Goal: Task Accomplishment & Management: Complete application form

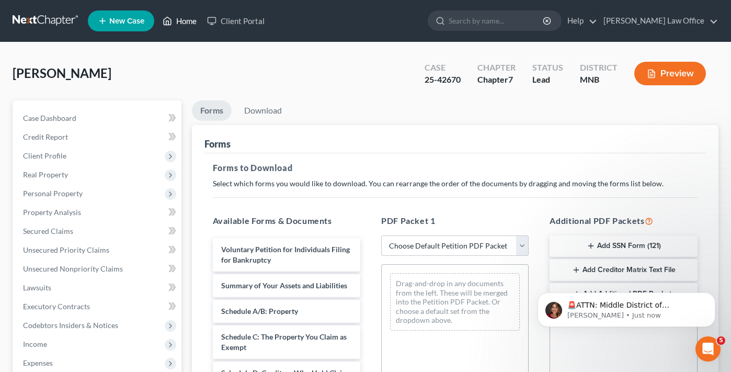
click at [186, 20] on link "Home" at bounding box center [179, 20] width 44 height 19
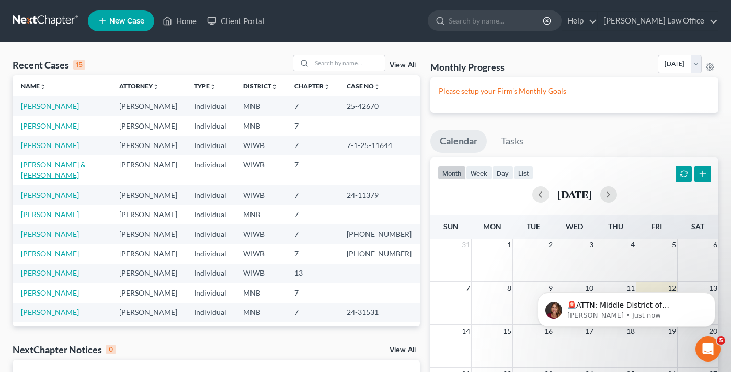
click at [42, 167] on link "[PERSON_NAME] & [PERSON_NAME]" at bounding box center [53, 169] width 65 height 19
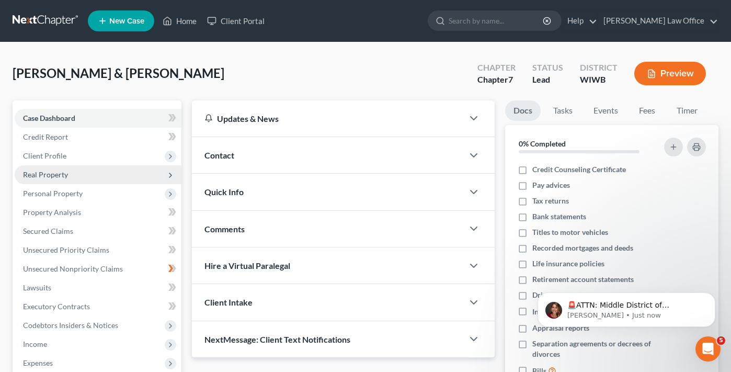
click at [48, 173] on span "Real Property" at bounding box center [45, 174] width 45 height 9
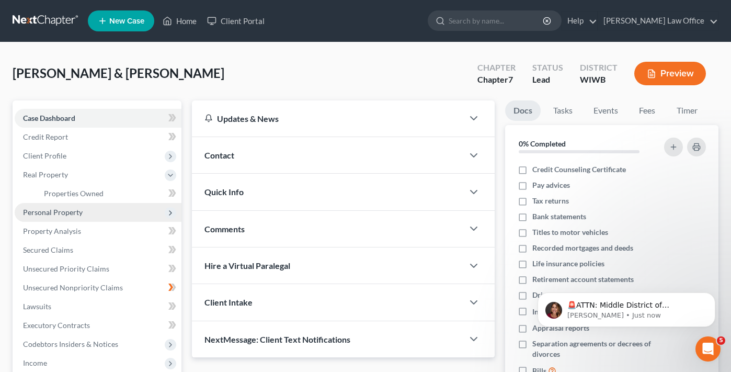
click at [47, 213] on span "Personal Property" at bounding box center [53, 211] width 60 height 9
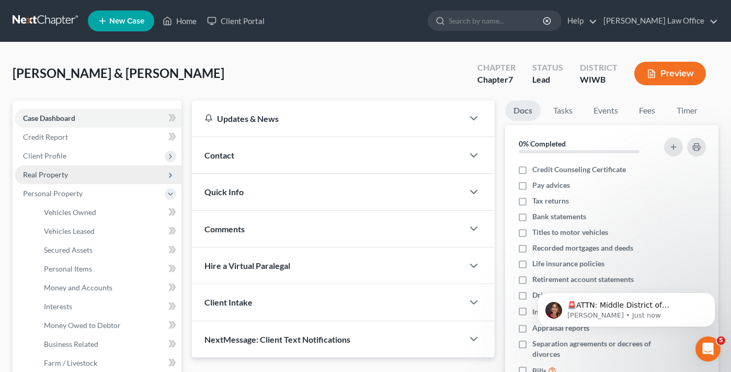
click at [42, 177] on span "Real Property" at bounding box center [45, 174] width 45 height 9
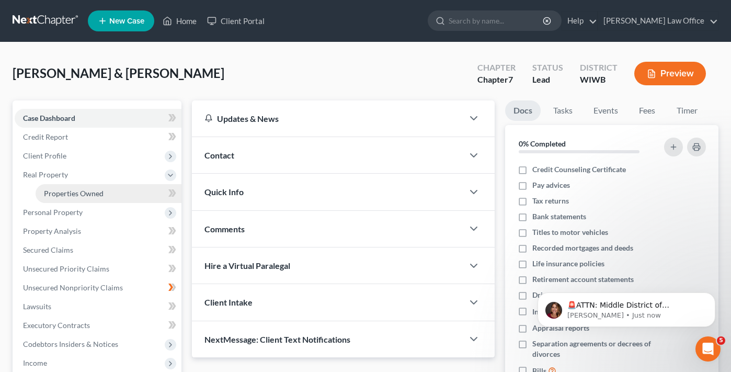
click at [65, 196] on span "Properties Owned" at bounding box center [74, 193] width 60 height 9
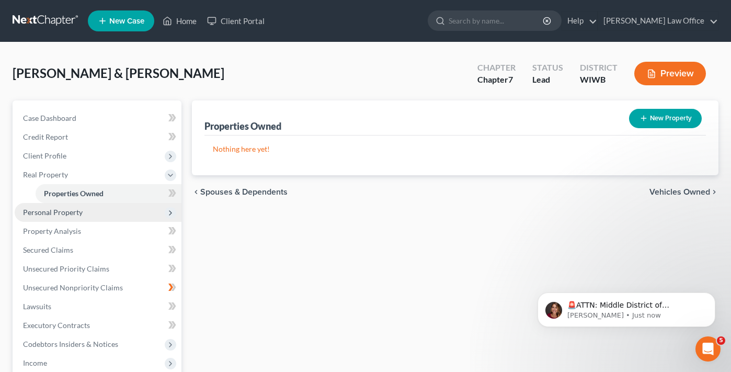
click at [47, 215] on span "Personal Property" at bounding box center [53, 211] width 60 height 9
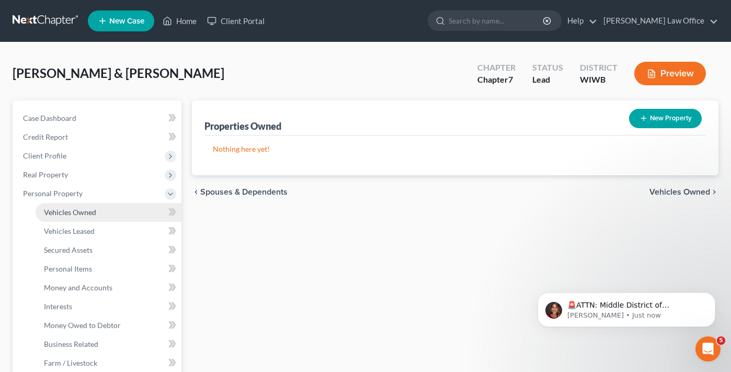
click at [68, 217] on link "Vehicles Owned" at bounding box center [109, 212] width 146 height 19
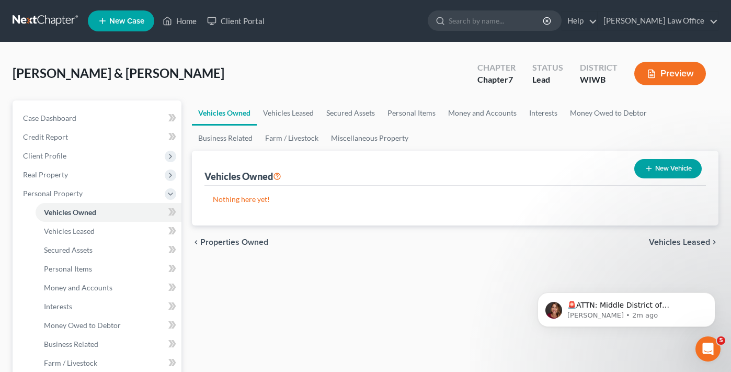
click at [664, 167] on button "New Vehicle" at bounding box center [667, 168] width 67 height 19
select select "0"
select select "2"
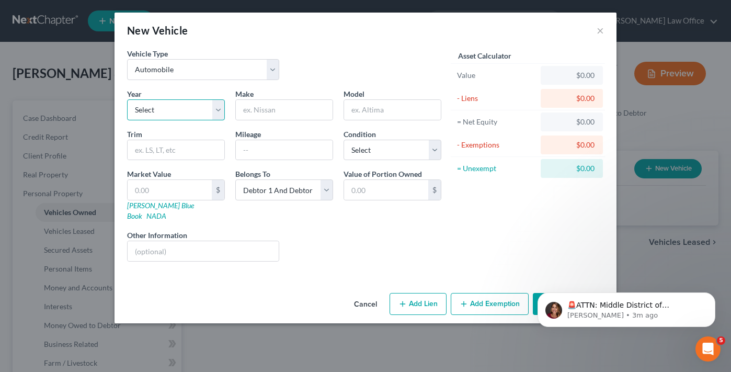
select select "2"
click at [265, 111] on input "text" at bounding box center [284, 110] width 97 height 20
click at [281, 112] on input "Hyundai" at bounding box center [284, 110] width 97 height 20
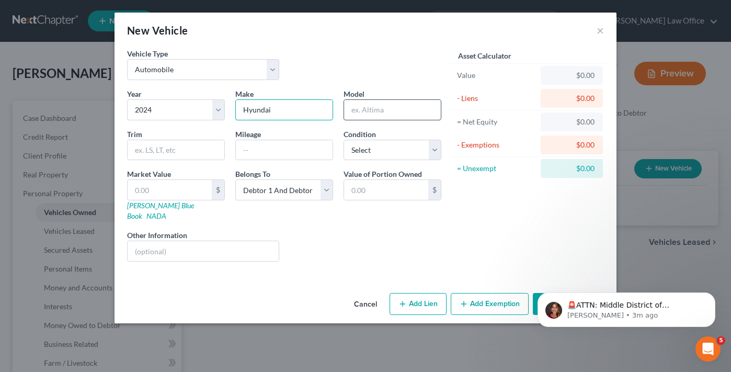
type input "Hyundai"
click at [381, 108] on input "text" at bounding box center [392, 110] width 97 height 20
type input "Tuscon"
select select "1"
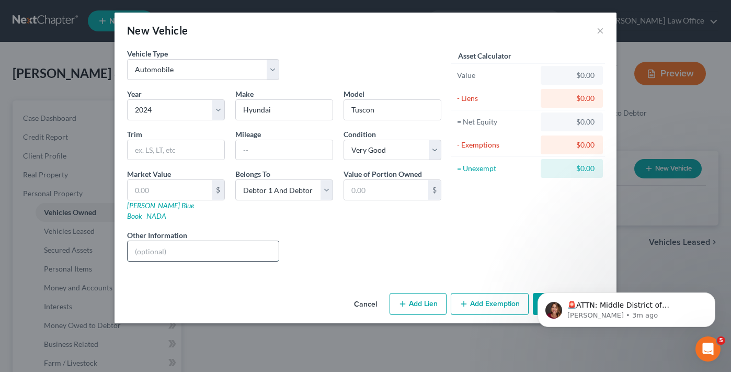
click at [227, 244] on input "text" at bounding box center [203, 251] width 151 height 20
type input "3 year lease until [DATE]"
click at [545, 287] on div "🚨ATTN: Middle District of [US_STATE] The court has added a new Credit Counselin…" at bounding box center [626, 261] width 192 height 131
click at [711, 296] on icon "Dismiss notification" at bounding box center [712, 295] width 4 height 4
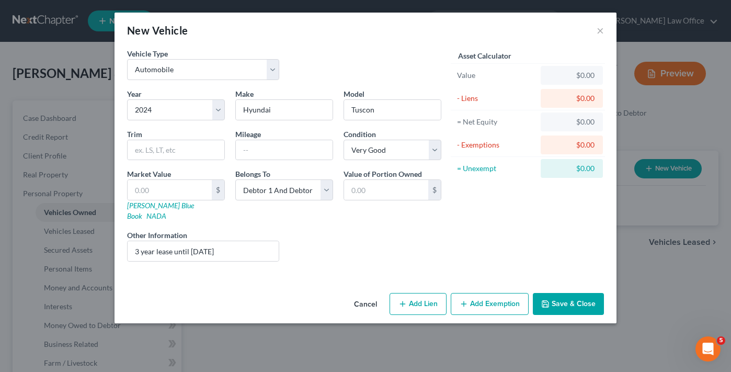
click at [561, 293] on button "Save & Close" at bounding box center [568, 304] width 71 height 22
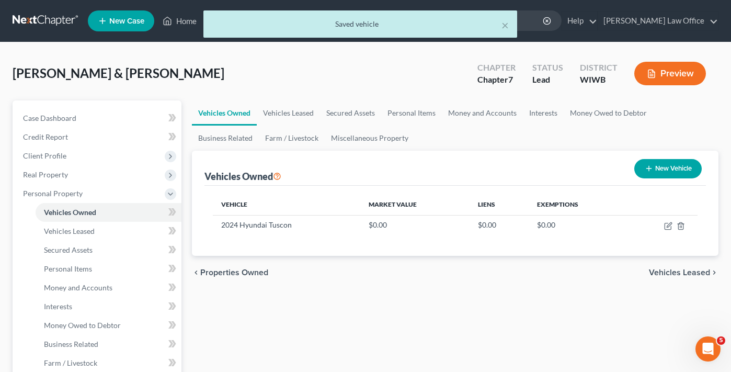
click at [682, 175] on button "New Vehicle" at bounding box center [667, 168] width 67 height 19
select select "0"
select select "2"
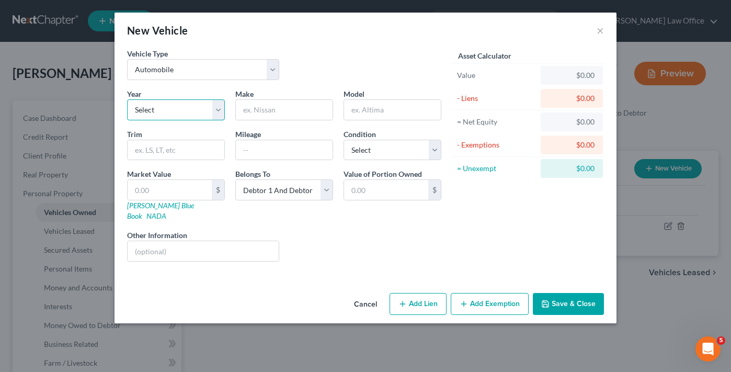
select select "11"
click at [255, 115] on input "text" at bounding box center [284, 110] width 97 height 20
type input "Ford"
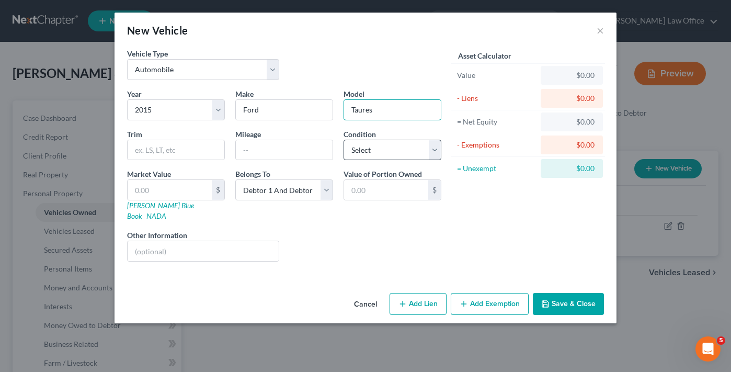
type input "Taures"
select select "2"
click at [263, 134] on div "Mileage" at bounding box center [284, 145] width 108 height 32
click at [264, 144] on input "text" at bounding box center [284, 150] width 97 height 20
type input "80,000"
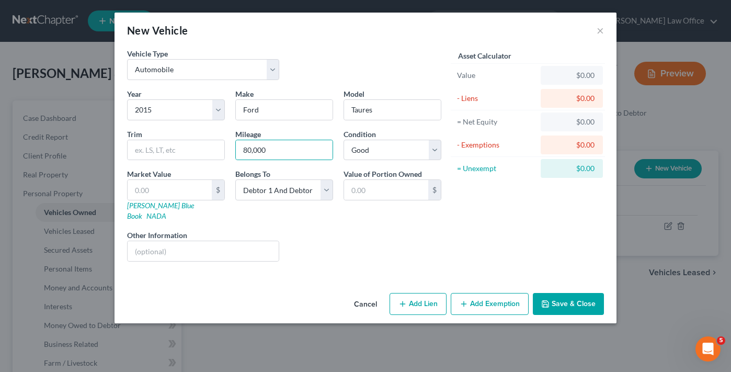
click at [580, 301] on button "Save & Close" at bounding box center [568, 304] width 71 height 22
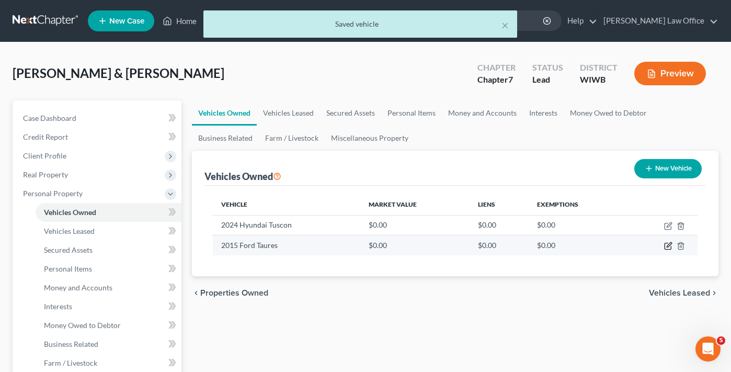
click at [669, 247] on icon "button" at bounding box center [668, 245] width 8 height 8
select select "0"
select select "11"
select select "2"
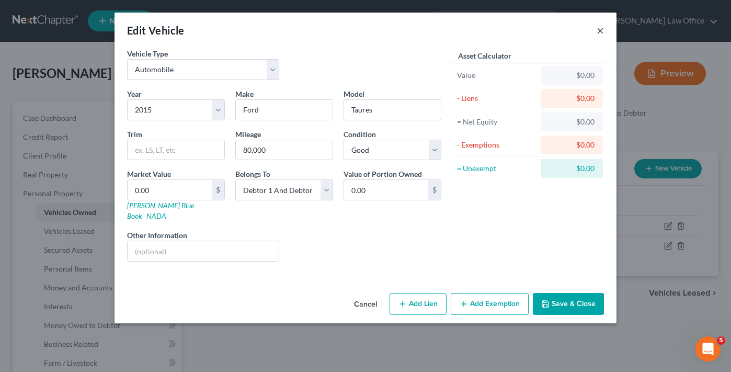
click at [603, 29] on button "×" at bounding box center [599, 30] width 7 height 13
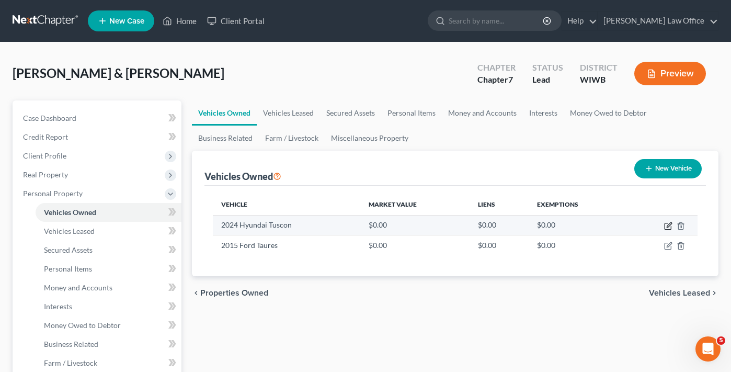
click at [669, 226] on icon "button" at bounding box center [668, 226] width 8 height 8
select select "0"
select select "2"
select select "1"
select select "2"
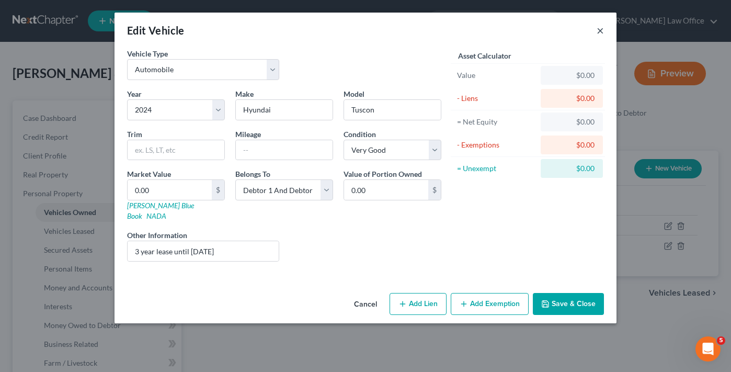
click at [599, 34] on button "×" at bounding box center [599, 30] width 7 height 13
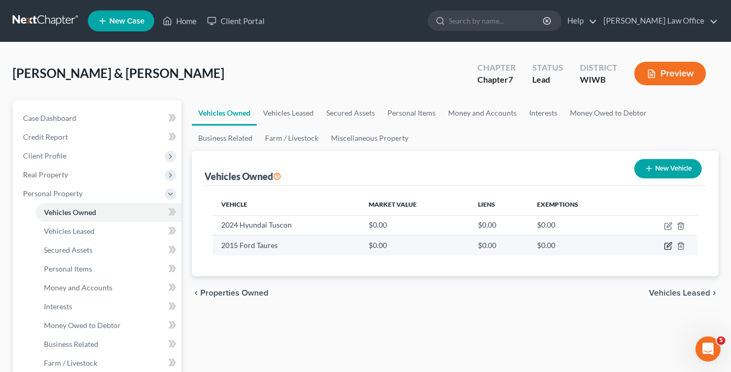
click at [669, 246] on icon "button" at bounding box center [668, 244] width 5 height 5
select select "0"
select select "11"
select select "2"
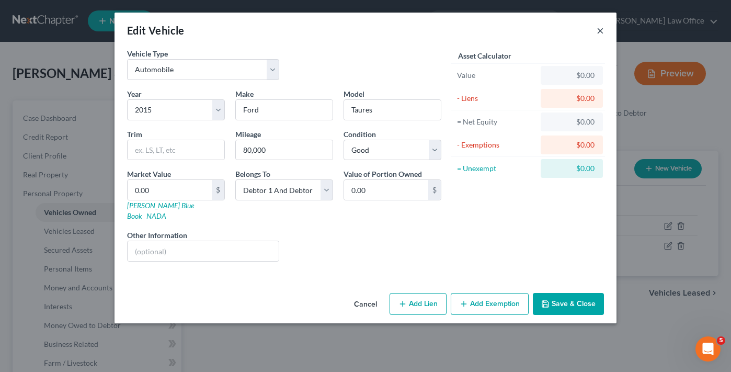
click at [600, 33] on button "×" at bounding box center [599, 30] width 7 height 13
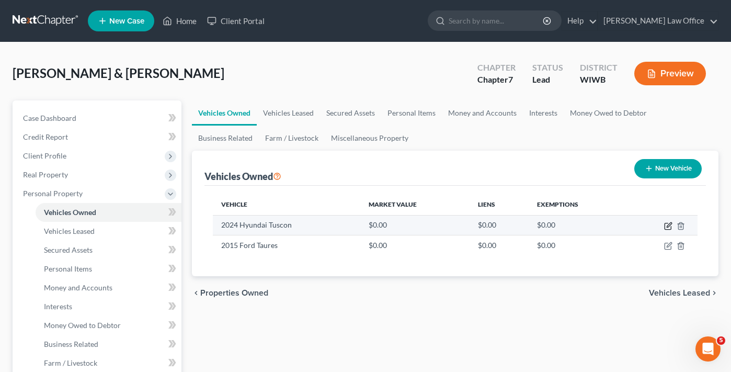
click at [669, 228] on icon "button" at bounding box center [668, 226] width 8 height 8
select select "0"
select select "2"
select select "1"
select select "2"
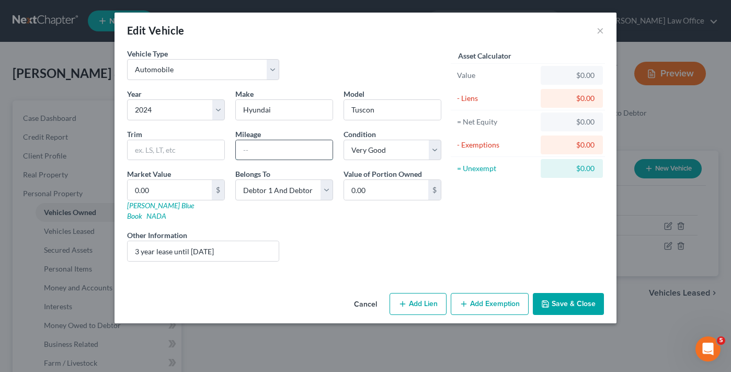
click at [257, 147] on input "text" at bounding box center [284, 150] width 97 height 20
click at [249, 150] on input "30000" at bounding box center [284, 150] width 97 height 20
type input "30,000"
click at [572, 300] on button "Save & Close" at bounding box center [568, 304] width 71 height 22
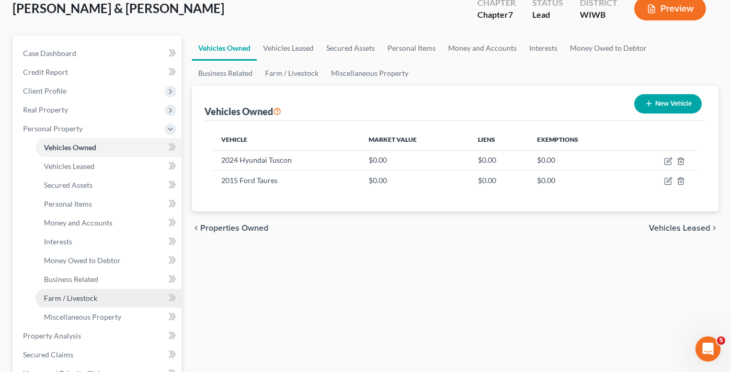
scroll to position [66, 0]
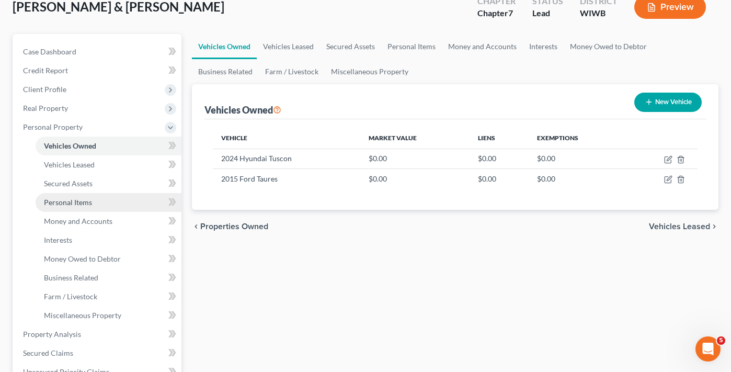
click at [72, 200] on span "Personal Items" at bounding box center [68, 202] width 48 height 9
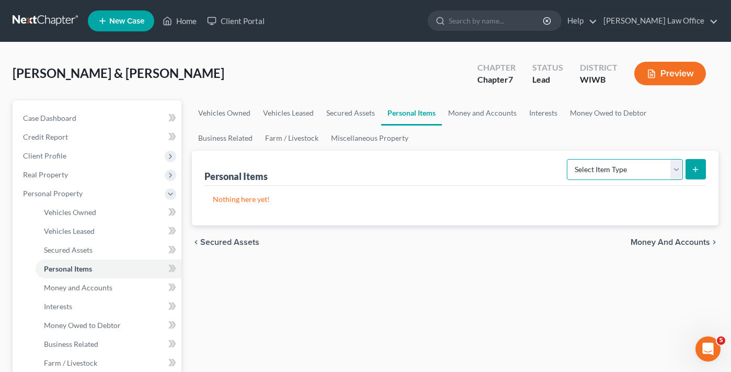
select select "electronics"
click at [699, 168] on icon "submit" at bounding box center [695, 169] width 8 height 8
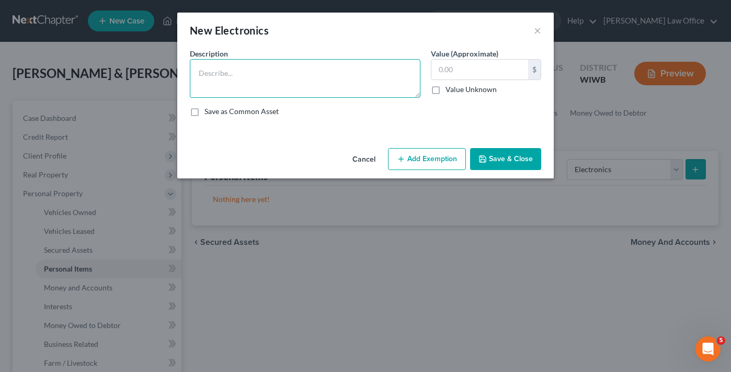
click at [352, 61] on textarea at bounding box center [305, 78] width 230 height 39
type textarea "2 iPhones"
click at [503, 71] on input "text" at bounding box center [479, 70] width 97 height 20
type input "200.00"
click at [445, 169] on button "Add Exemption" at bounding box center [427, 159] width 78 height 22
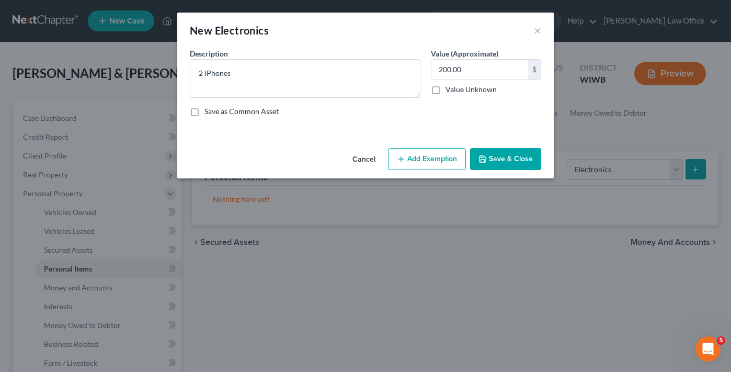
select select "2"
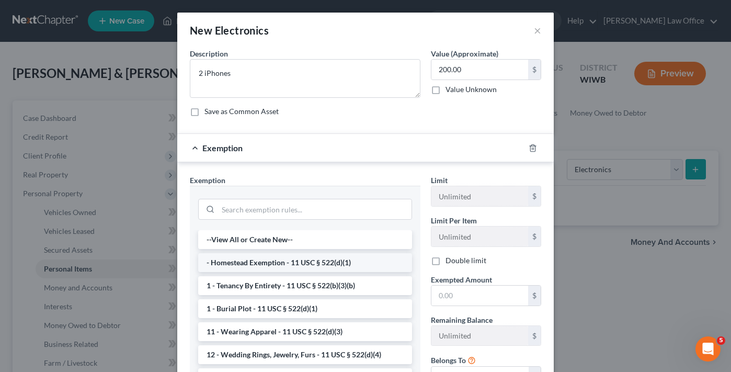
click at [320, 269] on li "- Homestead Exemption - 11 USC § 522(d)(1)" at bounding box center [305, 262] width 214 height 19
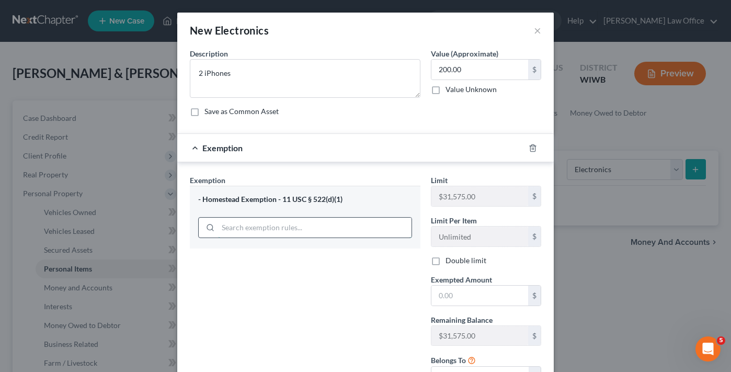
click at [325, 236] on input "search" at bounding box center [314, 227] width 193 height 20
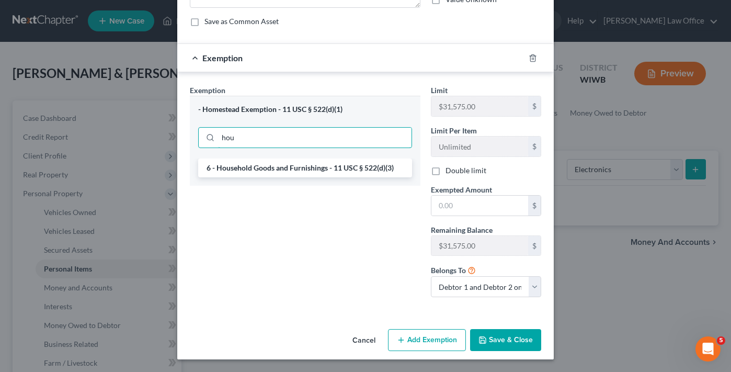
scroll to position [89, 0]
type input "hou"
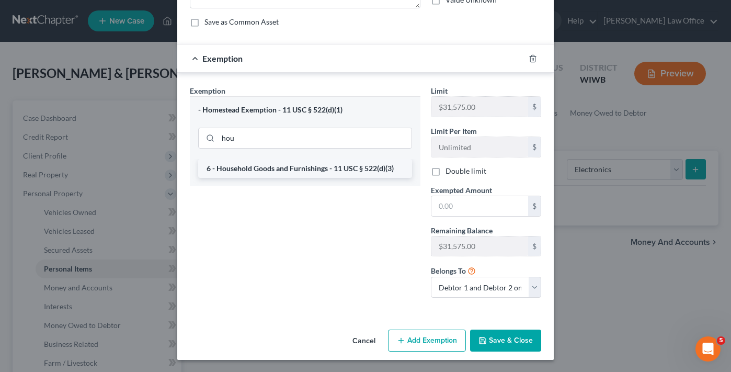
click at [269, 168] on li "6 - Household Goods and Furnishings - 11 USC § 522(d)(3)" at bounding box center [305, 168] width 214 height 19
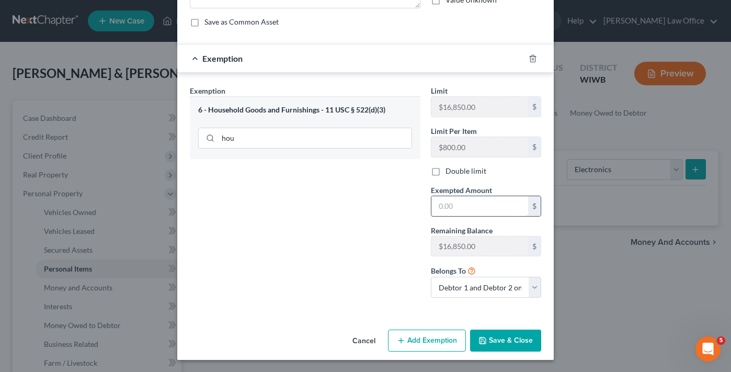
click at [461, 209] on input "text" at bounding box center [479, 206] width 97 height 20
type input "200.00"
click at [504, 336] on button "Save & Close" at bounding box center [505, 340] width 71 height 22
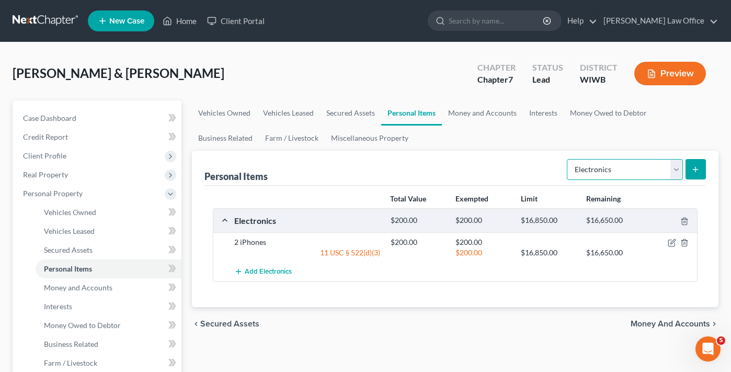
select select "firearms"
click at [702, 165] on button "submit" at bounding box center [695, 169] width 20 height 20
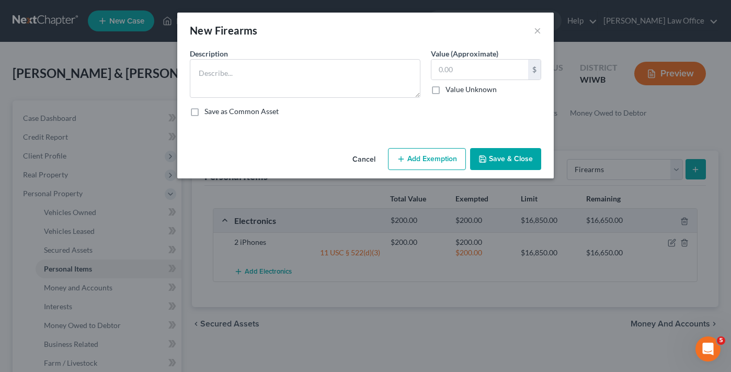
click at [328, 98] on div "Description * Value (Approximate) $ Value Unknown Balance Undetermined $ Value …" at bounding box center [365, 86] width 362 height 77
click at [328, 78] on textarea at bounding box center [305, 78] width 230 height 39
type textarea "A"
type textarea "1 rifle and 1 pistol"
type input "500.00"
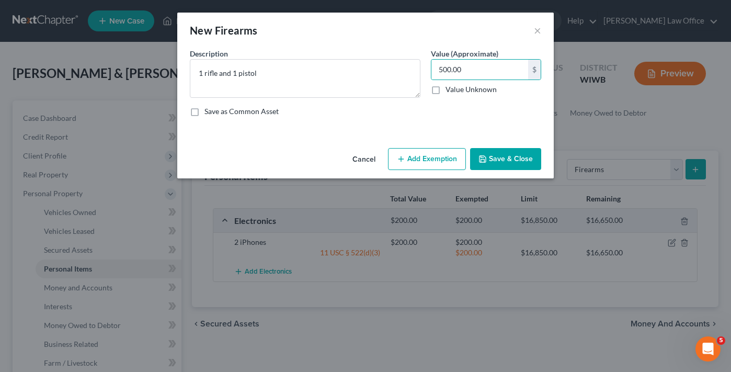
click at [425, 160] on button "Add Exemption" at bounding box center [427, 159] width 78 height 22
select select "2"
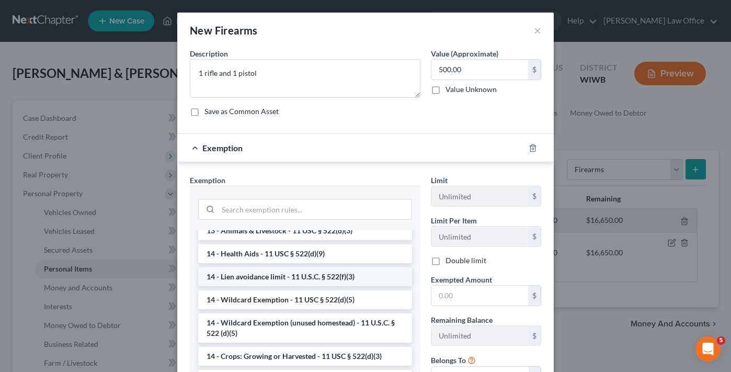
scroll to position [147, 0]
click at [322, 299] on li "14 - Wildcard Exemption - 11 USC § 522(d)(5)" at bounding box center [305, 299] width 214 height 19
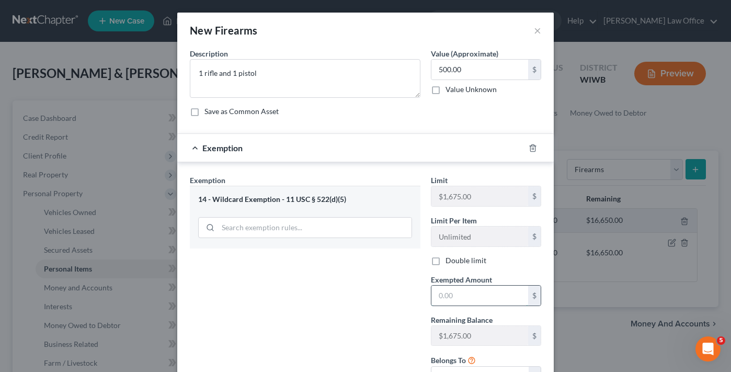
click at [489, 294] on input "text" at bounding box center [479, 295] width 97 height 20
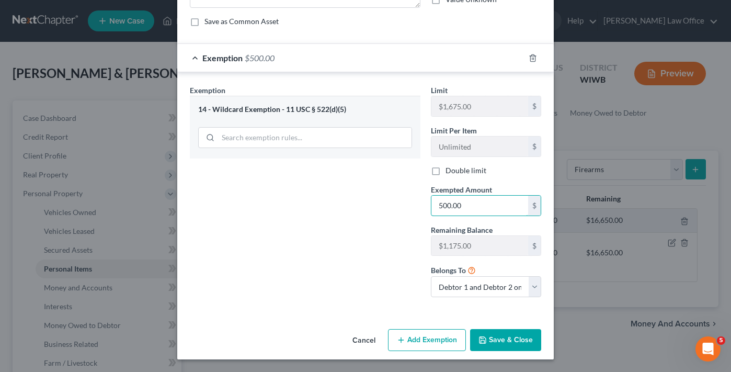
scroll to position [89, 0]
type input "500.00"
click at [523, 340] on button "Save & Close" at bounding box center [505, 340] width 71 height 22
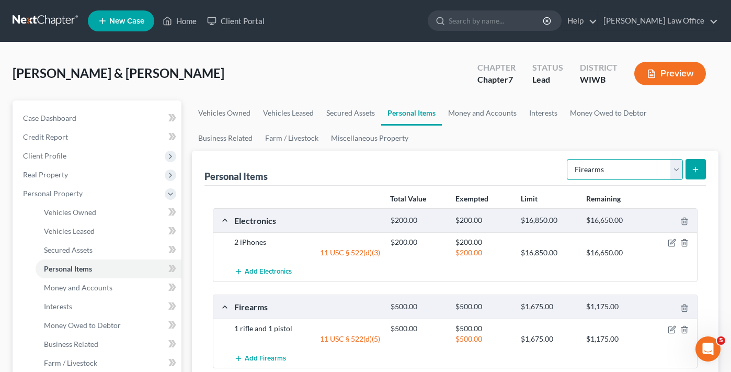
select select "clothing"
click at [695, 177] on button "submit" at bounding box center [695, 169] width 20 height 20
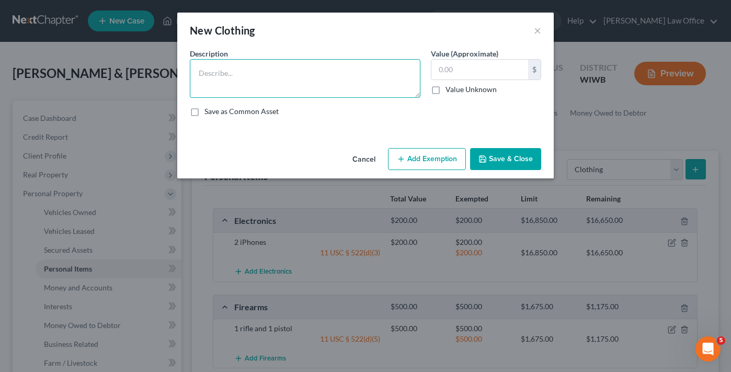
click at [338, 83] on textarea at bounding box center [305, 78] width 230 height 39
type textarea "D"
type textarea "Debtors' clothing"
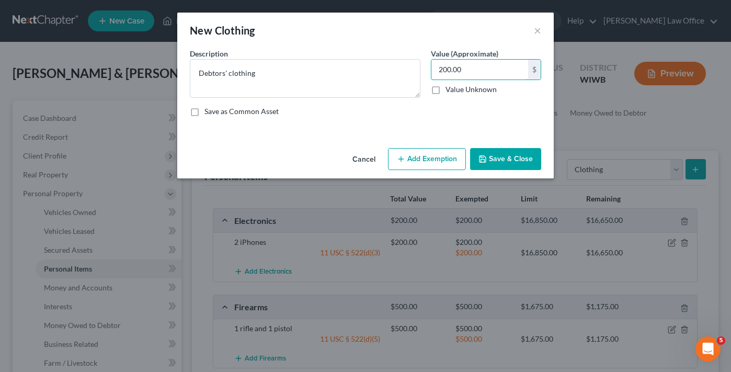
type input "200.00"
click at [435, 147] on div "Cancel Add Exemption Save & Close" at bounding box center [365, 161] width 376 height 34
click at [433, 158] on button "Add Exemption" at bounding box center [427, 159] width 78 height 22
select select "2"
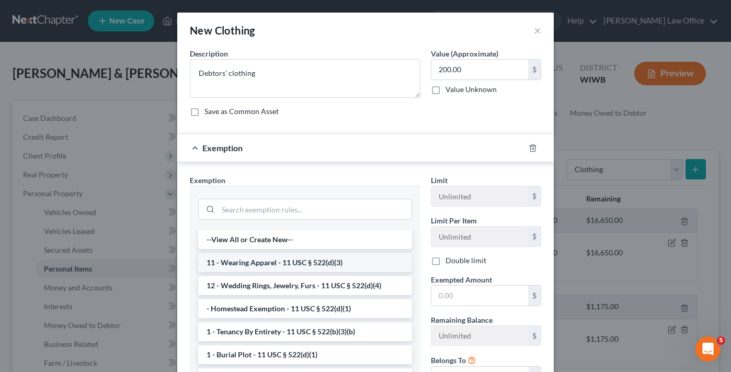
click at [293, 259] on li "11 - Wearing Apparel - 11 USC § 522(d)(3)" at bounding box center [305, 262] width 214 height 19
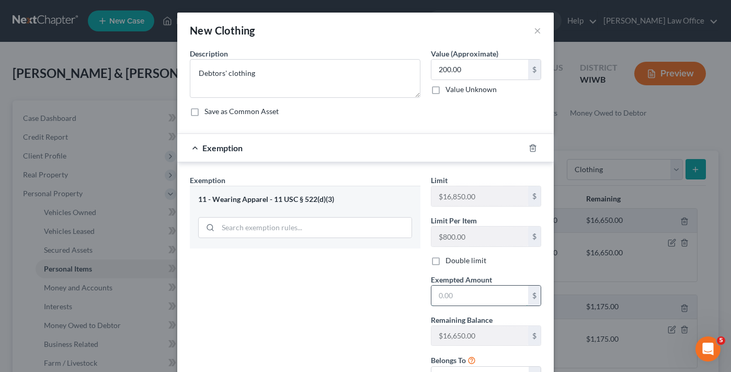
click at [461, 297] on input "text" at bounding box center [479, 295] width 97 height 20
type input "200.00"
click at [442, 69] on input "200.00" at bounding box center [479, 70] width 97 height 20
type input "400.00"
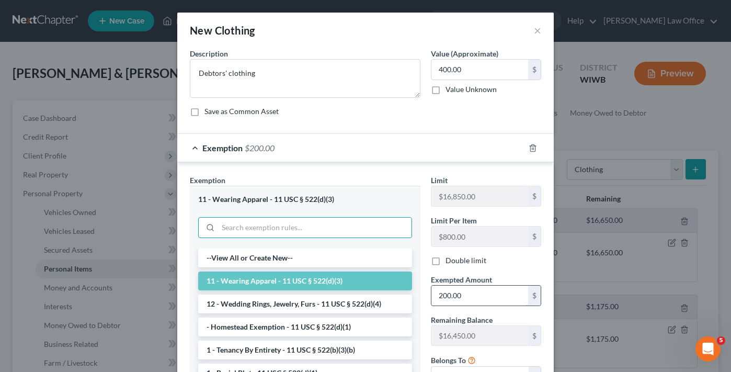
click at [442, 294] on input "200.00" at bounding box center [479, 295] width 97 height 20
type input "400.00"
click at [367, 122] on div "Description * Debtors' clothing Value (Approximate) 400.00 $ Value Unknown Bala…" at bounding box center [365, 86] width 362 height 77
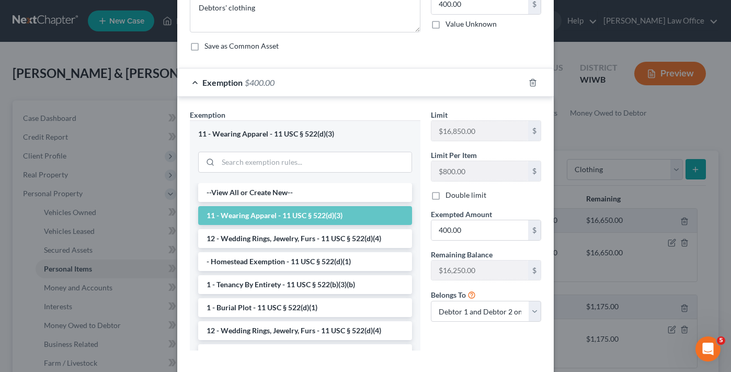
scroll to position [67, 0]
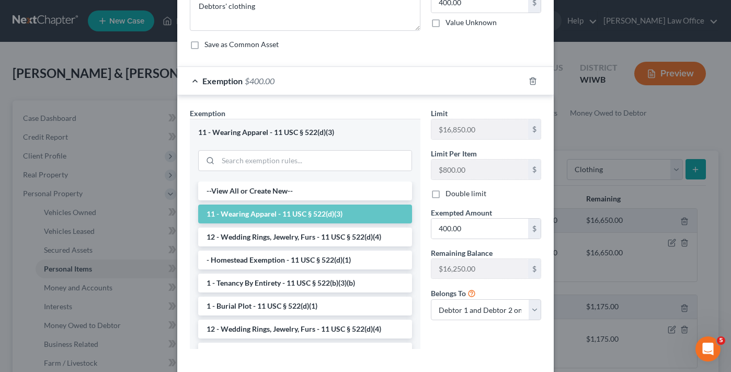
click at [332, 214] on li "11 - Wearing Apparel - 11 USC § 522(d)(3)" at bounding box center [305, 213] width 214 height 19
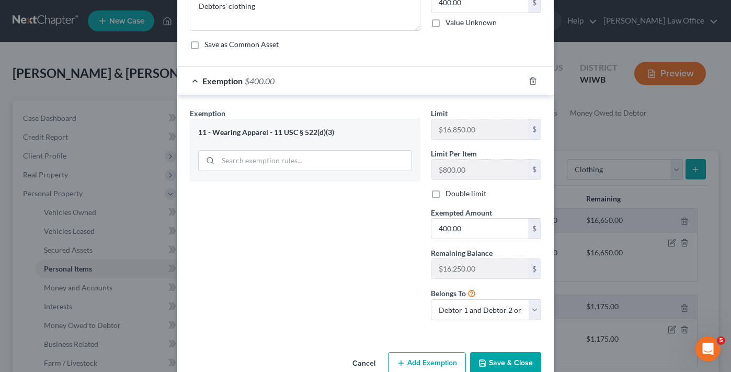
click at [518, 363] on button "Save & Close" at bounding box center [505, 363] width 71 height 22
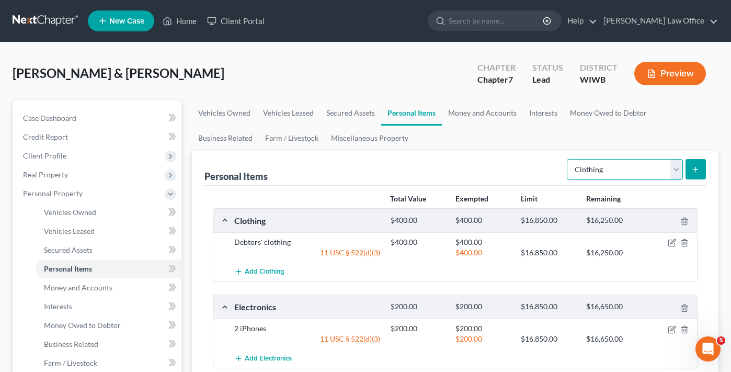
select select "jewelry"
click at [698, 178] on button "submit" at bounding box center [695, 169] width 20 height 20
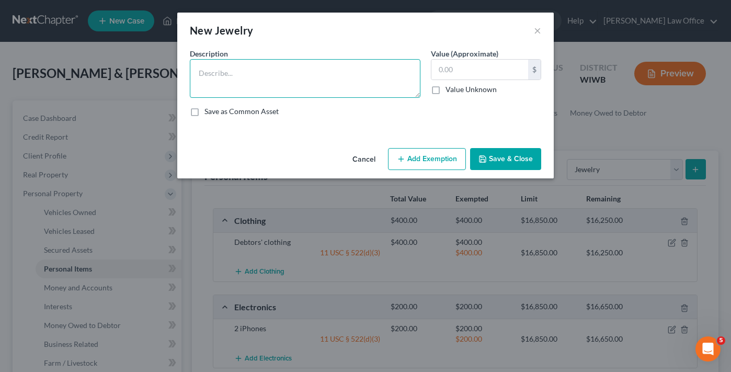
click at [347, 87] on textarea at bounding box center [305, 78] width 230 height 39
type textarea "Wedding rings for both Debtors"
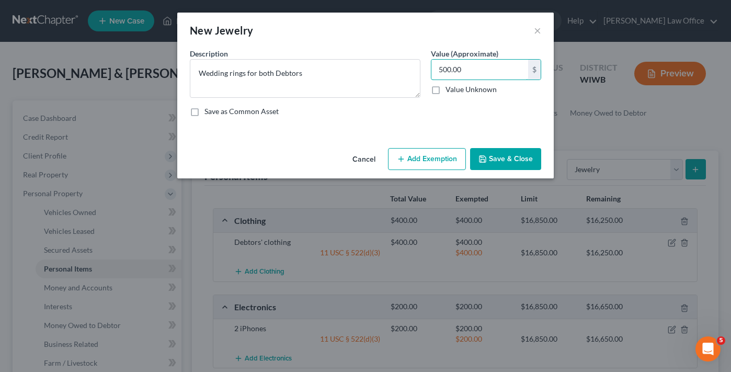
type input "500.00"
click at [433, 153] on button "Add Exemption" at bounding box center [427, 159] width 78 height 22
select select "2"
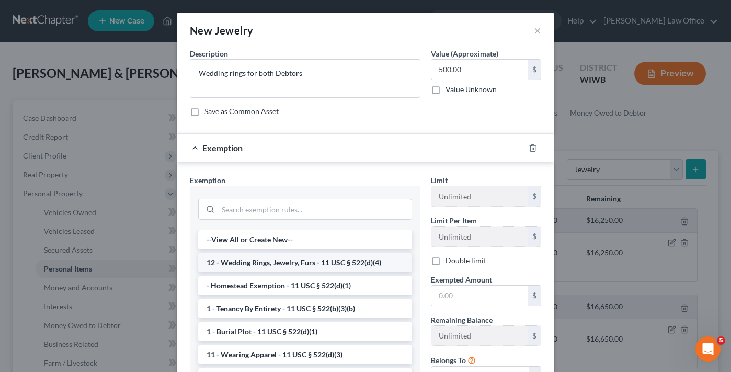
click at [291, 265] on li "12 - Wedding Rings, Jewelry, Furs - 11 USC § 522(d)(4)" at bounding box center [305, 262] width 214 height 19
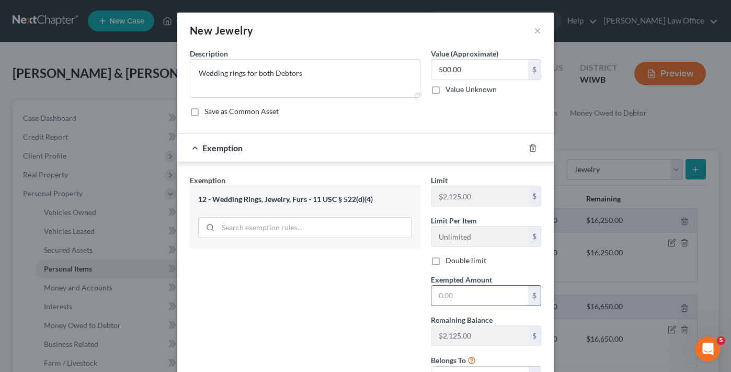
click at [457, 288] on input "text" at bounding box center [479, 295] width 97 height 20
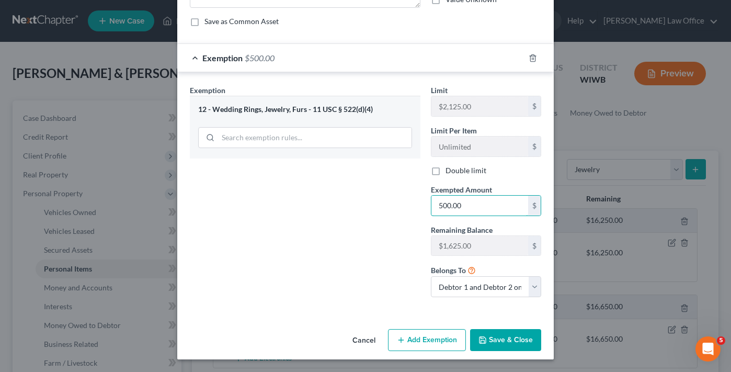
scroll to position [89, 0]
type input "500.00"
click at [501, 340] on button "Save & Close" at bounding box center [505, 340] width 71 height 22
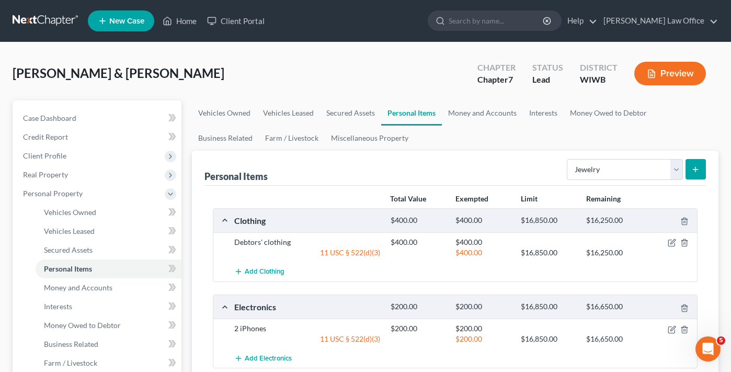
click at [697, 170] on icon "submit" at bounding box center [695, 169] width 8 height 8
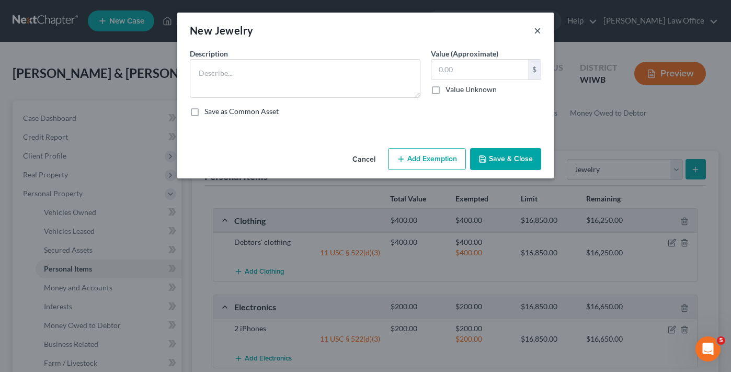
click at [538, 29] on button "×" at bounding box center [537, 30] width 7 height 13
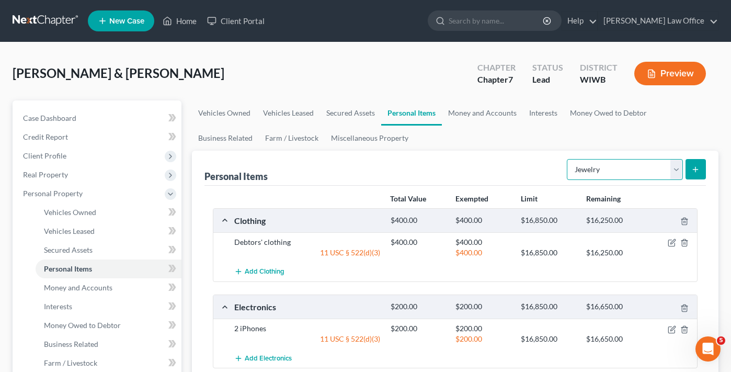
select select "pets"
click at [704, 166] on button "submit" at bounding box center [695, 169] width 20 height 20
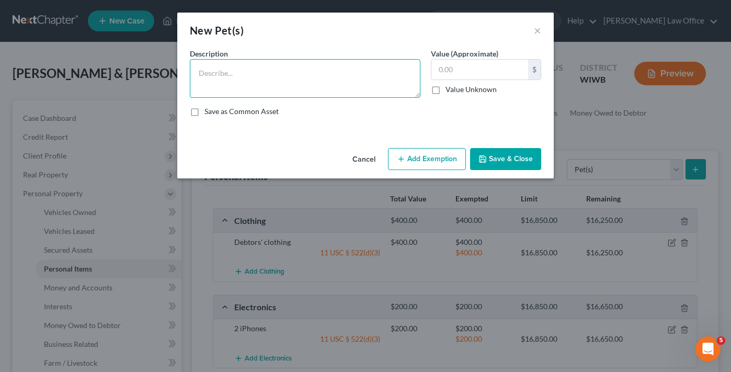
click at [333, 93] on textarea at bounding box center [305, 78] width 230 height 39
type textarea "Cats"
type input "50"
click at [419, 156] on button "Add Exemption" at bounding box center [427, 159] width 78 height 22
select select "2"
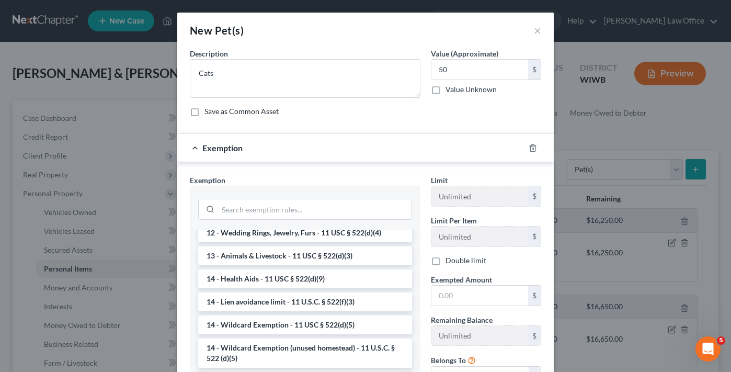
scroll to position [122, 0]
click at [320, 327] on li "14 - Wildcard Exemption - 11 USC § 522(d)(5)" at bounding box center [305, 324] width 214 height 19
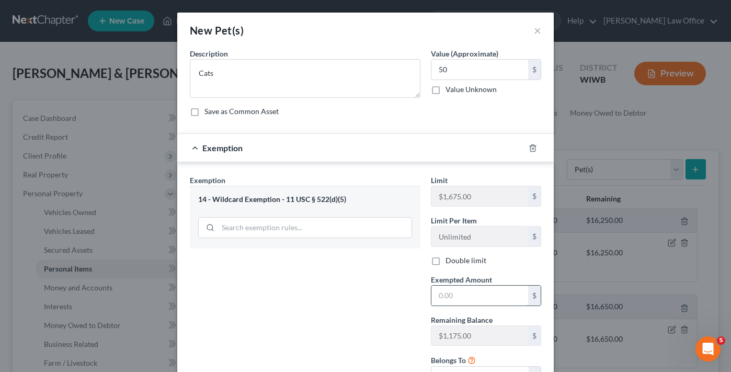
click at [474, 297] on input "text" at bounding box center [479, 295] width 97 height 20
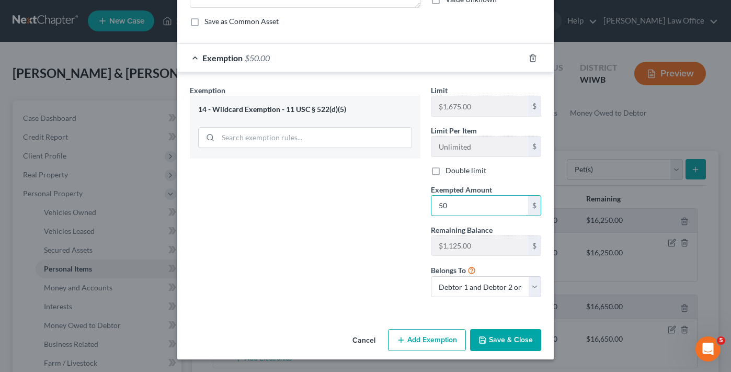
scroll to position [89, 0]
type input "50"
click at [501, 338] on button "Save & Close" at bounding box center [505, 340] width 71 height 22
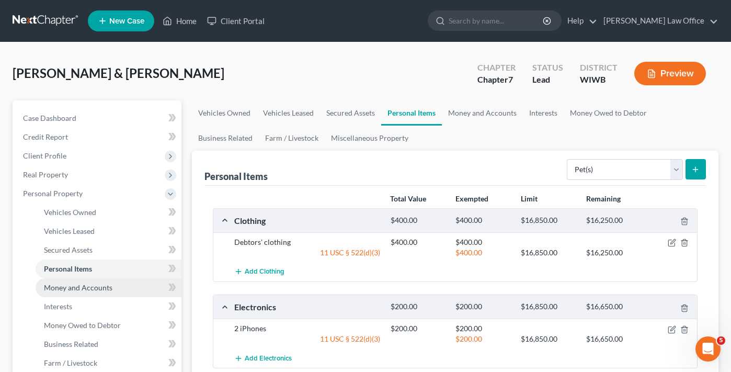
click at [72, 295] on link "Money and Accounts" at bounding box center [109, 287] width 146 height 19
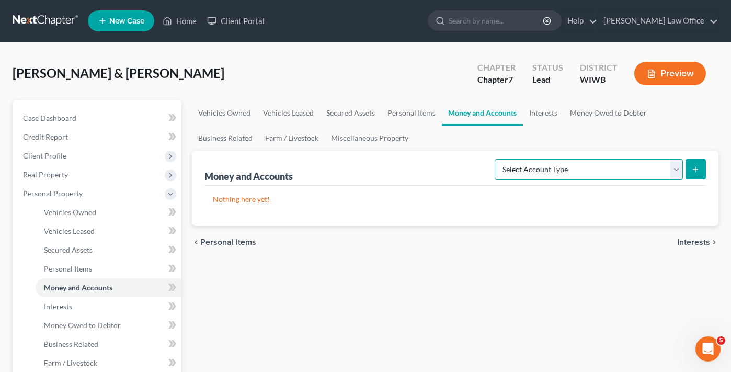
select select "cash_on_hand"
click at [698, 166] on icon "submit" at bounding box center [695, 169] width 8 height 8
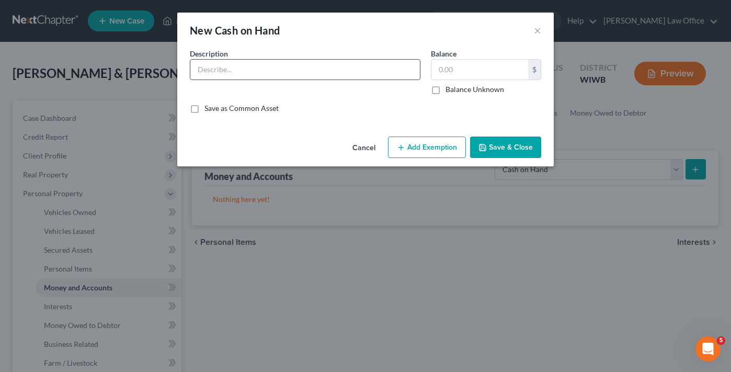
click at [317, 76] on input "text" at bounding box center [304, 70] width 229 height 20
type input "Cash"
type input "100"
click at [439, 152] on button "Add Exemption" at bounding box center [427, 147] width 78 height 22
select select "2"
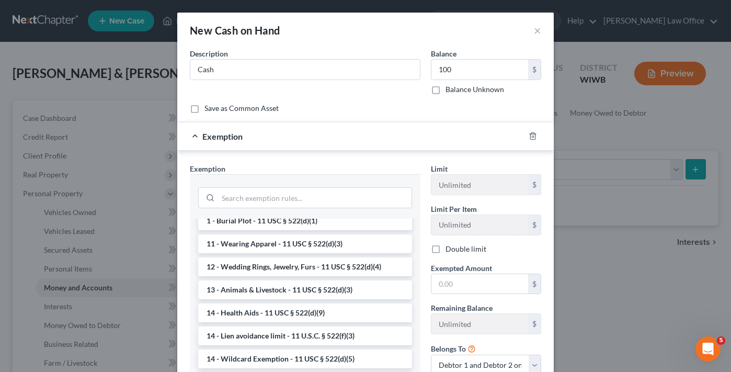
scroll to position [77, 0]
click at [275, 354] on li "14 - Wildcard Exemption - 11 USC § 522(d)(5)" at bounding box center [305, 358] width 214 height 19
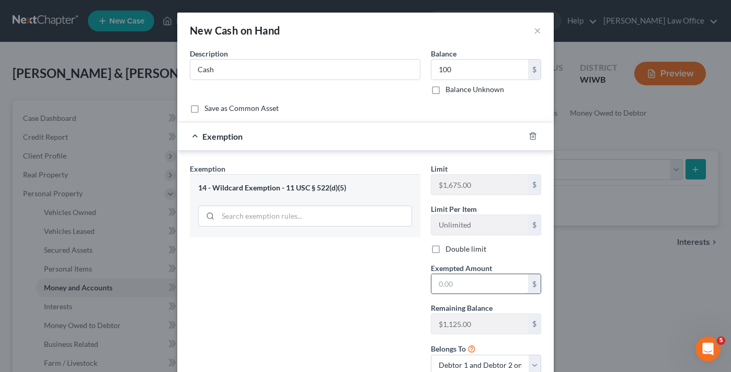
click at [461, 285] on input "text" at bounding box center [479, 284] width 97 height 20
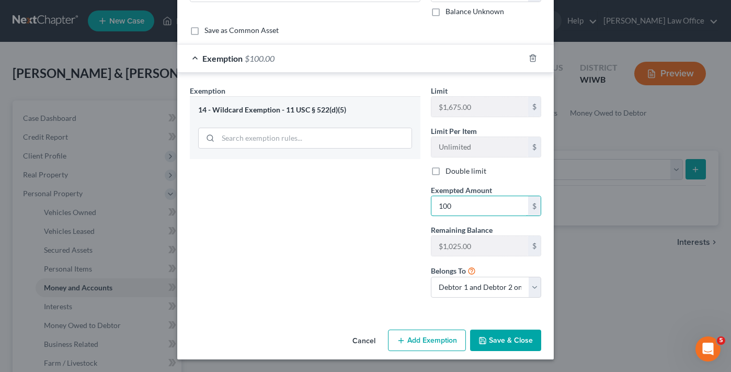
scroll to position [77, 0]
type input "100"
click at [503, 339] on button "Save & Close" at bounding box center [505, 341] width 71 height 22
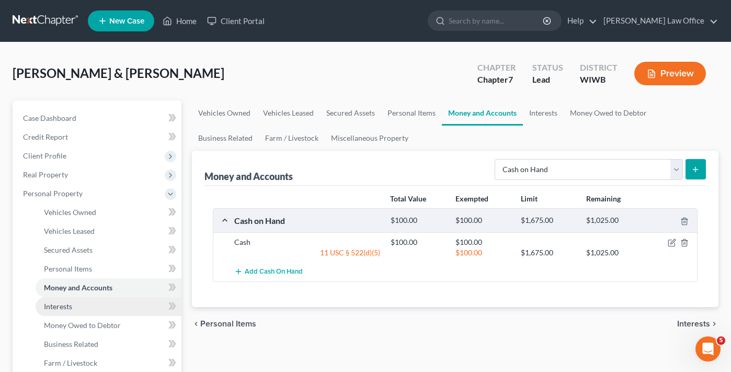
click at [71, 306] on span "Interests" at bounding box center [58, 306] width 28 height 9
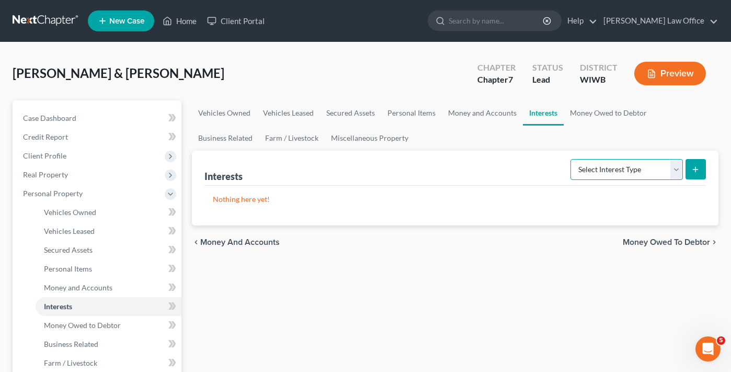
select select "401k"
click at [695, 170] on line "submit" at bounding box center [695, 169] width 0 height 5
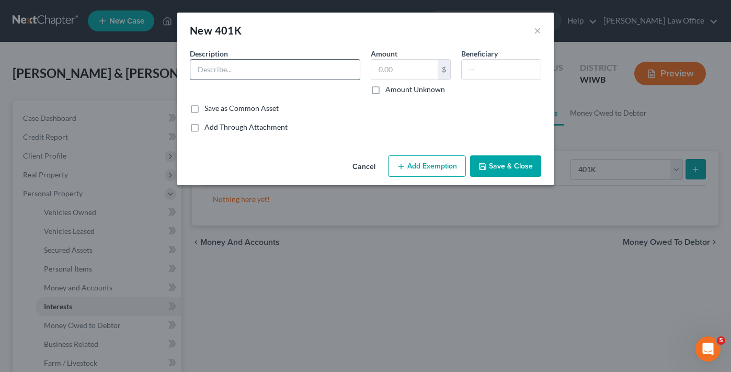
click at [298, 73] on input "text" at bounding box center [274, 70] width 169 height 20
type input "401k"
click at [406, 76] on input "text" at bounding box center [404, 70] width 66 height 20
type input "35,000"
type input "Wife"
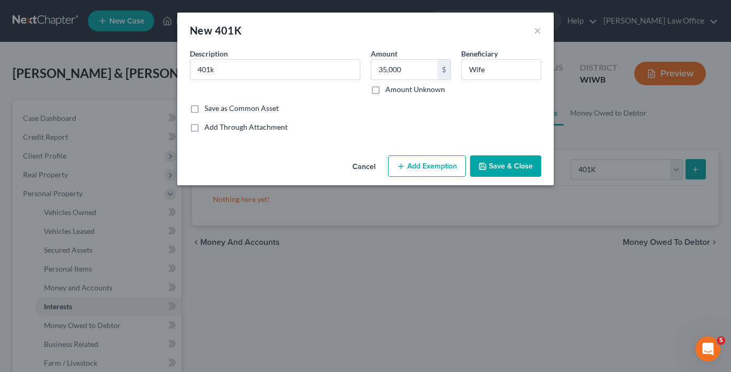
click at [448, 168] on button "Add Exemption" at bounding box center [427, 166] width 78 height 22
select select "2"
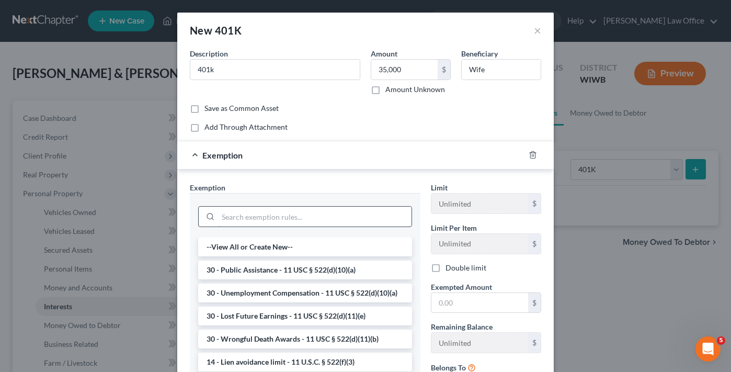
click at [323, 220] on input "search" at bounding box center [314, 216] width 193 height 20
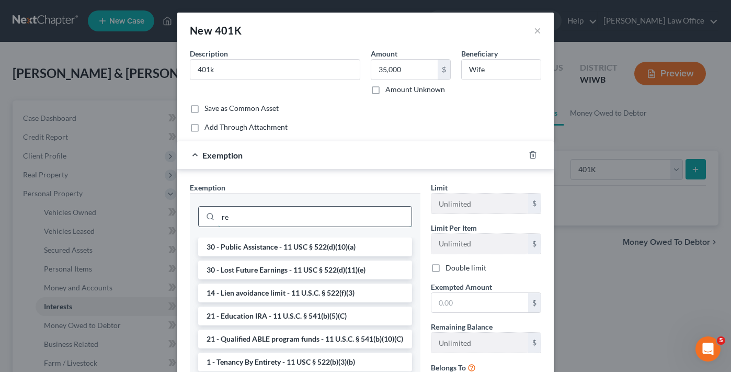
type input "r"
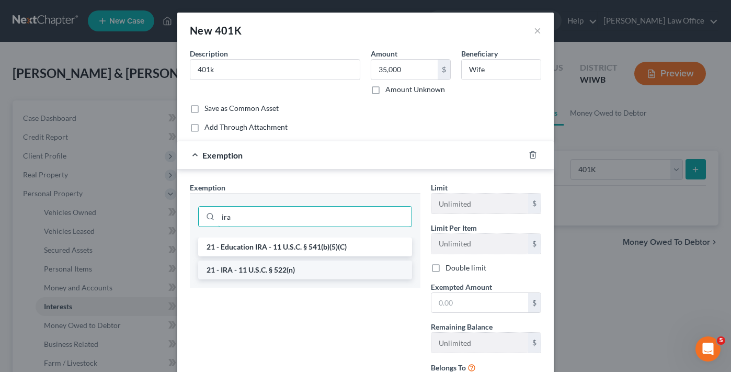
type input "ira"
click at [256, 270] on li "21 - IRA - 11 U.S.C. § 522(n)" at bounding box center [305, 269] width 214 height 19
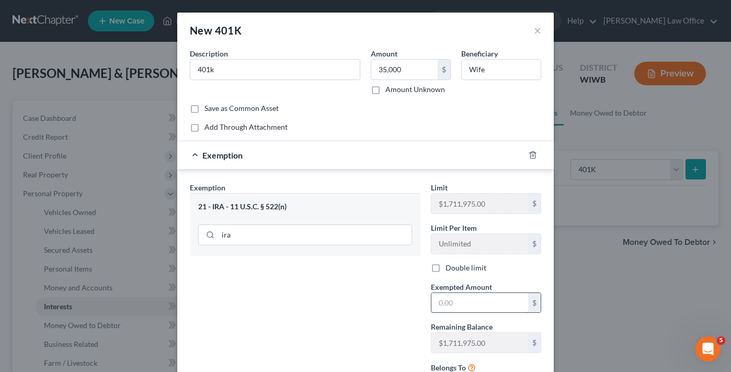
click at [498, 295] on input "text" at bounding box center [479, 303] width 97 height 20
type input "2"
type input "35,000"
click at [374, 316] on div "Exemption Set must be selected for CA. Exemption * 21 - IRA - 11 U.S.C. § 522(n…" at bounding box center [304, 292] width 241 height 221
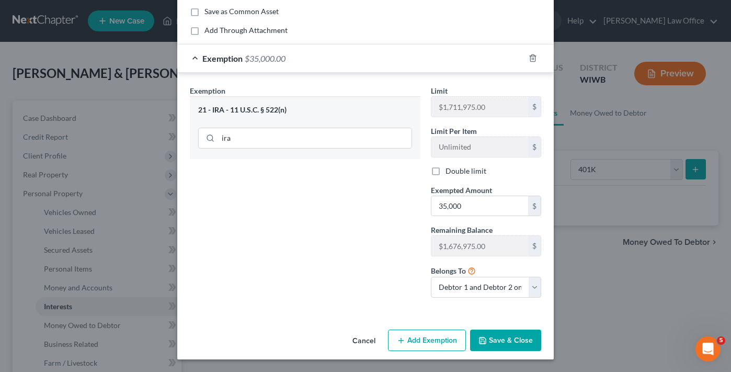
scroll to position [96, 0]
click at [523, 338] on button "Save & Close" at bounding box center [505, 341] width 71 height 22
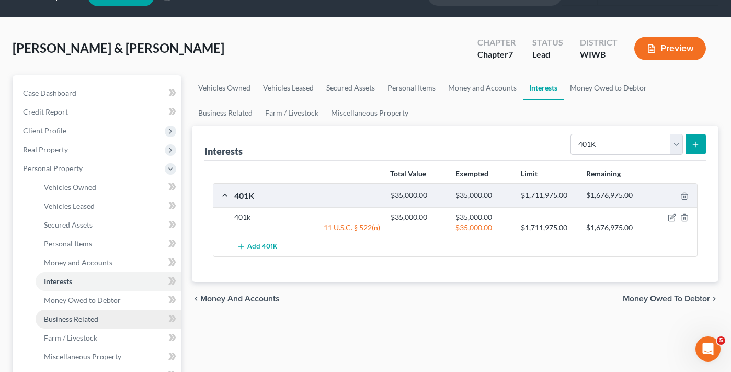
scroll to position [27, 0]
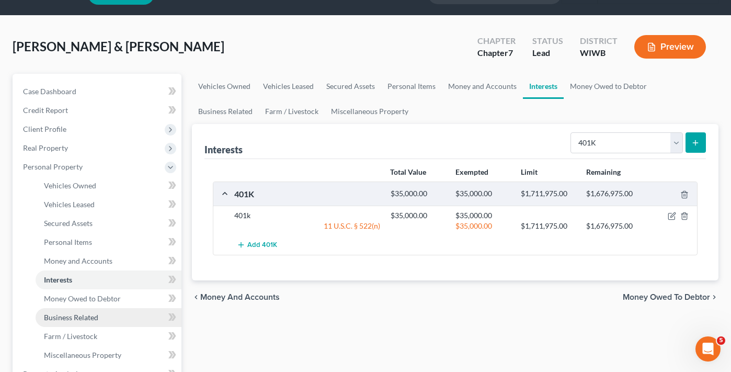
click at [73, 319] on span "Business Related" at bounding box center [71, 317] width 54 height 9
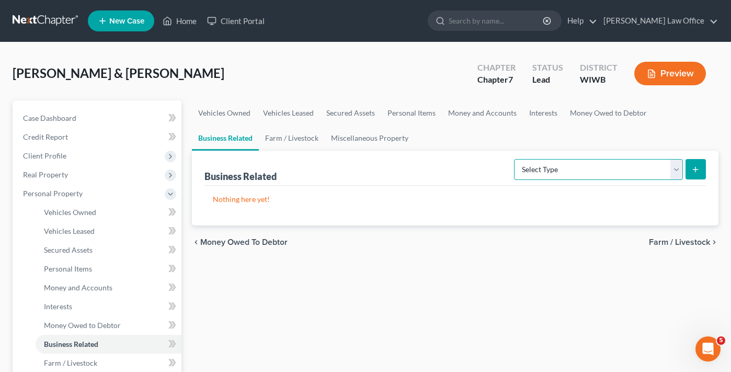
select select "office_equipment"
click at [698, 171] on icon "submit" at bounding box center [695, 169] width 8 height 8
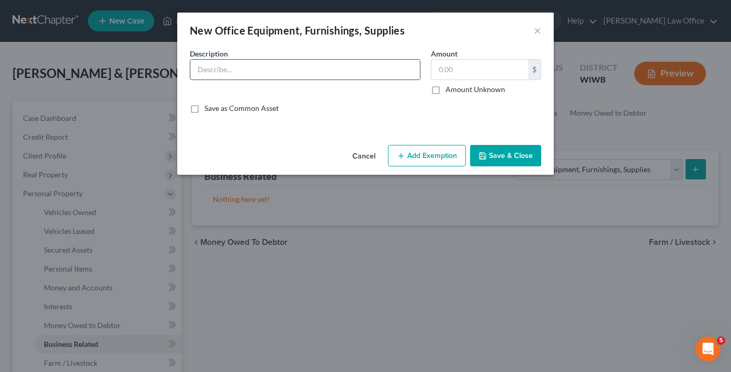
click at [244, 77] on input "text" at bounding box center [304, 70] width 229 height 20
type input "Cleaning supplies"
type input "3"
type input "200.00"
click at [419, 153] on button "Add Exemption" at bounding box center [427, 156] width 78 height 22
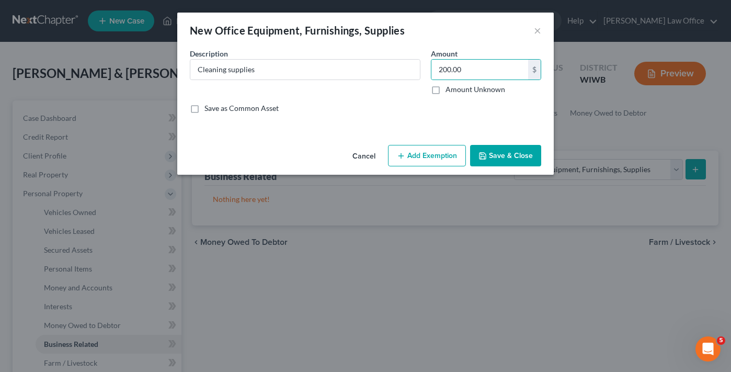
select select "2"
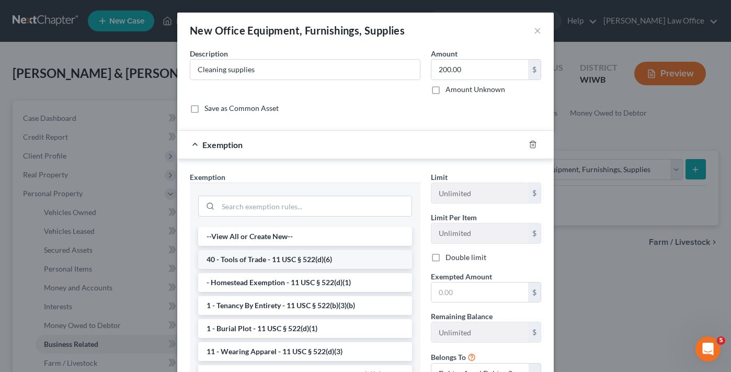
click at [325, 258] on li "40 - Tools of Trade - 11 USC § 522(d)(6)" at bounding box center [305, 259] width 214 height 19
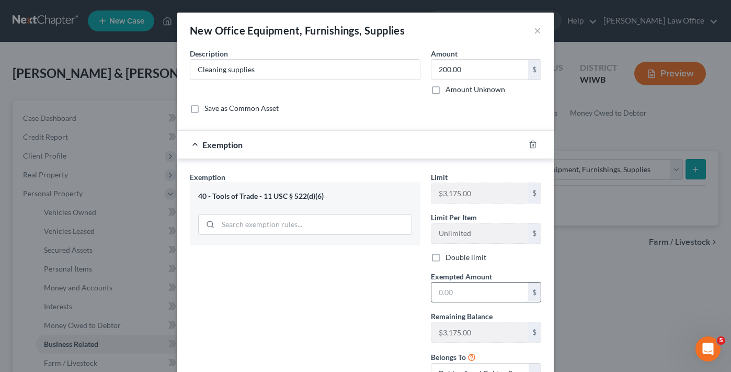
click at [459, 295] on input "text" at bounding box center [479, 292] width 97 height 20
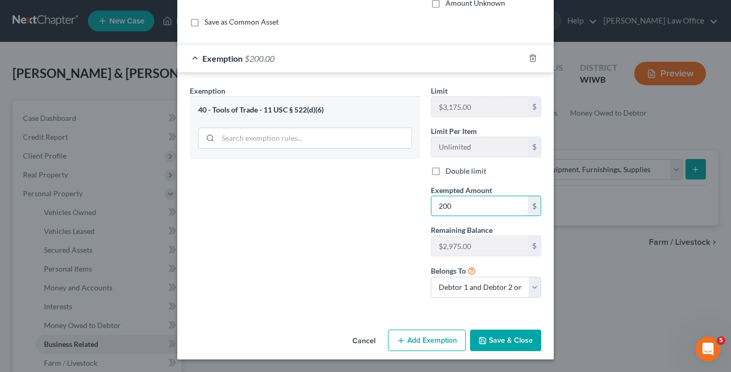
scroll to position [86, 0]
type input "200"
click at [516, 344] on button "Save & Close" at bounding box center [505, 341] width 71 height 22
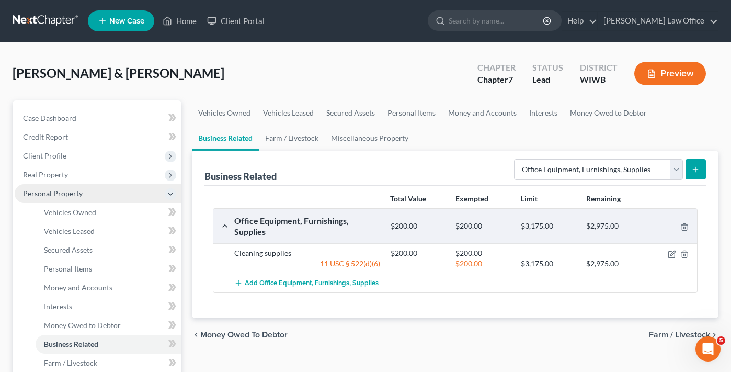
click at [171, 191] on icon at bounding box center [170, 194] width 8 height 8
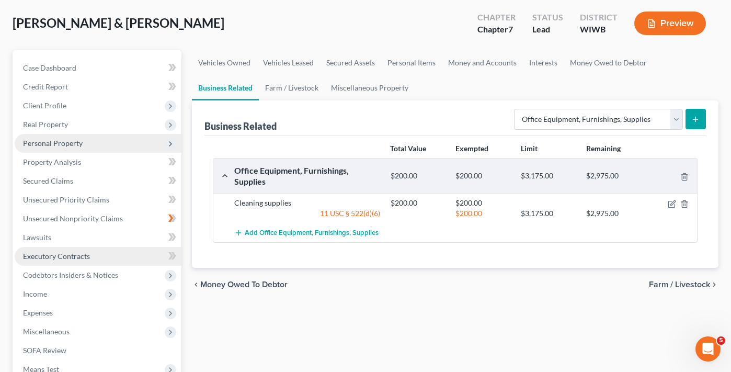
scroll to position [52, 0]
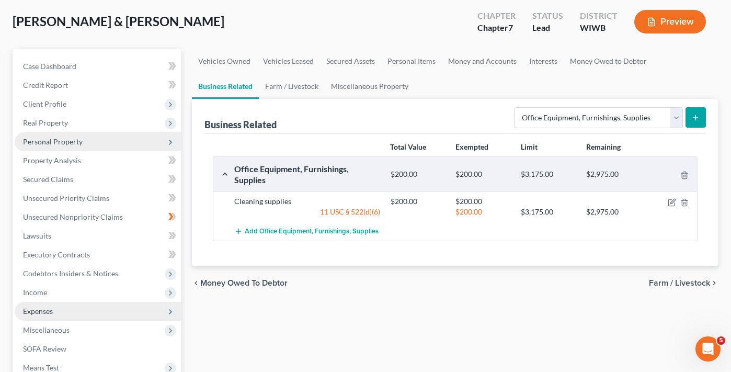
click at [45, 314] on span "Expenses" at bounding box center [38, 310] width 30 height 9
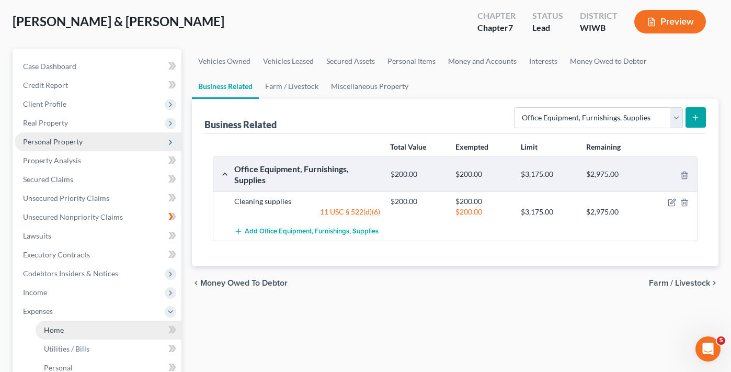
click at [51, 331] on span "Home" at bounding box center [54, 329] width 20 height 9
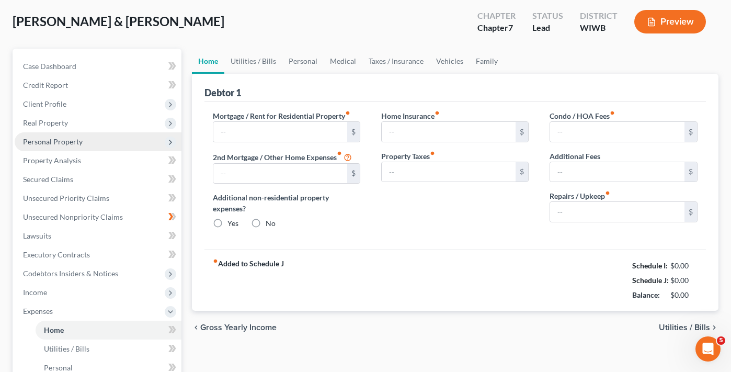
scroll to position [3, 0]
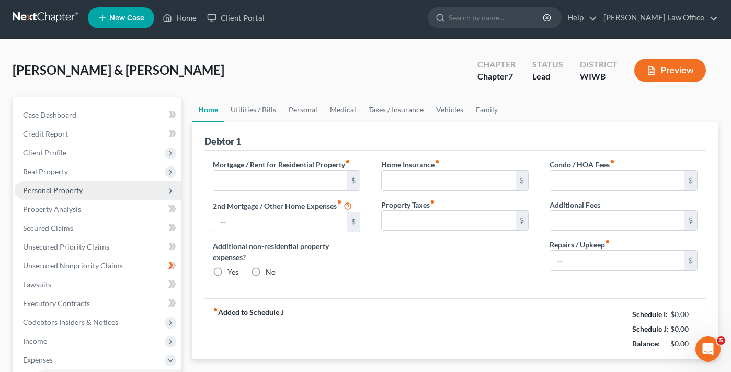
type input "400.00"
type input "0.00"
radio input "true"
type input "0.00"
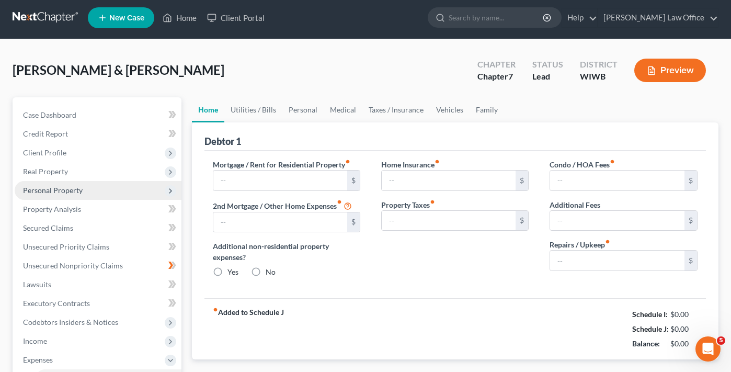
type input "0.00"
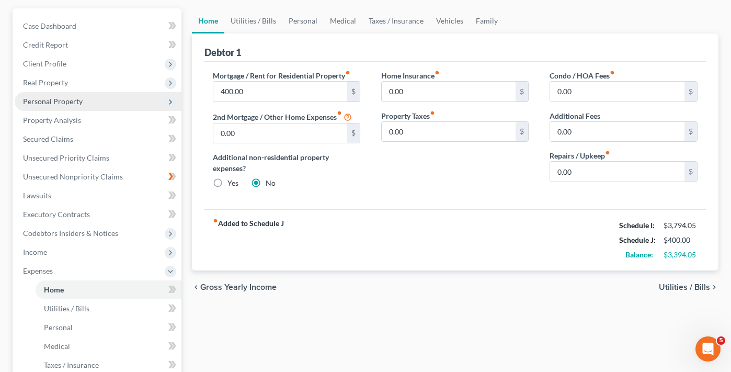
scroll to position [103, 0]
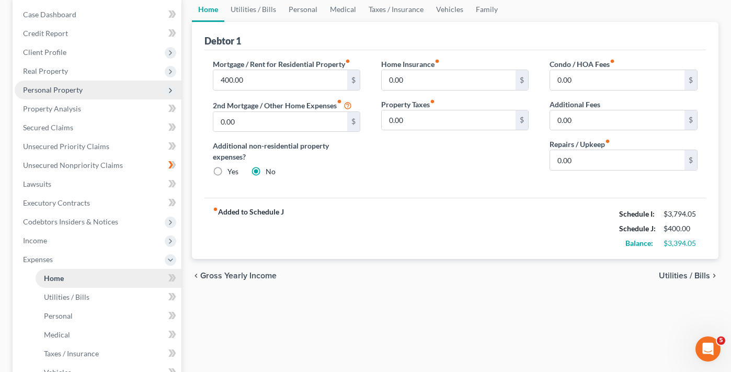
click at [64, 282] on link "Home" at bounding box center [109, 278] width 146 height 19
click at [69, 317] on span "Personal" at bounding box center [58, 315] width 29 height 9
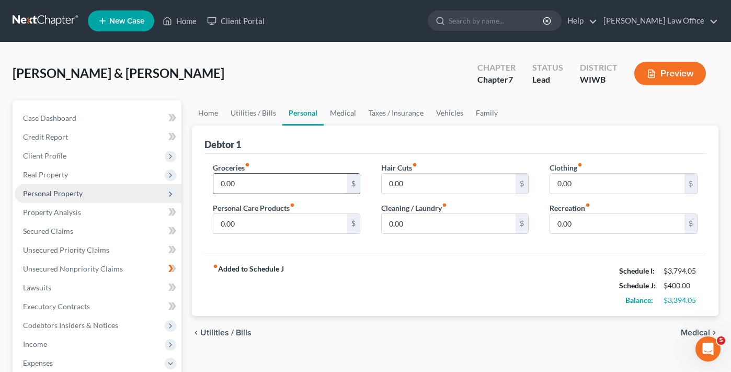
click at [256, 193] on div "0.00 $" at bounding box center [286, 183] width 147 height 21
click at [256, 193] on input "0.00" at bounding box center [280, 184] width 134 height 20
type input "900.00"
click at [582, 183] on input "0.00" at bounding box center [617, 184] width 134 height 20
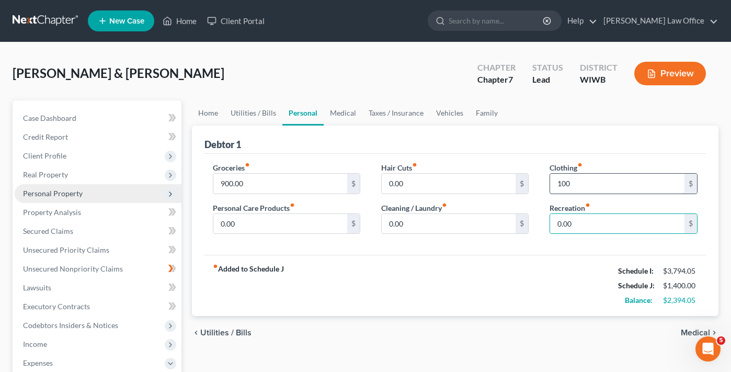
click at [592, 179] on input "100" at bounding box center [617, 184] width 134 height 20
type input "100.00"
click at [347, 112] on link "Medical" at bounding box center [342, 112] width 39 height 25
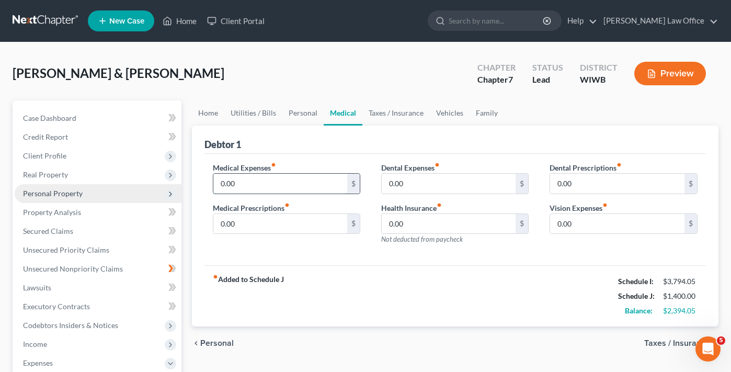
click at [261, 174] on input "0.00" at bounding box center [280, 184] width 134 height 20
type input "100.00"
click at [453, 111] on link "Vehicles" at bounding box center [450, 112] width 40 height 25
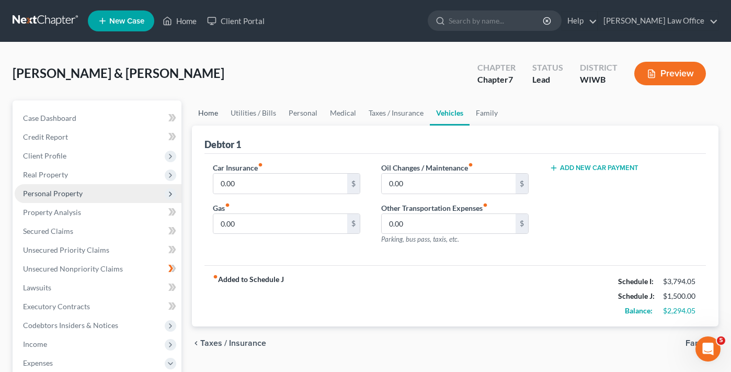
click at [207, 113] on link "Home" at bounding box center [208, 112] width 32 height 25
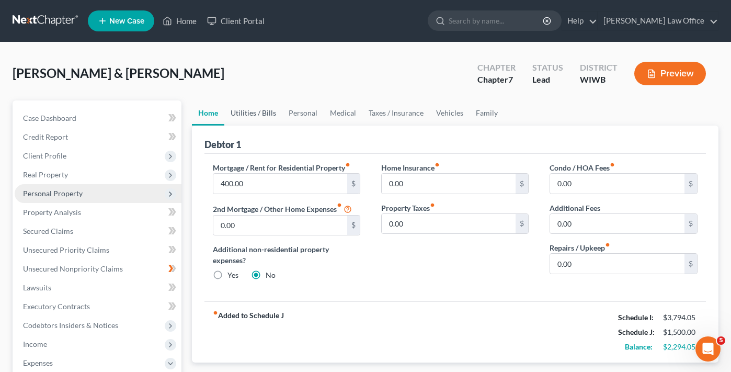
click at [239, 116] on link "Utilities / Bills" at bounding box center [253, 112] width 58 height 25
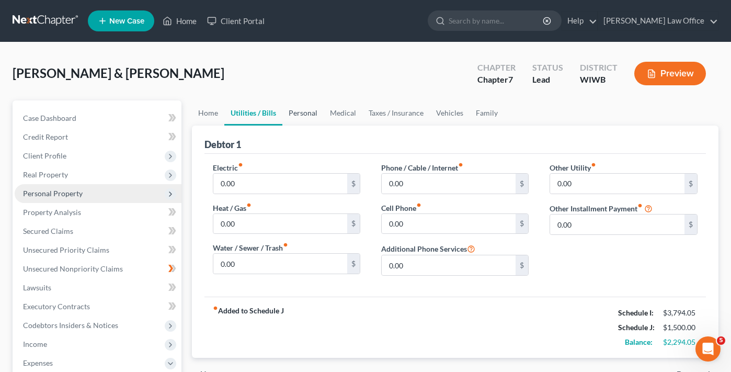
click at [307, 115] on link "Personal" at bounding box center [302, 112] width 41 height 25
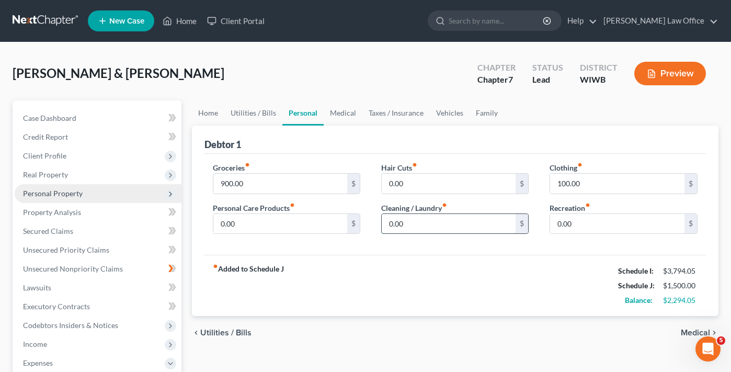
click at [407, 218] on input "0.00" at bounding box center [448, 224] width 134 height 20
type input "100"
click at [241, 227] on input "0.00" at bounding box center [280, 224] width 134 height 20
type input "0"
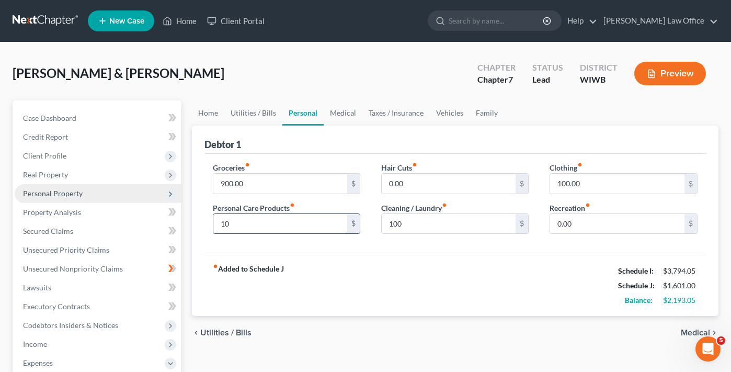
type input "100"
click at [342, 113] on link "Medical" at bounding box center [342, 112] width 39 height 25
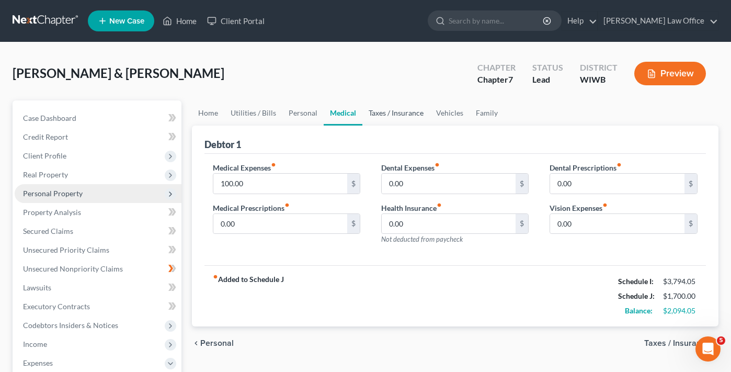
click at [400, 112] on link "Taxes / Insurance" at bounding box center [395, 112] width 67 height 25
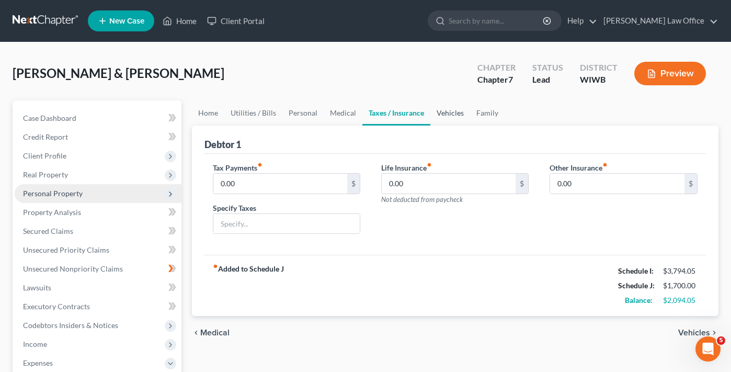
click at [447, 115] on link "Vehicles" at bounding box center [450, 112] width 40 height 25
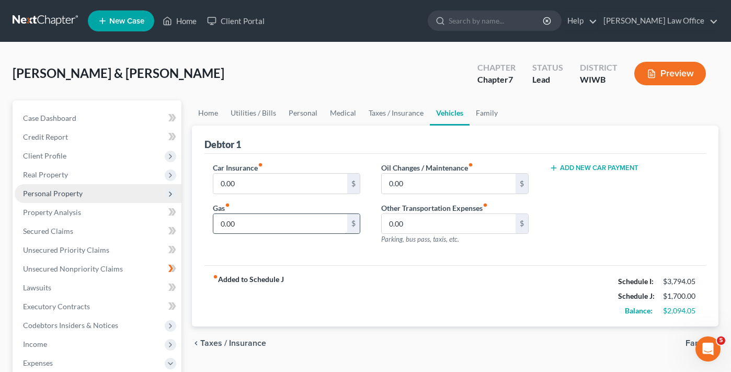
click at [242, 226] on input "0.00" at bounding box center [280, 224] width 134 height 20
type input "200"
click at [411, 225] on input "0.00" at bounding box center [448, 224] width 134 height 20
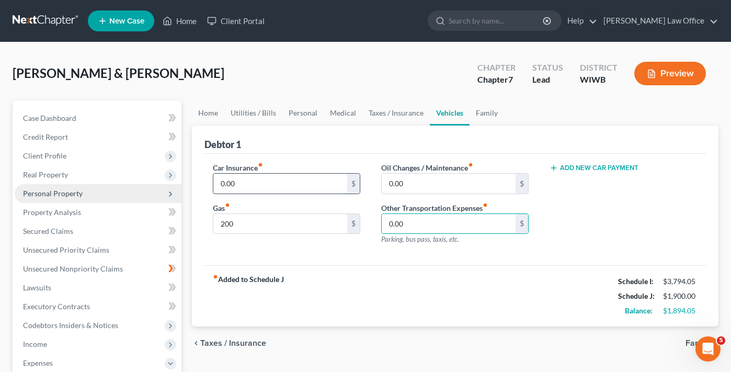
click at [298, 178] on input "0.00" at bounding box center [280, 184] width 134 height 20
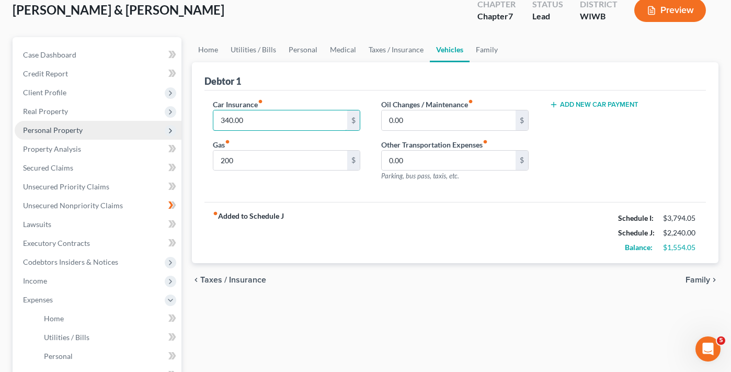
scroll to position [51, 0]
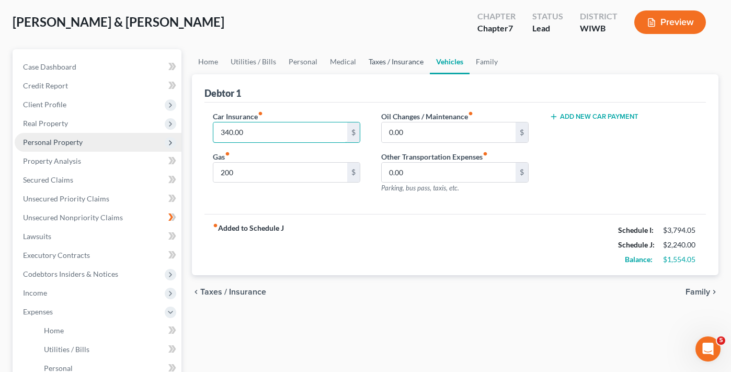
type input "340.00"
click at [408, 67] on link "Taxes / Insurance" at bounding box center [395, 61] width 67 height 25
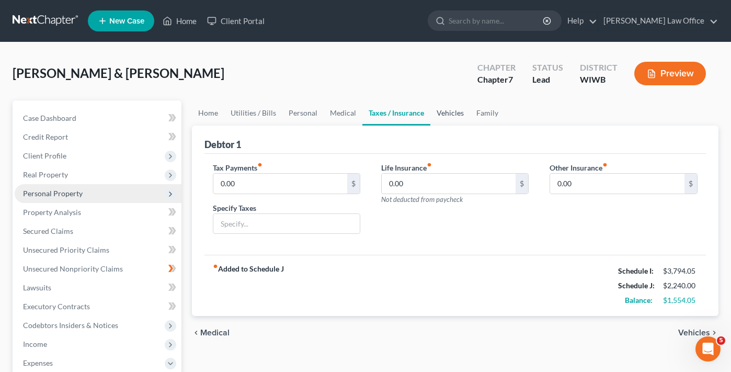
click at [443, 110] on link "Vehicles" at bounding box center [450, 112] width 40 height 25
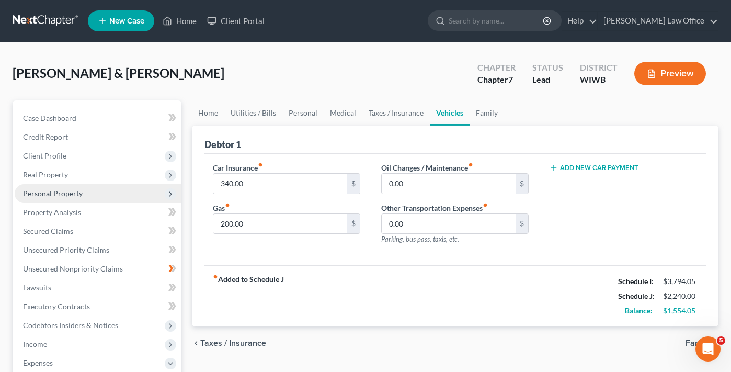
click at [82, 194] on span "Personal Property" at bounding box center [98, 193] width 167 height 19
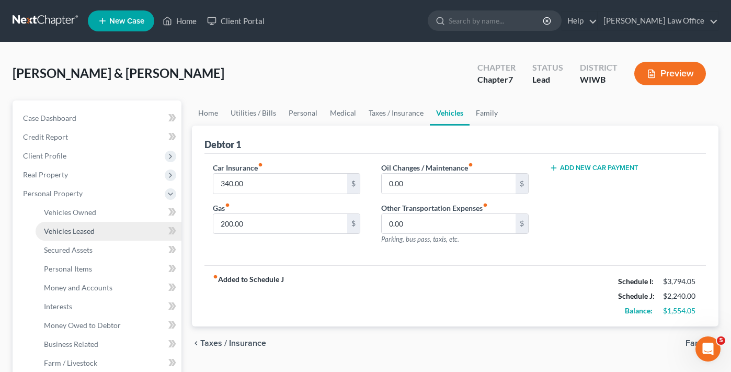
click at [76, 229] on span "Vehicles Leased" at bounding box center [69, 230] width 51 height 9
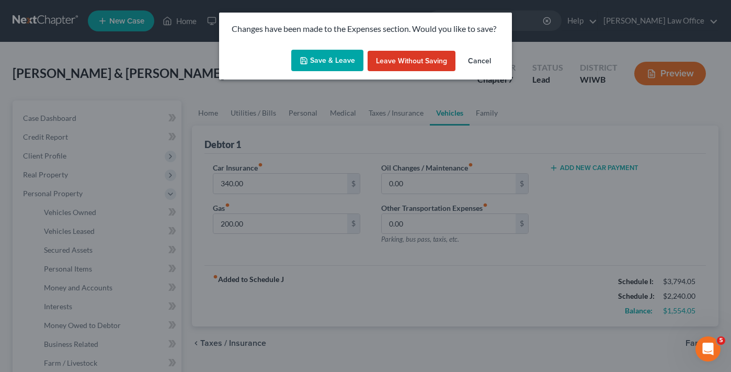
click at [328, 64] on button "Save & Leave" at bounding box center [327, 61] width 72 height 22
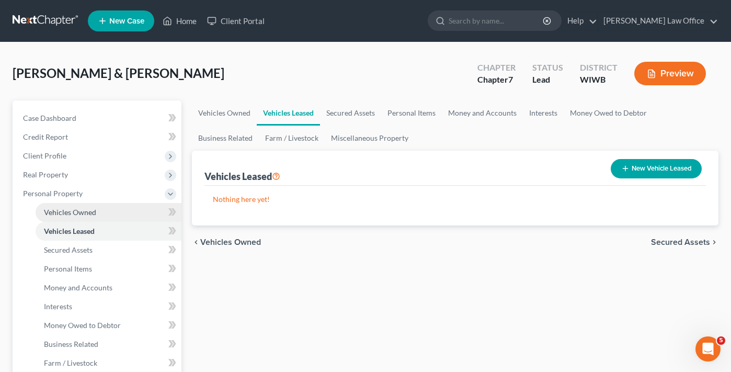
click at [86, 210] on span "Vehicles Owned" at bounding box center [70, 211] width 52 height 9
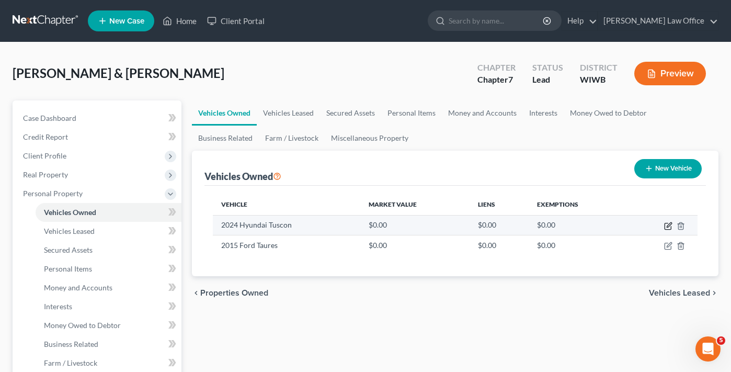
click at [669, 227] on icon "button" at bounding box center [668, 226] width 8 height 8
select select "0"
select select "2"
select select "1"
select select "2"
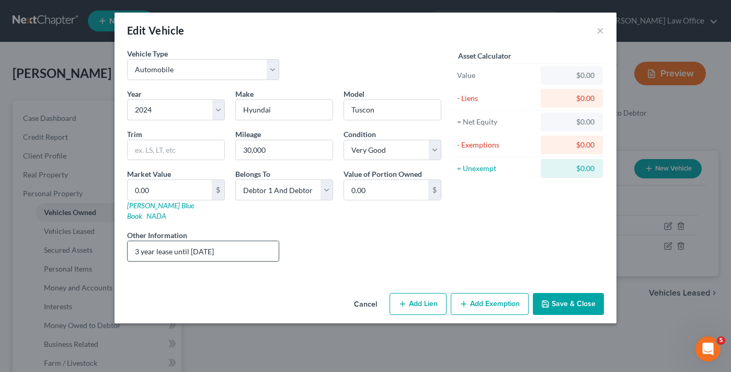
click at [215, 249] on input "3 year lease until [DATE]" at bounding box center [203, 251] width 151 height 20
click at [558, 299] on button "Save & Close" at bounding box center [568, 304] width 71 height 22
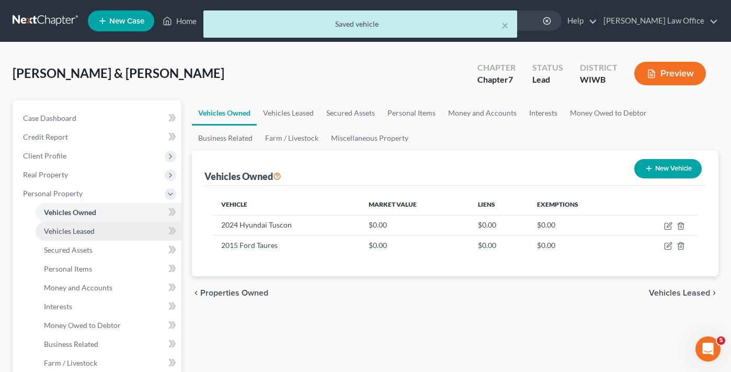
click at [92, 232] on span "Vehicles Leased" at bounding box center [69, 230] width 51 height 9
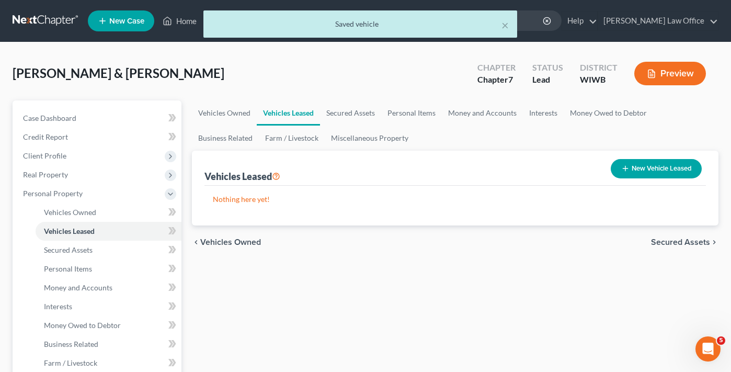
click at [667, 173] on button "New Vehicle Leased" at bounding box center [655, 168] width 91 height 19
select select "2"
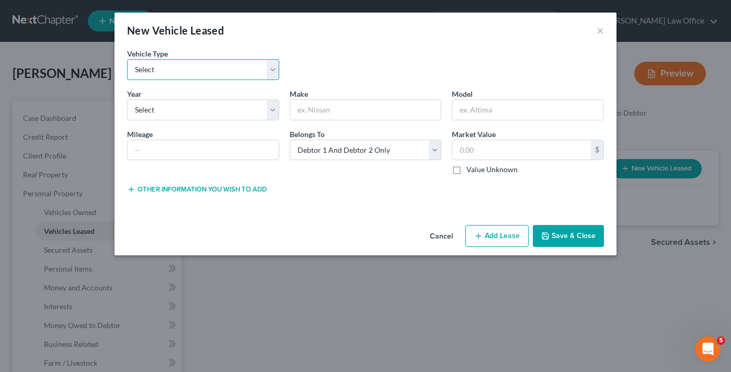
select select "0"
drag, startPoint x: 253, startPoint y: 75, endPoint x: 345, endPoint y: 72, distance: 92.0
click at [345, 71] on div "Vehicle Type * Select Automobile Truck Trailer Watercraft Aircraft Motor Home A…" at bounding box center [365, 68] width 487 height 40
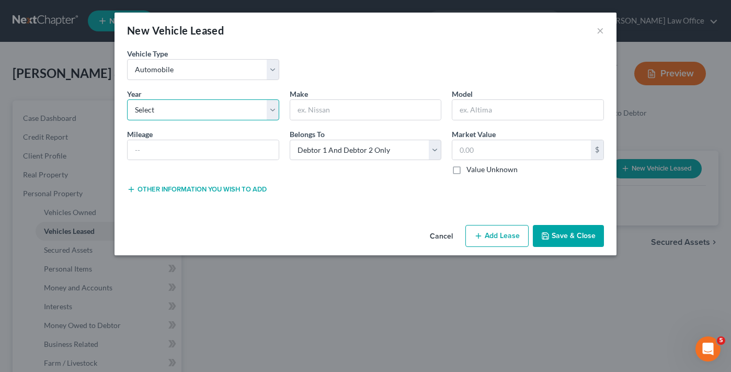
select select "2"
click at [223, 154] on input "text" at bounding box center [203, 150] width 151 height 20
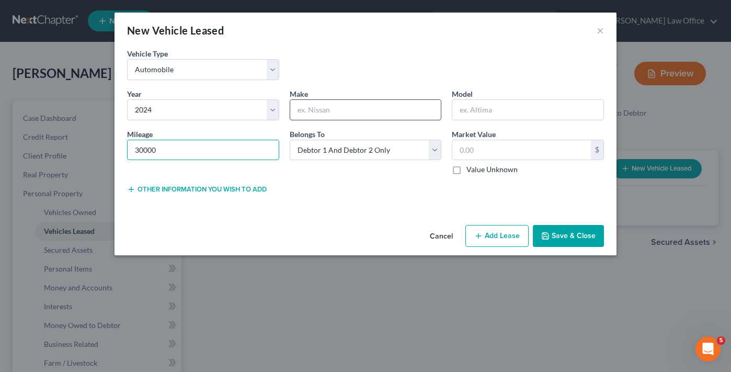
type input "30000"
click at [328, 116] on input "text" at bounding box center [365, 110] width 151 height 20
type input "Hyundai"
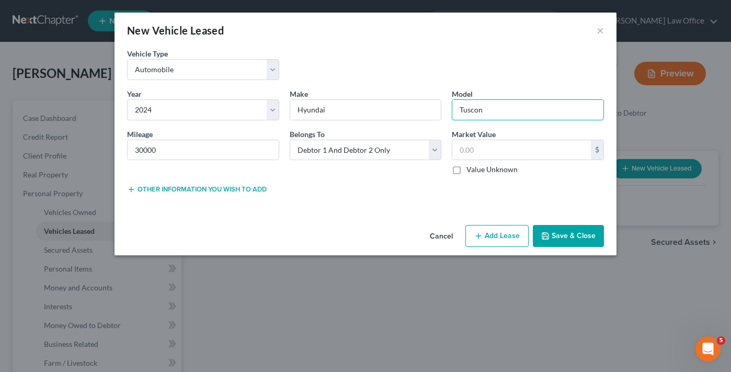
type input "Tuscon"
click at [571, 231] on button "Save & Close" at bounding box center [568, 236] width 71 height 22
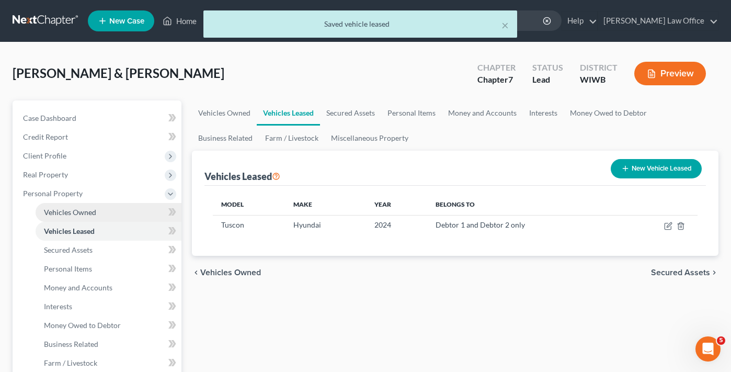
click at [79, 216] on link "Vehicles Owned" at bounding box center [109, 212] width 146 height 19
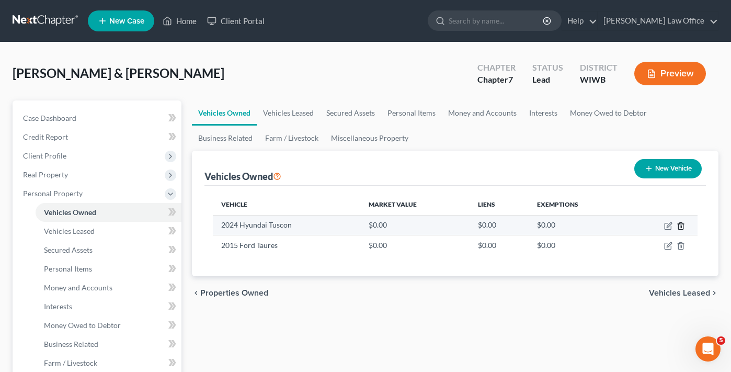
click at [683, 226] on icon "button" at bounding box center [680, 226] width 8 height 8
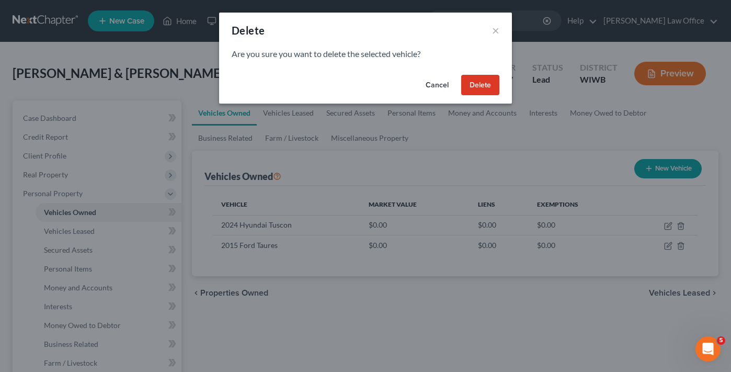
click at [478, 90] on button "Delete" at bounding box center [480, 85] width 38 height 21
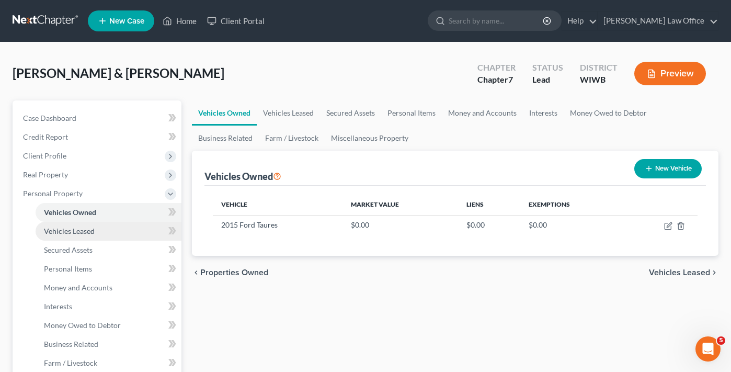
click at [88, 231] on span "Vehicles Leased" at bounding box center [69, 230] width 51 height 9
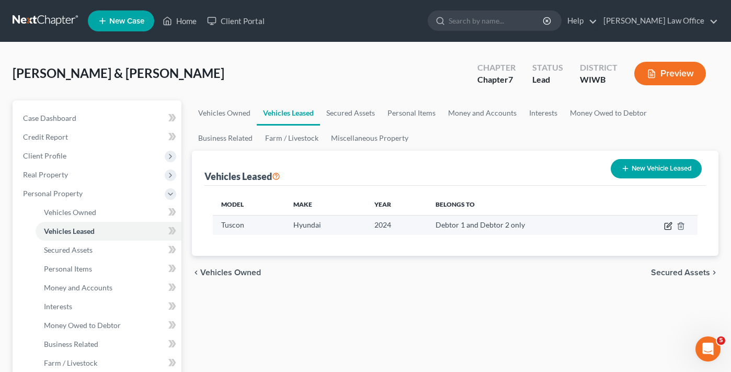
click at [665, 226] on icon "button" at bounding box center [668, 226] width 8 height 8
select select "0"
select select "2"
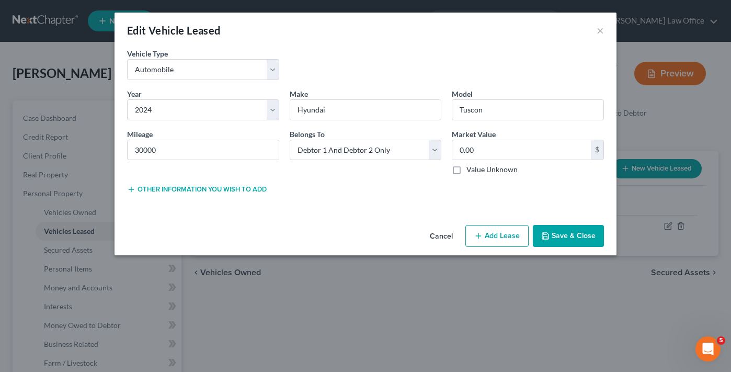
click at [515, 236] on button "Add Lease" at bounding box center [496, 236] width 63 height 22
select select "2"
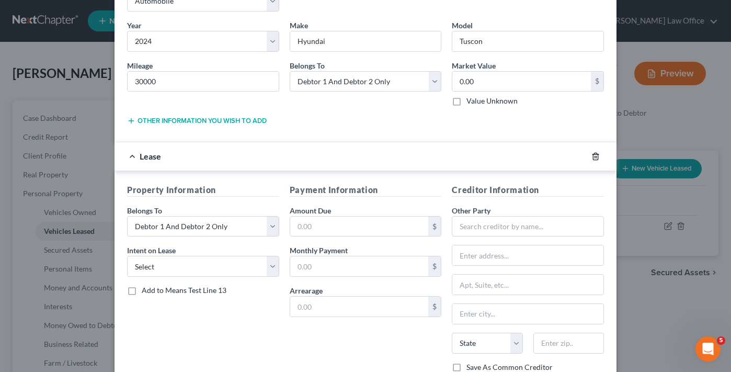
scroll to position [75, 0]
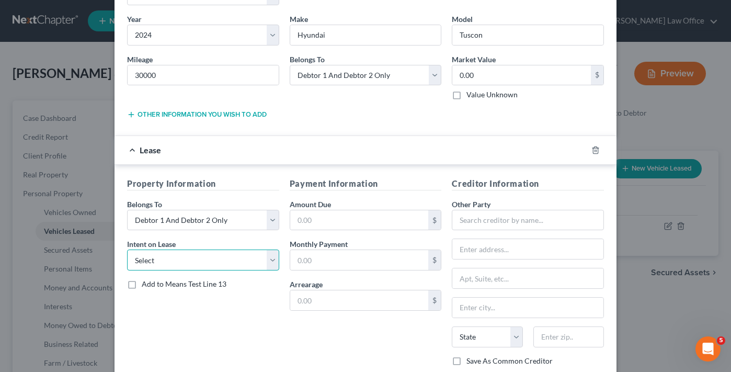
select select "1"
click at [346, 262] on input "text" at bounding box center [359, 260] width 138 height 20
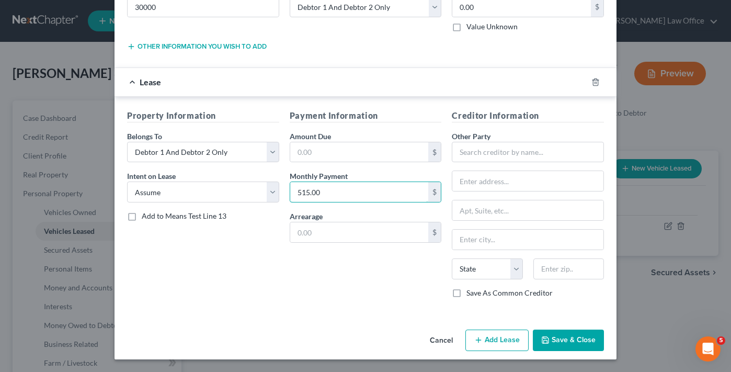
scroll to position [143, 0]
type input "515.00"
click at [579, 345] on button "Save & Close" at bounding box center [568, 340] width 71 height 22
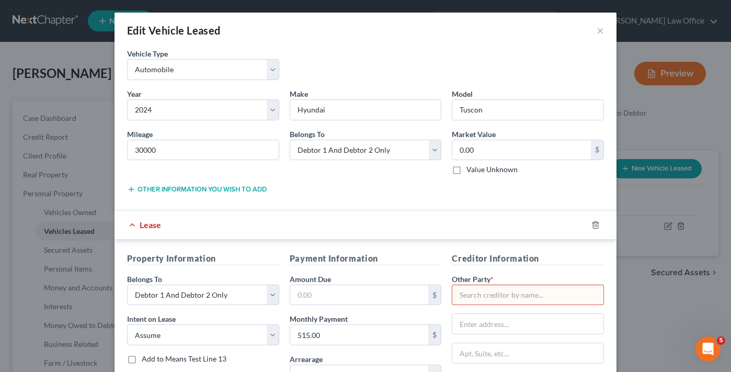
scroll to position [0, 0]
click at [339, 110] on input "Hyundai" at bounding box center [365, 110] width 151 height 20
click at [543, 293] on input "text" at bounding box center [528, 294] width 152 height 21
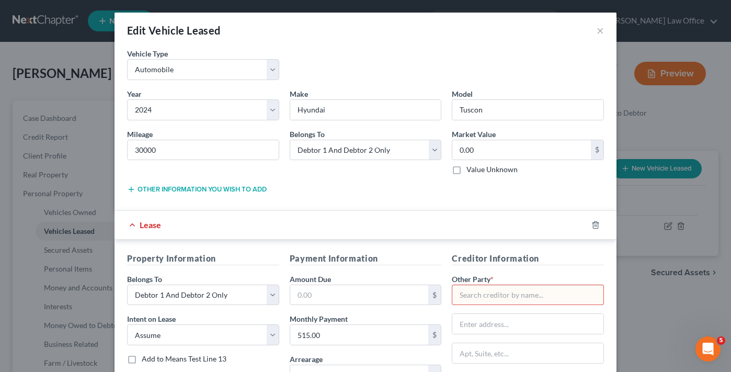
paste input "Hyundai"
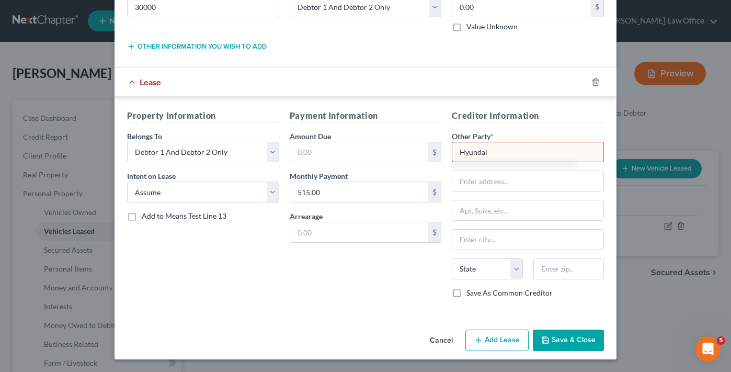
scroll to position [143, 0]
type input "Hyundai"
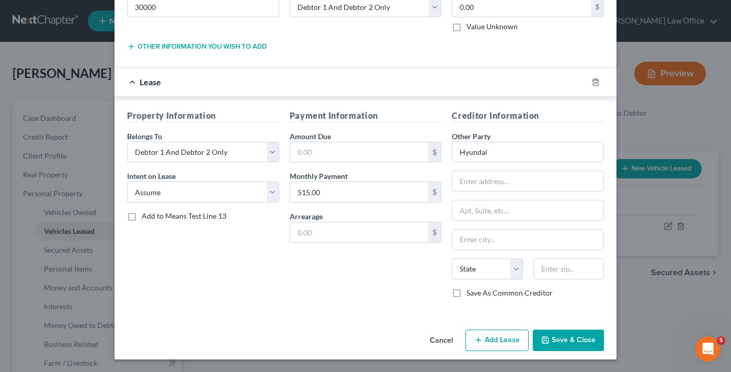
click at [568, 344] on button "Save & Close" at bounding box center [568, 340] width 71 height 22
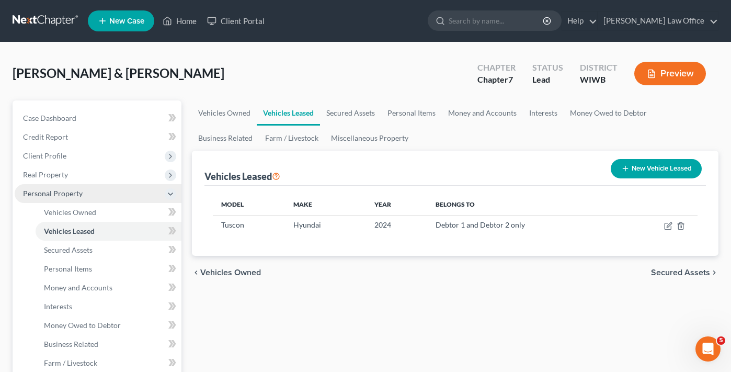
click at [172, 195] on icon at bounding box center [170, 194] width 8 height 8
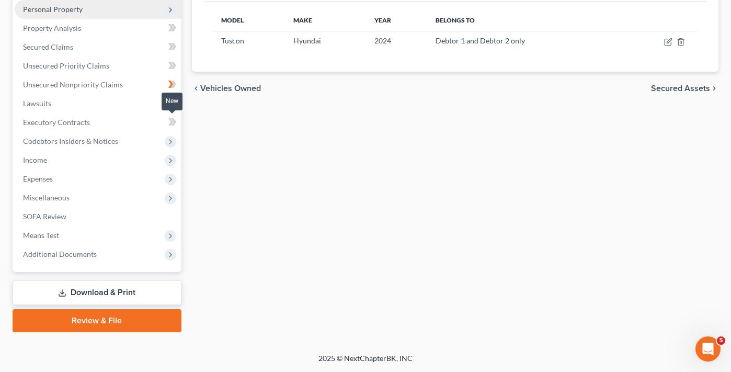
scroll to position [184, 0]
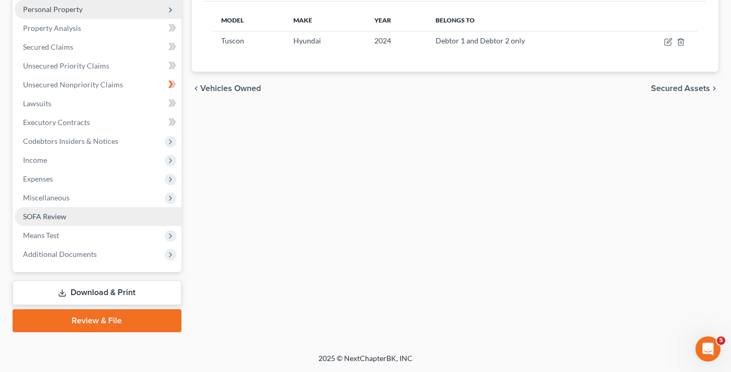
click at [38, 216] on span "SOFA Review" at bounding box center [44, 216] width 43 height 9
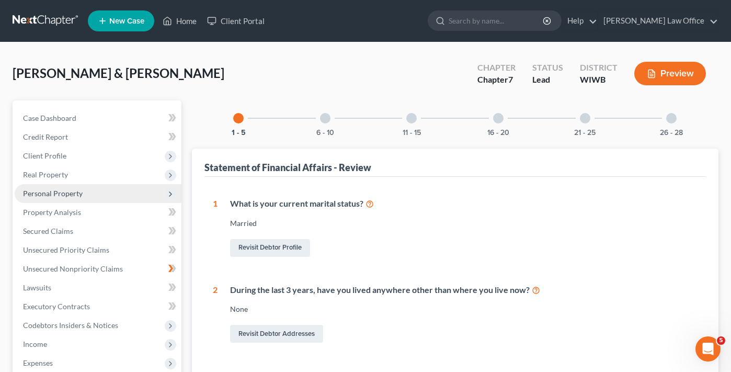
click at [59, 194] on span "Personal Property" at bounding box center [53, 193] width 60 height 9
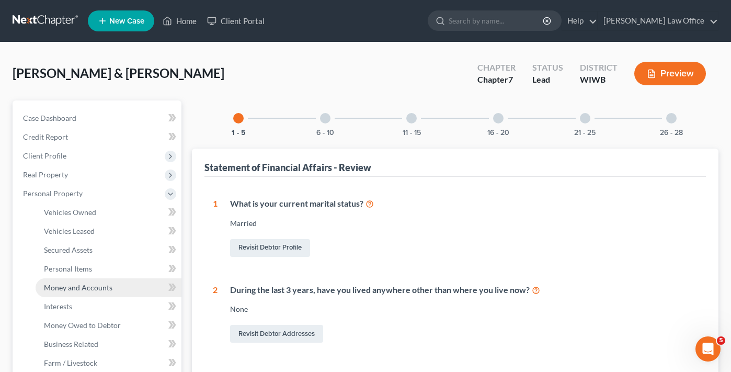
click at [64, 291] on span "Money and Accounts" at bounding box center [78, 287] width 68 height 9
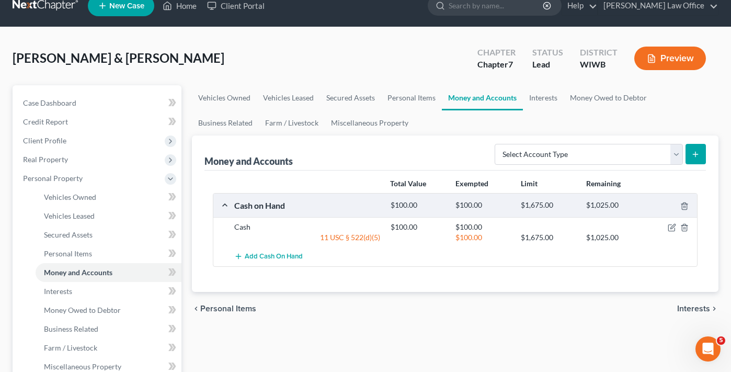
scroll to position [26, 0]
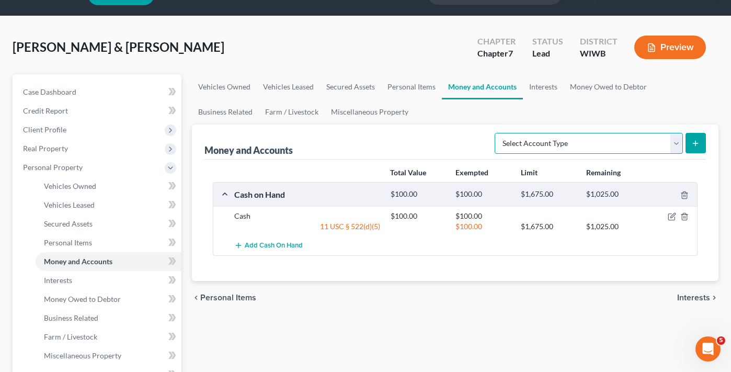
select select "checking"
click at [699, 143] on icon "submit" at bounding box center [695, 143] width 8 height 8
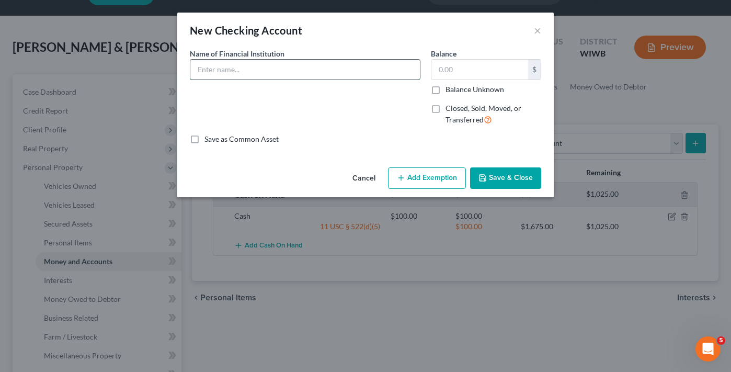
click at [270, 74] on input "text" at bounding box center [304, 70] width 229 height 20
click at [280, 64] on input "Waumandee St. Bank" at bounding box center [304, 70] width 229 height 20
click at [248, 68] on input "Waumandee St. Bank" at bounding box center [304, 70] width 229 height 20
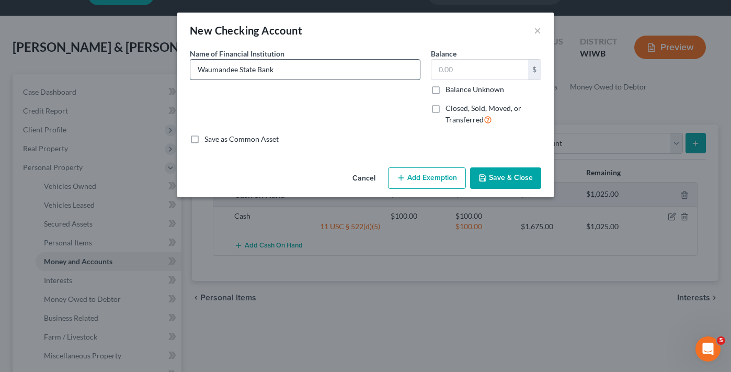
click at [293, 68] on input "Waumandee State Bank" at bounding box center [304, 70] width 229 height 20
type input "Waumandee State Bank"
click at [475, 71] on input "text" at bounding box center [479, 70] width 97 height 20
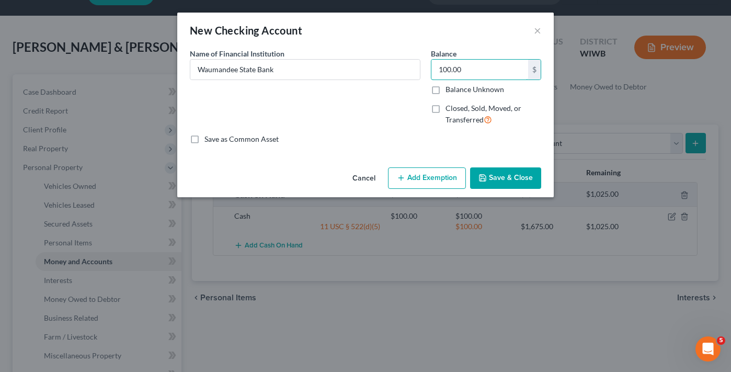
type input "100.00"
click at [429, 182] on button "Add Exemption" at bounding box center [427, 178] width 78 height 22
select select "2"
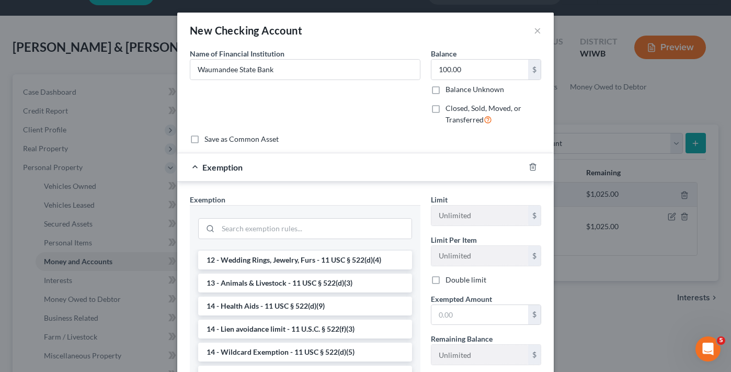
scroll to position [134, 0]
click at [336, 354] on li "14 - Wildcard Exemption - 11 USC § 522(d)(5)" at bounding box center [305, 354] width 214 height 19
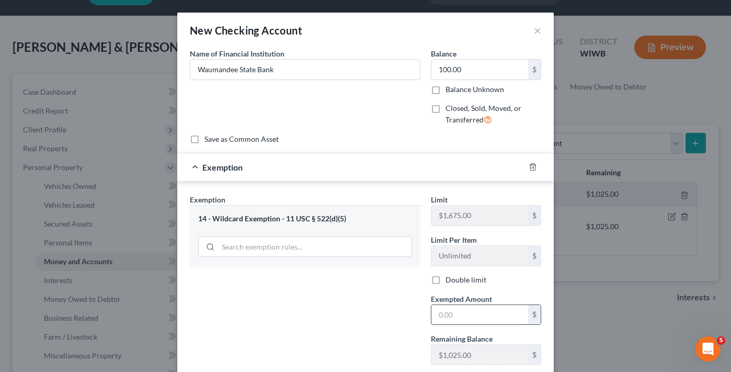
click at [466, 319] on input "text" at bounding box center [479, 315] width 97 height 20
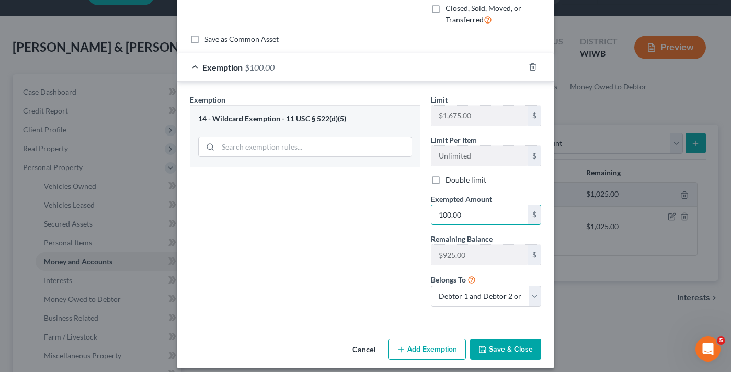
scroll to position [106, 0]
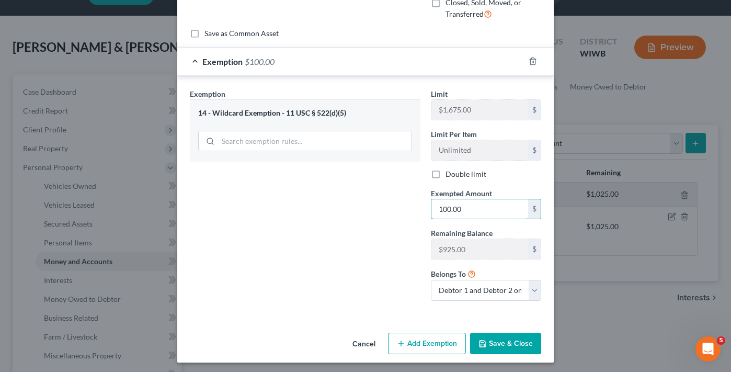
type input "100.00"
click at [495, 340] on button "Save & Close" at bounding box center [505, 343] width 71 height 22
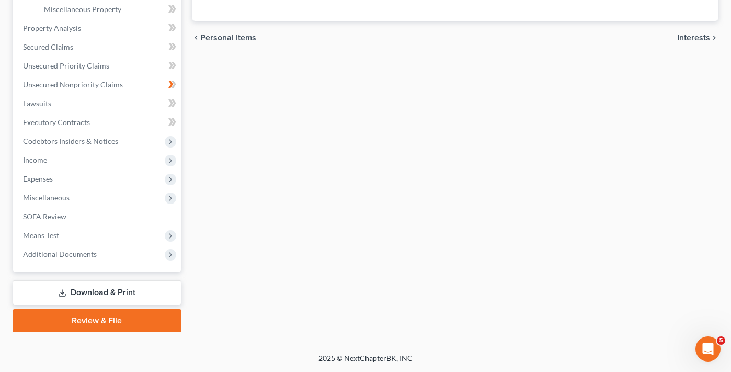
scroll to position [372, 0]
click at [52, 216] on span "SOFA Review" at bounding box center [44, 216] width 43 height 9
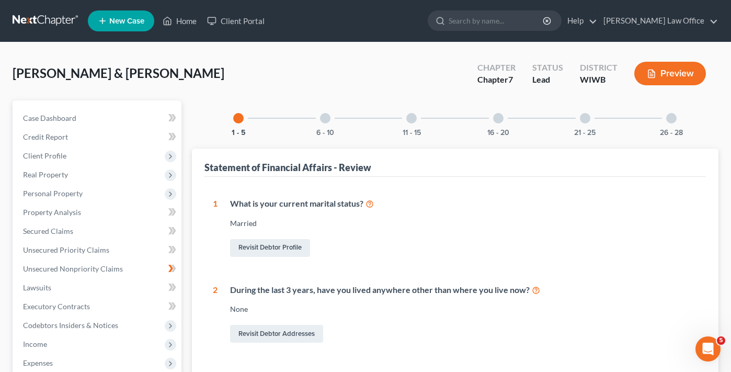
click at [670, 112] on div "26 - 28" at bounding box center [671, 118] width 36 height 36
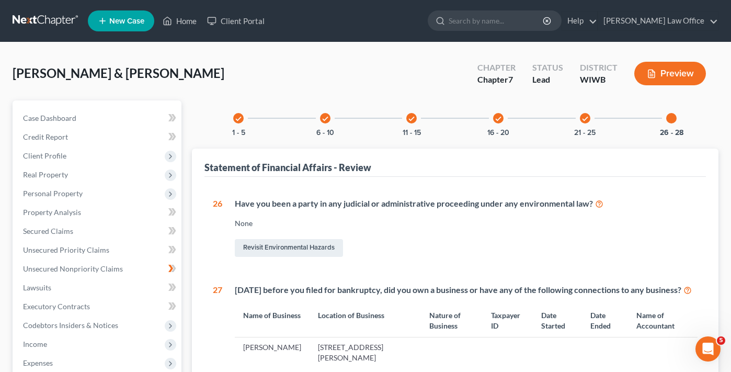
click at [584, 118] on icon "check" at bounding box center [584, 118] width 7 height 7
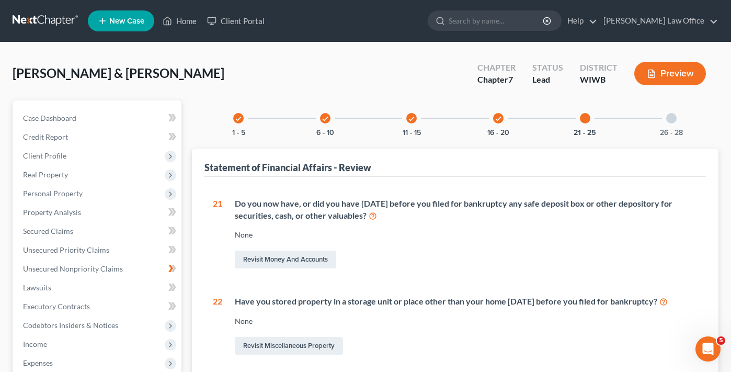
click at [498, 120] on icon "check" at bounding box center [497, 118] width 7 height 7
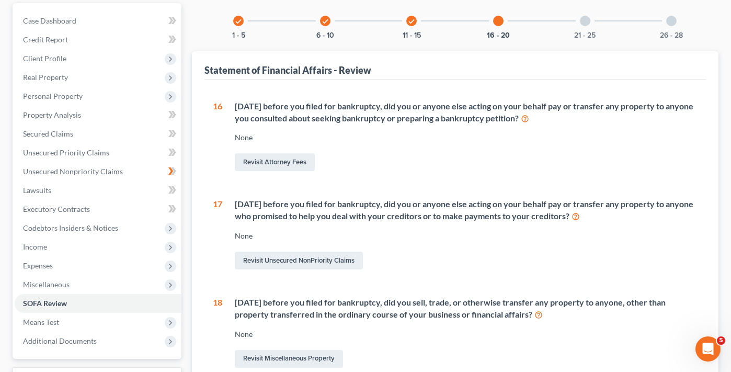
scroll to position [13, 0]
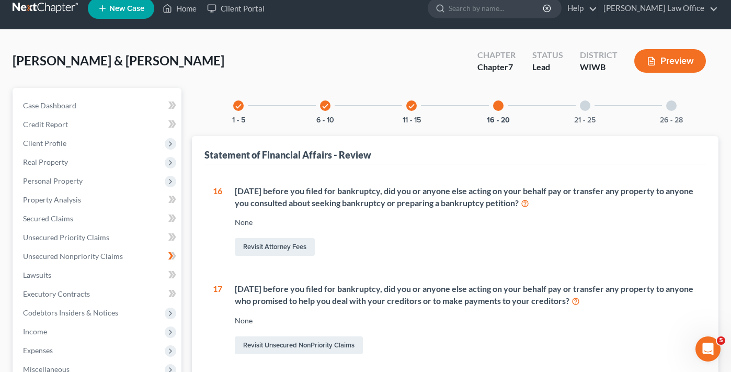
click at [412, 107] on icon "check" at bounding box center [411, 105] width 7 height 7
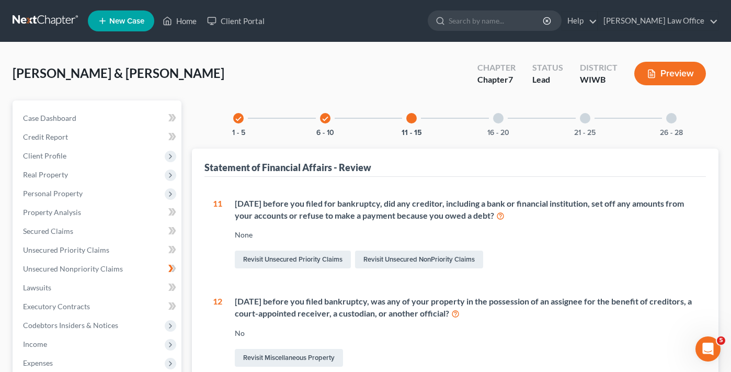
scroll to position [0, 0]
click at [587, 115] on div at bounding box center [585, 118] width 10 height 10
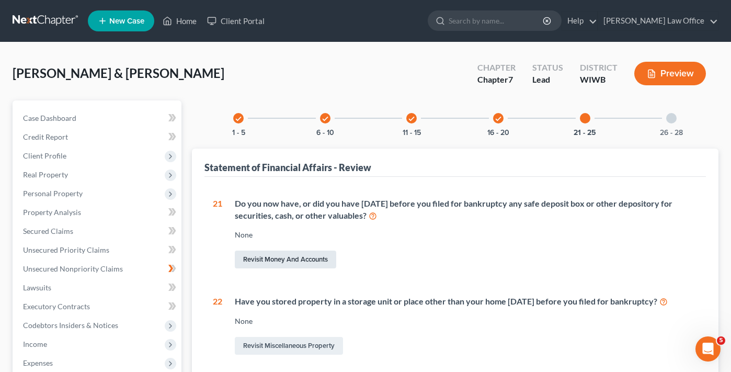
click at [318, 261] on link "Revisit Money and Accounts" at bounding box center [285, 259] width 101 height 18
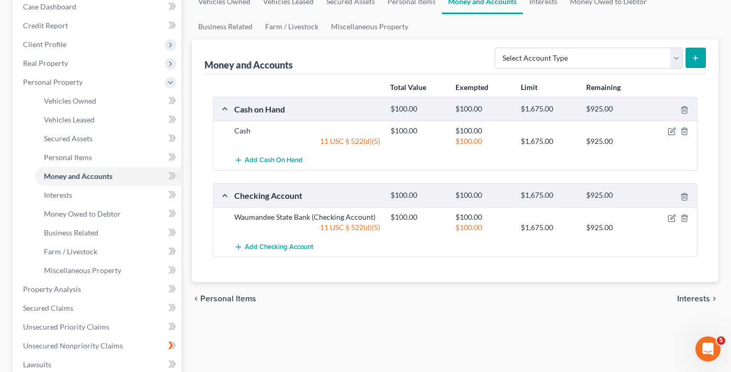
scroll to position [112, 0]
click at [671, 219] on icon "button" at bounding box center [671, 217] width 8 height 8
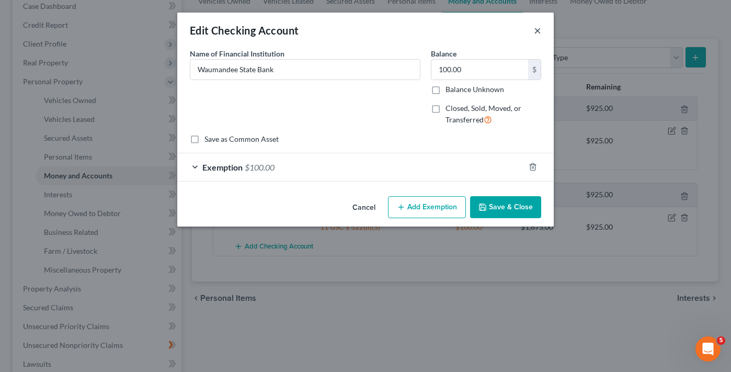
click at [540, 32] on button "×" at bounding box center [537, 30] width 7 height 13
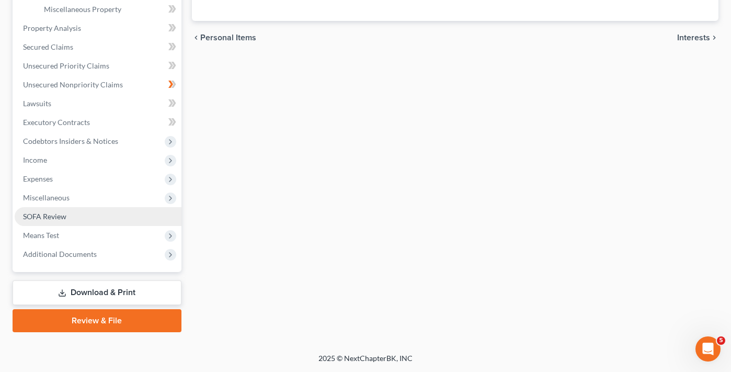
click at [35, 216] on span "SOFA Review" at bounding box center [44, 216] width 43 height 9
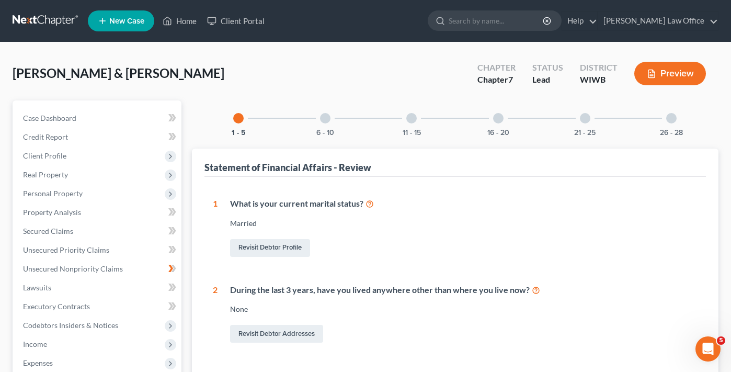
click at [584, 118] on div at bounding box center [585, 118] width 10 height 10
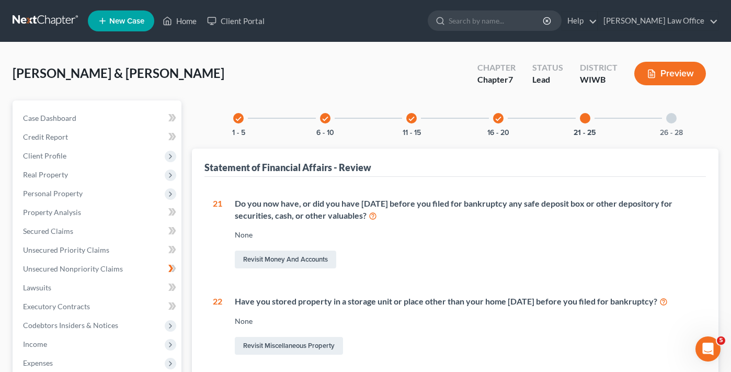
click at [369, 215] on icon at bounding box center [372, 215] width 8 height 10
click at [51, 198] on span "Personal Property" at bounding box center [98, 193] width 167 height 19
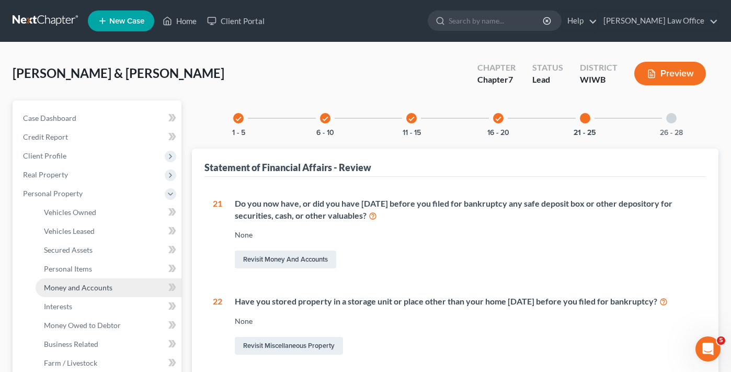
click at [76, 289] on span "Money and Accounts" at bounding box center [78, 287] width 68 height 9
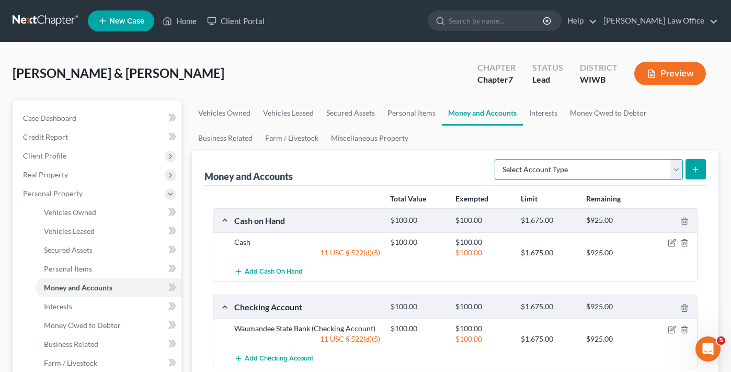
select select "safe_deposit_box"
click at [699, 174] on button "submit" at bounding box center [695, 169] width 20 height 20
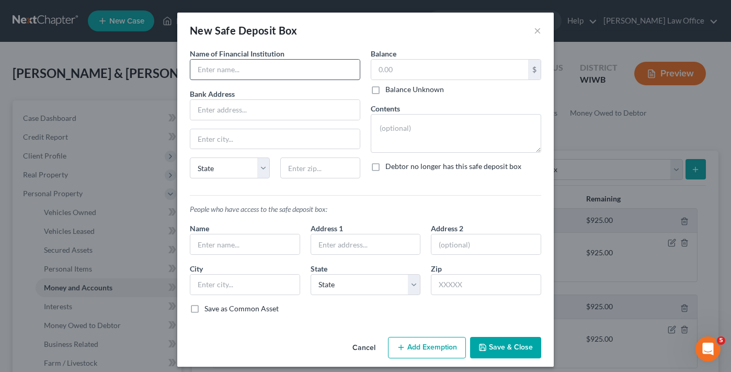
paste input "Waumandee State Bank"
type input "Waumandee State Bank"
click at [417, 135] on textarea at bounding box center [456, 133] width 170 height 39
type textarea "Birth certificates"
click at [494, 353] on button "Save & Close" at bounding box center [505, 348] width 71 height 22
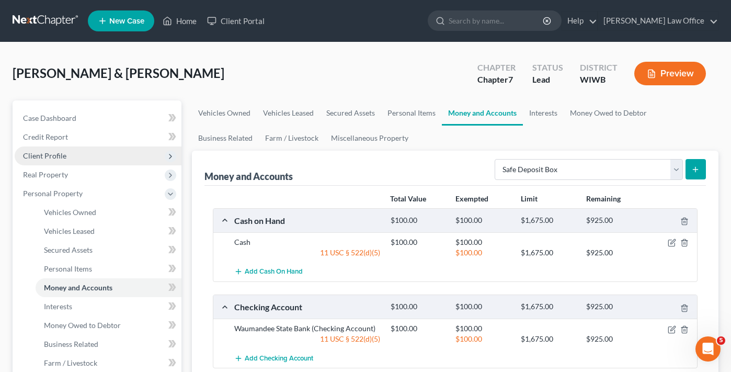
click at [57, 156] on span "Client Profile" at bounding box center [44, 155] width 43 height 9
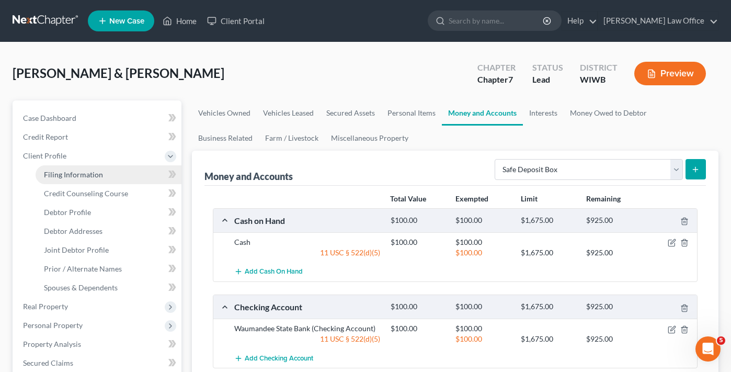
click at [83, 174] on span "Filing Information" at bounding box center [73, 174] width 59 height 9
select select "1"
select select "0"
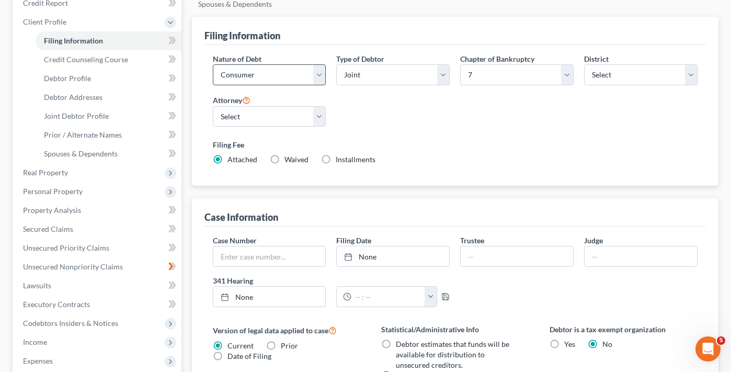
scroll to position [134, 0]
click at [369, 253] on link "None" at bounding box center [393, 256] width 112 height 20
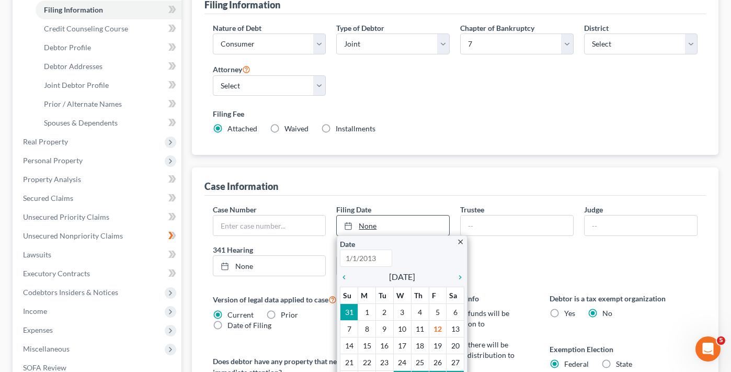
scroll to position [204, 0]
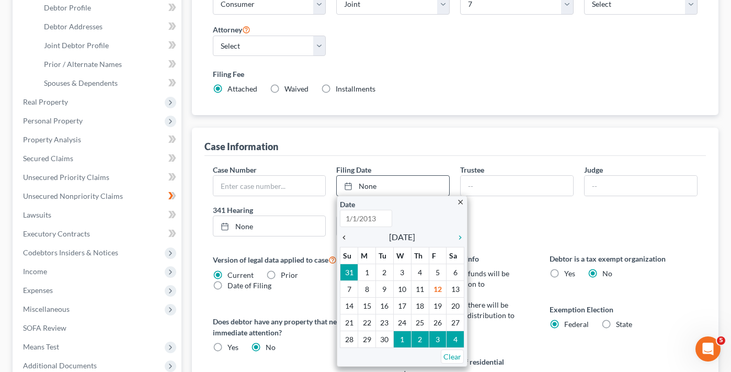
type input "[DATE]"
click at [348, 240] on icon "chevron_left" at bounding box center [347, 237] width 14 height 8
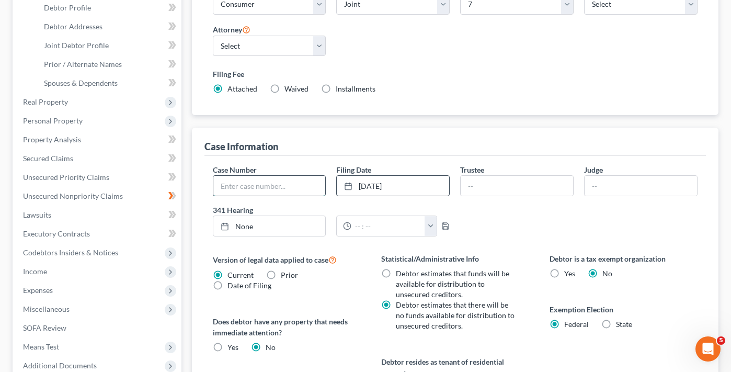
click at [259, 191] on input "text" at bounding box center [269, 186] width 112 height 20
paste input "7-1-25-11873"
click at [225, 185] on input "7-1-25-11873" at bounding box center [269, 186] width 112 height 20
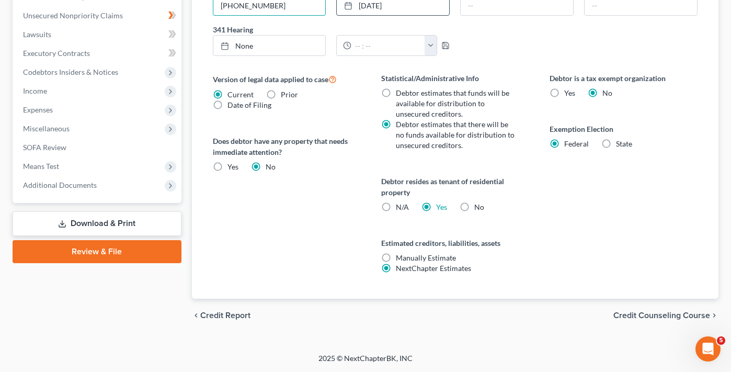
type input "[PHONE_NUMBER]"
click at [664, 317] on span "Credit Counseling Course" at bounding box center [661, 315] width 97 height 8
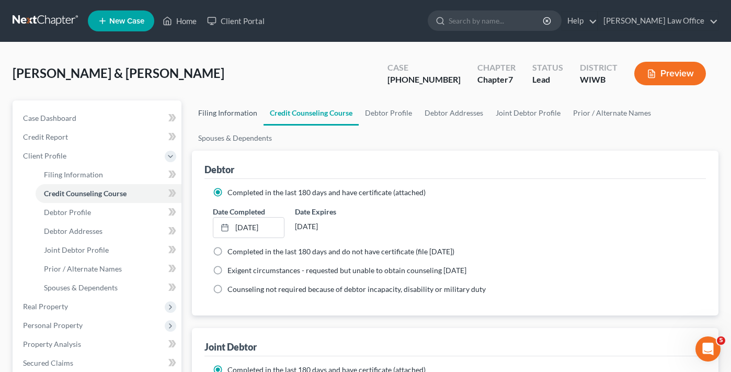
click at [237, 111] on link "Filing Information" at bounding box center [228, 112] width 72 height 25
select select "1"
select select "0"
select select "91"
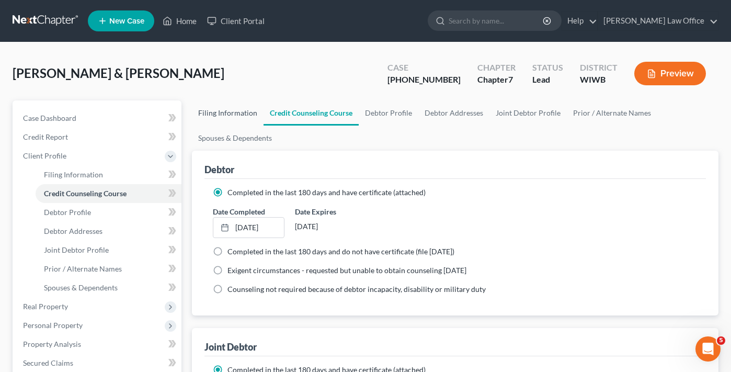
select select "0"
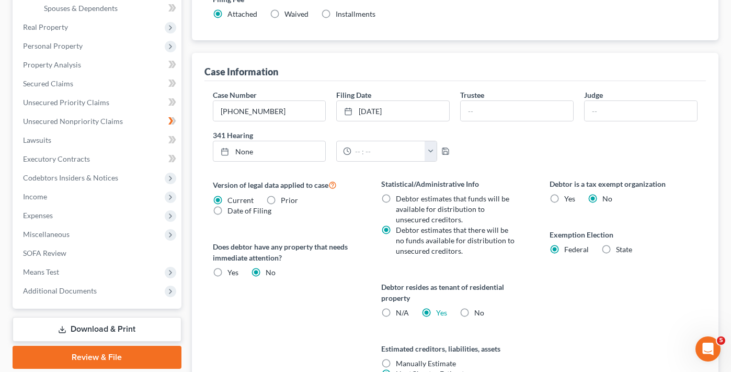
scroll to position [280, 0]
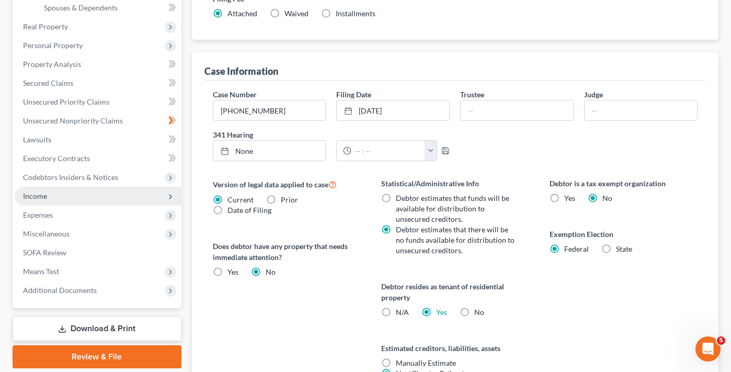
click at [33, 201] on span "Income" at bounding box center [98, 196] width 167 height 19
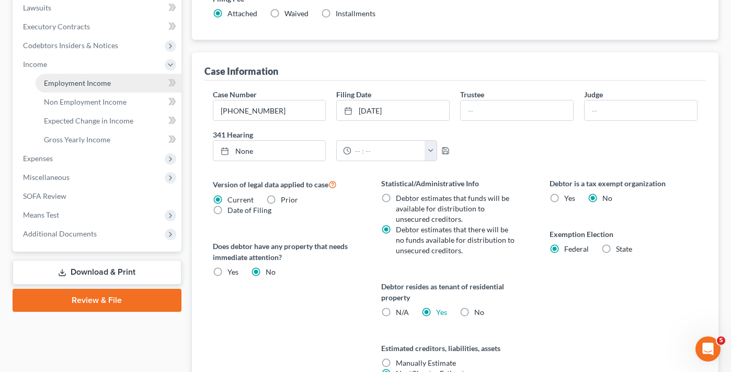
click at [70, 85] on span "Employment Income" at bounding box center [77, 82] width 67 height 9
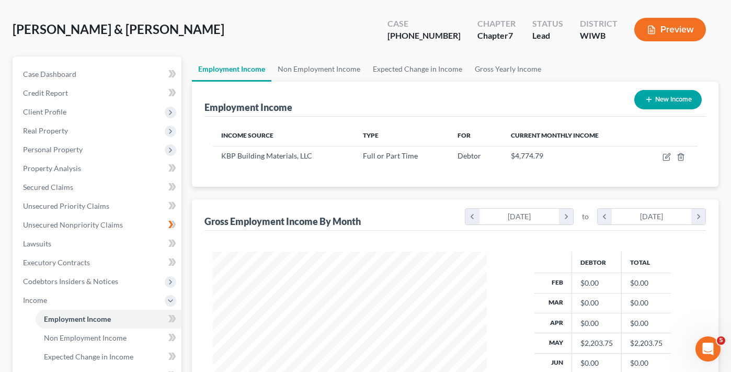
scroll to position [45, 0]
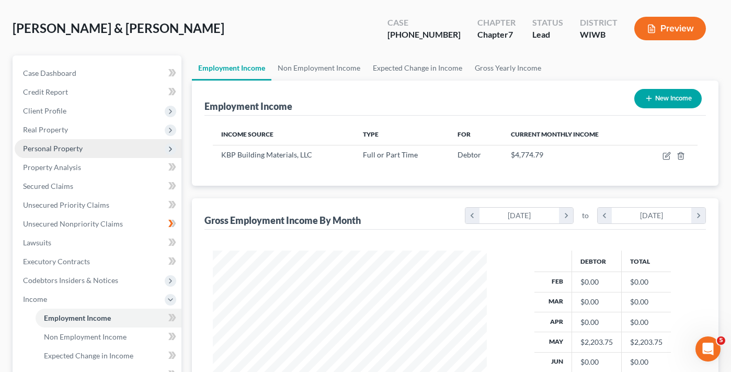
click at [59, 151] on span "Personal Property" at bounding box center [53, 148] width 60 height 9
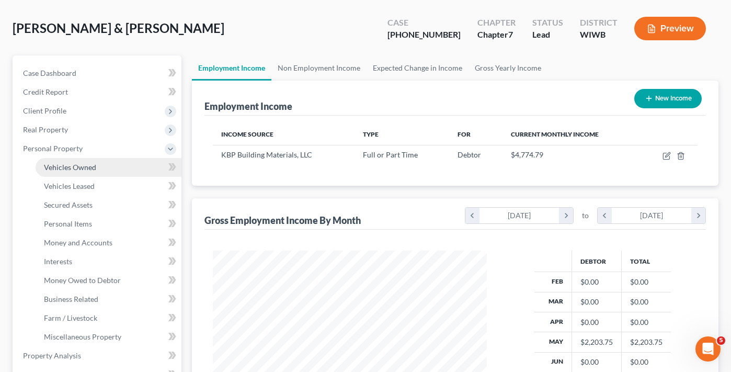
click at [88, 168] on span "Vehicles Owned" at bounding box center [70, 167] width 52 height 9
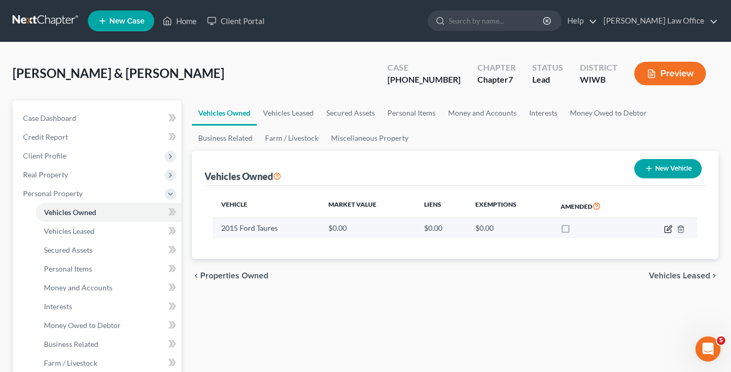
click at [668, 228] on icon "button" at bounding box center [668, 229] width 8 height 8
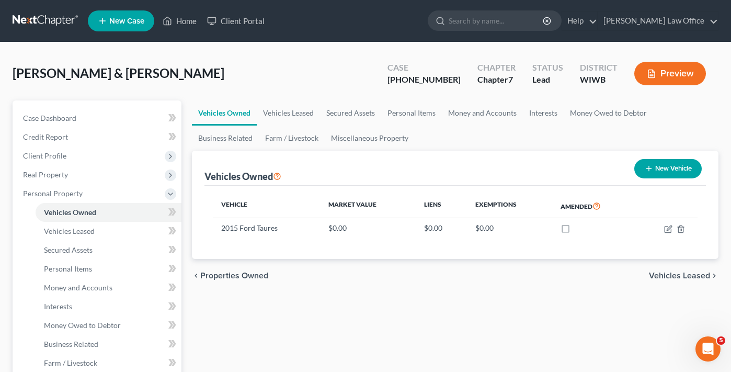
select select "0"
select select "11"
select select "2"
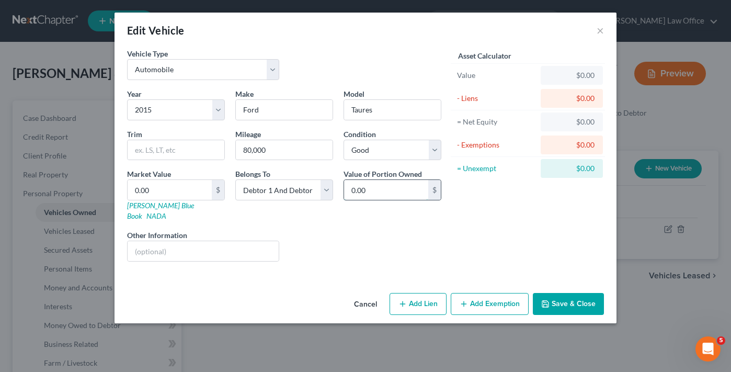
click at [373, 182] on input "0.00" at bounding box center [386, 190] width 84 height 20
type input "7,214"
click at [377, 187] on input "7,214" at bounding box center [386, 190] width 84 height 20
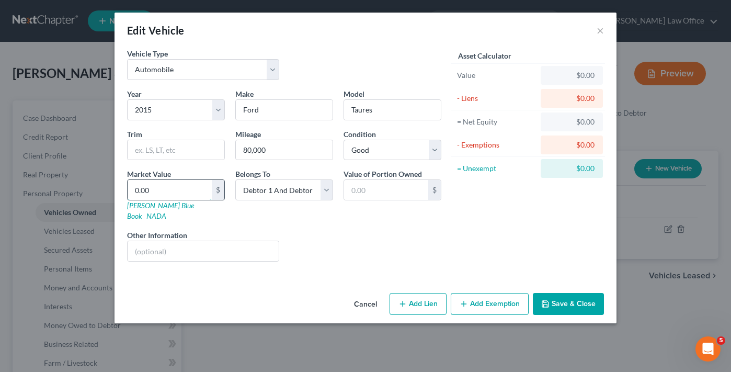
click at [175, 194] on input "0.00" at bounding box center [170, 190] width 84 height 20
click at [174, 194] on input "0.00" at bounding box center [170, 190] width 84 height 20
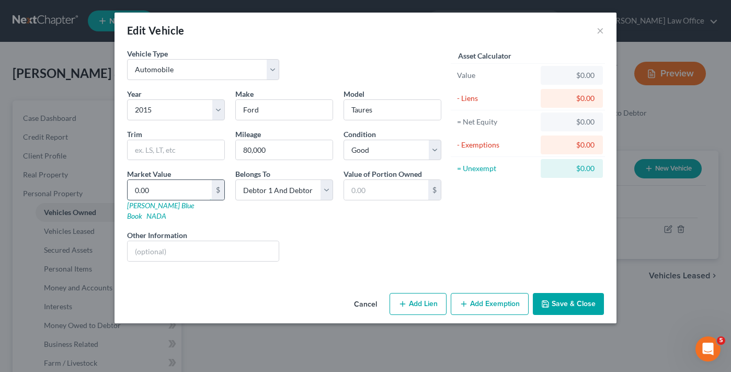
paste input "7,214"
type input "7,214"
type input "7,214.00"
type input "7,214"
click at [478, 296] on button "Add Exemption" at bounding box center [489, 304] width 78 height 22
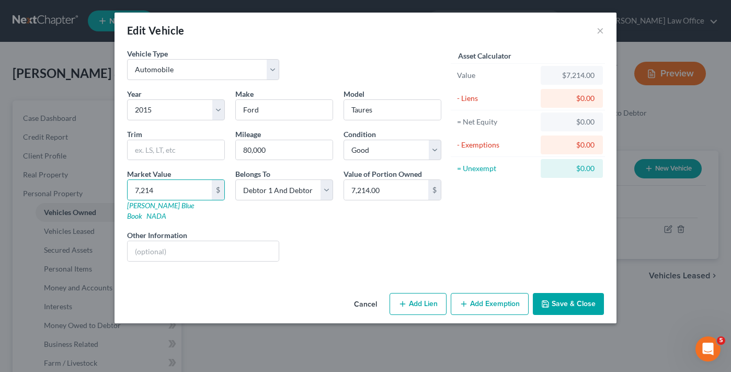
select select "2"
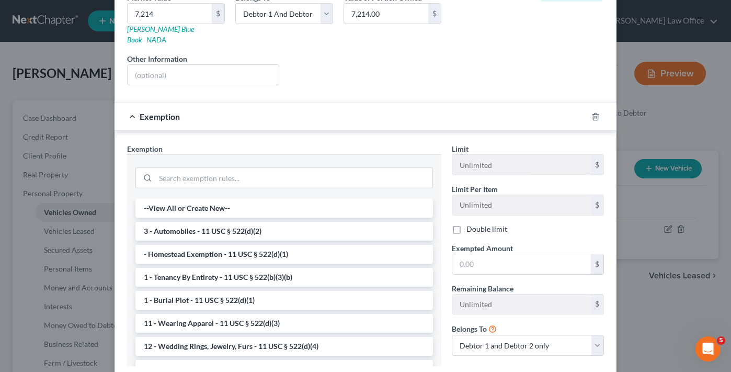
scroll to position [177, 0]
click at [230, 221] on li "3 - Automobiles - 11 USC § 522(d)(2)" at bounding box center [283, 230] width 297 height 19
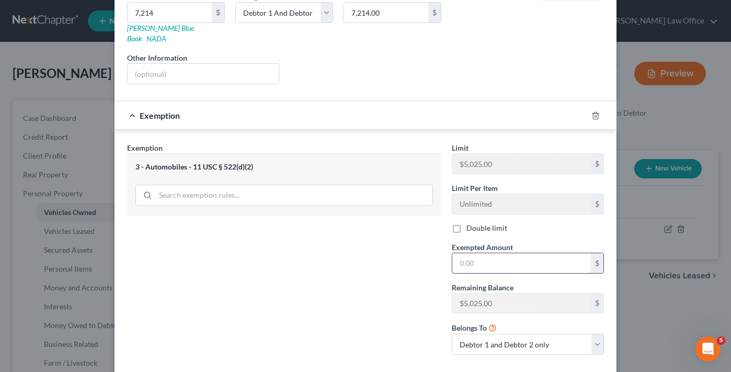
click at [519, 253] on input "text" at bounding box center [521, 263] width 138 height 20
type input "5,025"
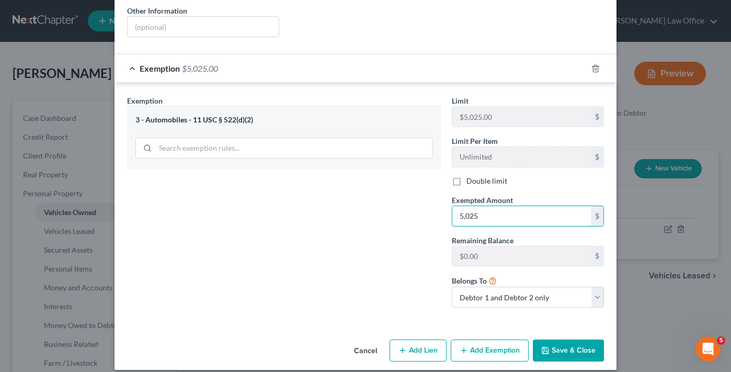
scroll to position [223, 0]
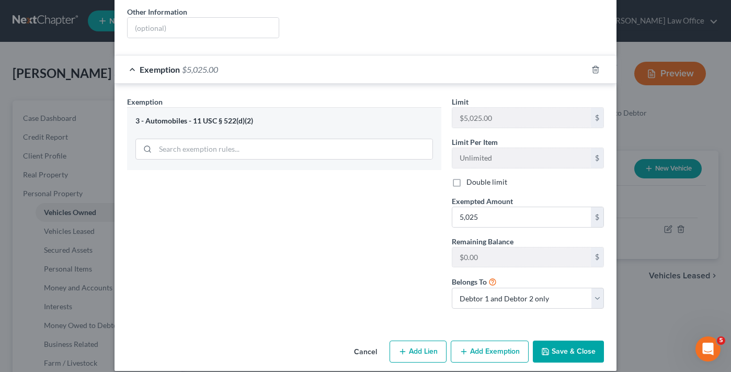
click at [500, 340] on button "Add Exemption" at bounding box center [489, 351] width 78 height 22
select select "2"
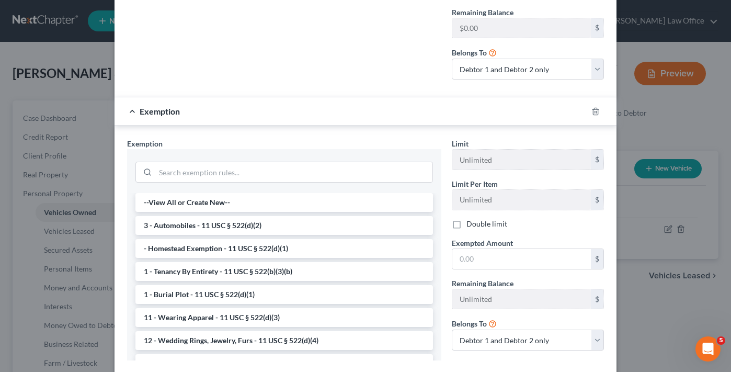
scroll to position [454, 0]
click at [280, 160] on input "search" at bounding box center [293, 170] width 277 height 20
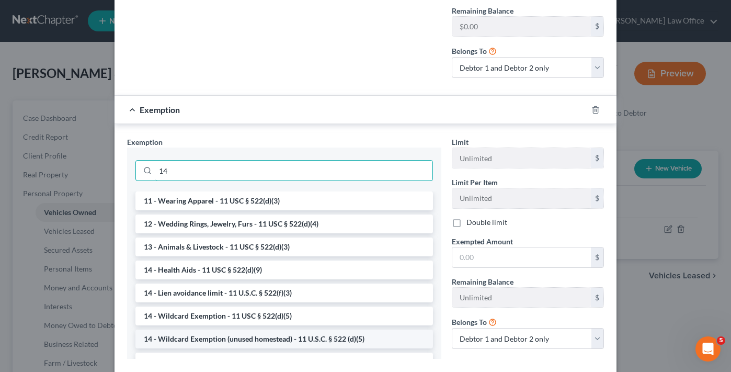
type input "14"
click at [213, 329] on li "14 - Wildcard Exemption (unused homestead) - 11 U.S.C. § 522 (d)(5)" at bounding box center [283, 338] width 297 height 19
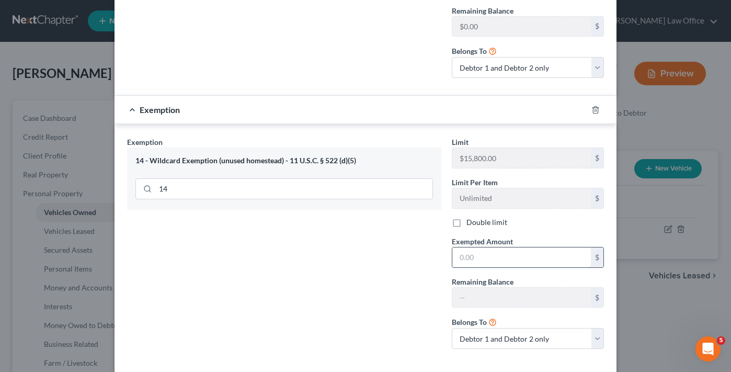
click at [470, 247] on input "text" at bounding box center [521, 257] width 138 height 20
type input "2,190"
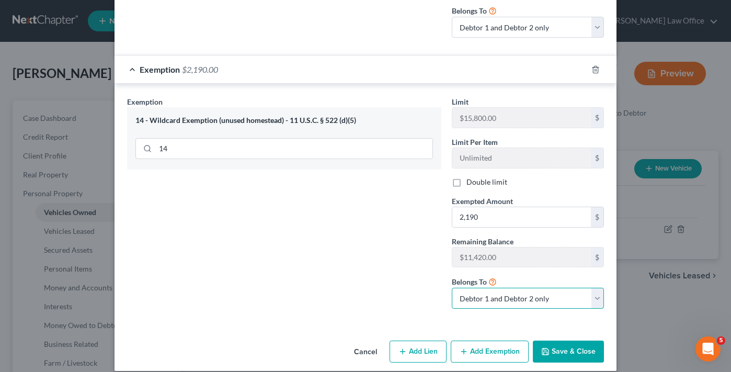
scroll to position [493, 0]
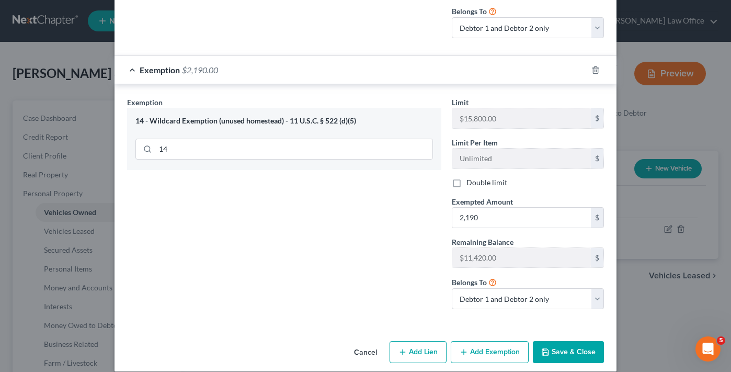
click at [570, 341] on button "Save & Close" at bounding box center [568, 352] width 71 height 22
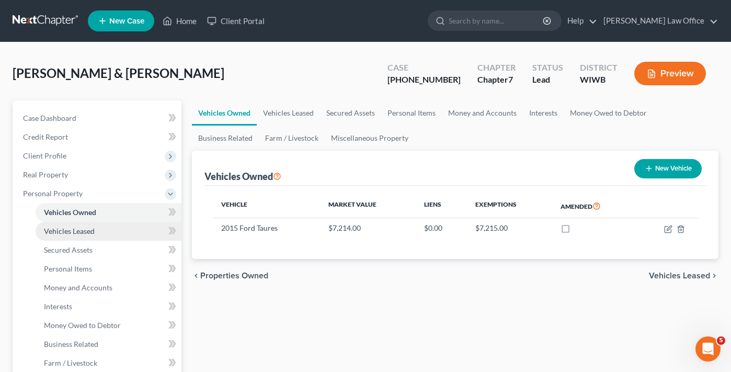
click at [79, 225] on link "Vehicles Leased" at bounding box center [109, 231] width 146 height 19
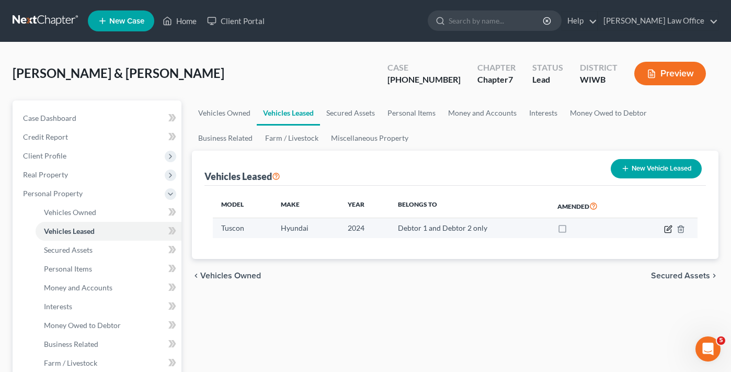
click at [668, 226] on icon "button" at bounding box center [668, 229] width 8 height 8
select select "0"
select select "2"
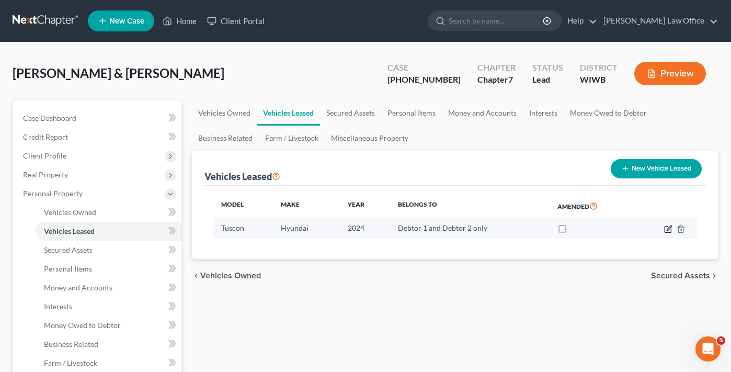
select select "1"
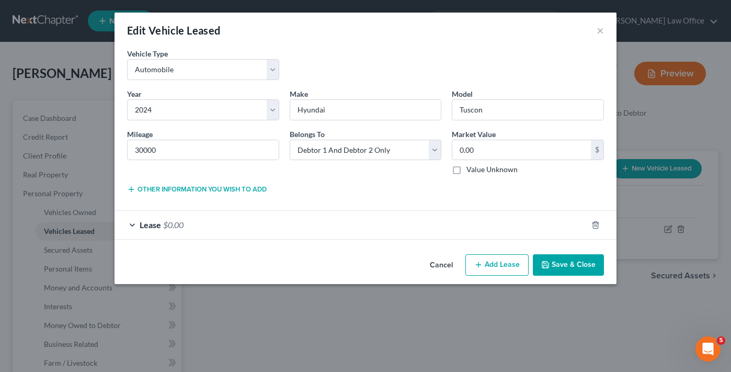
click at [296, 228] on div "Lease $0.00" at bounding box center [350, 225] width 472 height 28
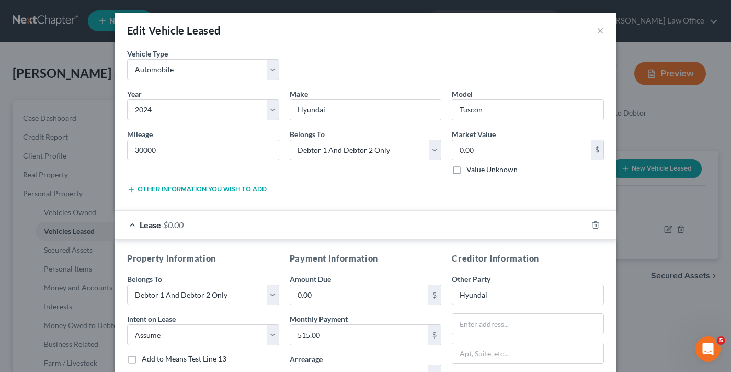
scroll to position [36, 0]
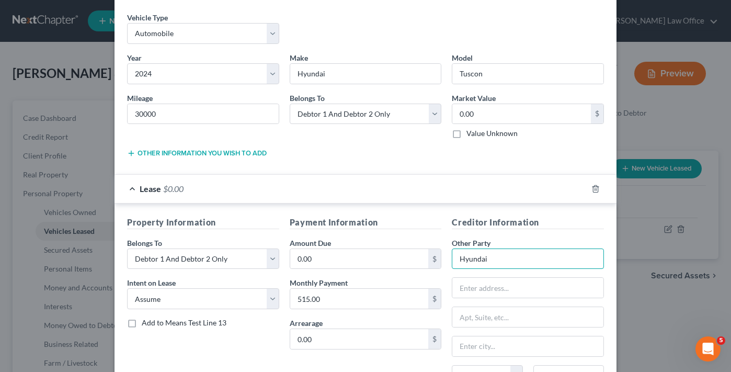
click at [504, 261] on input "Hyundai" at bounding box center [528, 258] width 152 height 21
paste input "P .O. Box 269011, [GEOGRAPHIC_DATA]"
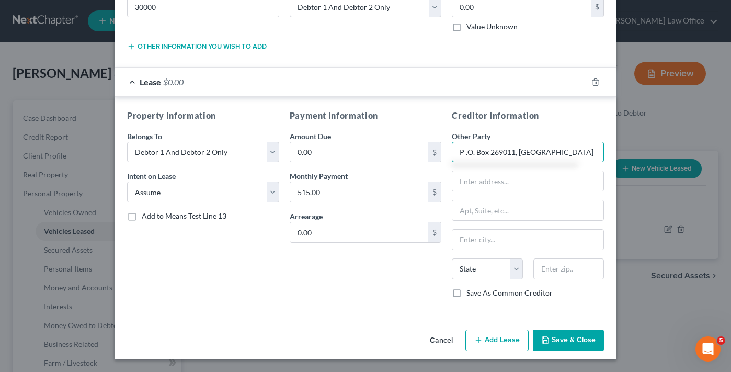
scroll to position [143, 0]
type input "P .O. Box 269011, [GEOGRAPHIC_DATA]"
click at [430, 342] on button "Cancel" at bounding box center [441, 340] width 40 height 21
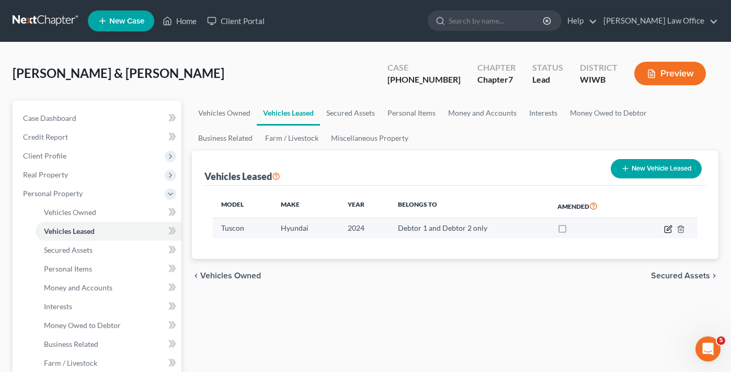
click at [667, 229] on icon "button" at bounding box center [668, 227] width 5 height 5
select select "0"
select select "2"
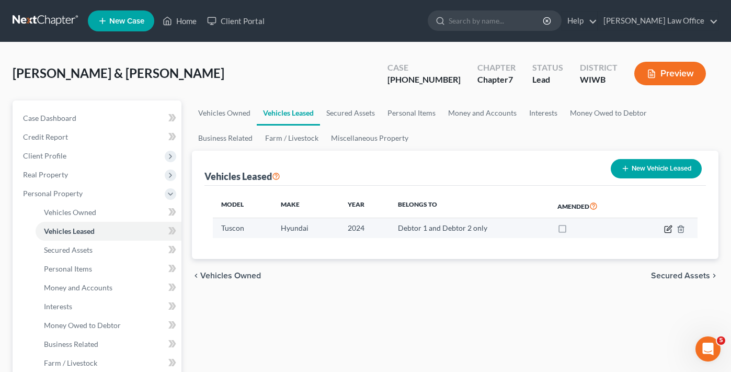
select select "1"
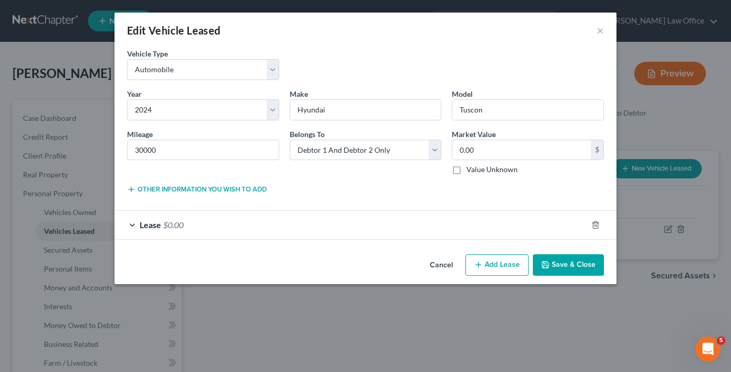
click at [538, 227] on div "Lease $0.00" at bounding box center [350, 225] width 472 height 28
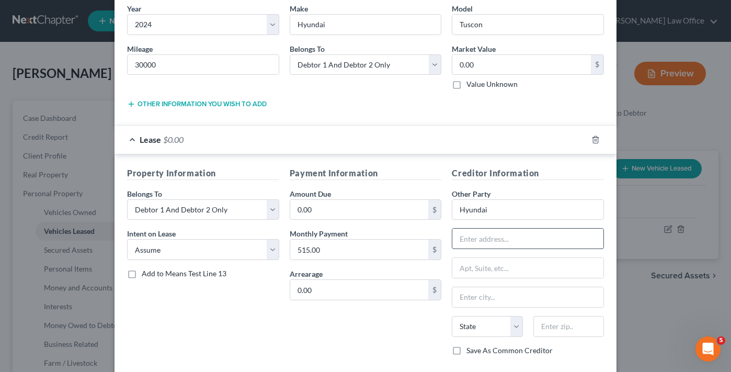
scroll to position [85, 0]
paste input "P .O. Box 269011, [GEOGRAPHIC_DATA]"
drag, startPoint x: 550, startPoint y: 239, endPoint x: 590, endPoint y: 239, distance: 39.7
click at [590, 239] on input "P .O. Box 269011, [GEOGRAPHIC_DATA]" at bounding box center [527, 238] width 151 height 20
type input "P .O. Box 269011, [GEOGRAPHIC_DATA], [GEOGRAPHIC_DATA]"
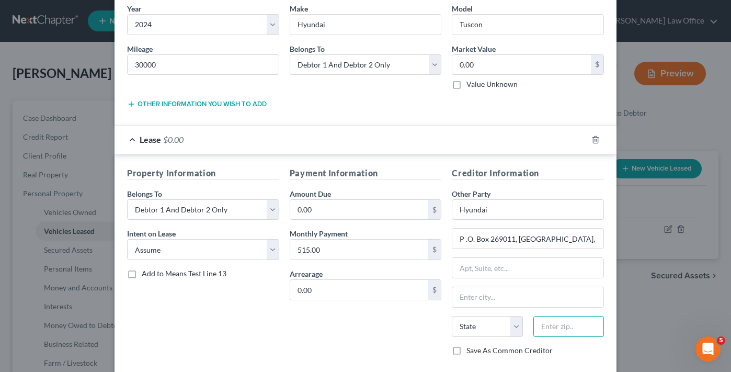
paste input "75026"
type input "75026"
type input "Plano"
select select "45"
drag, startPoint x: 517, startPoint y: 241, endPoint x: 588, endPoint y: 241, distance: 71.6
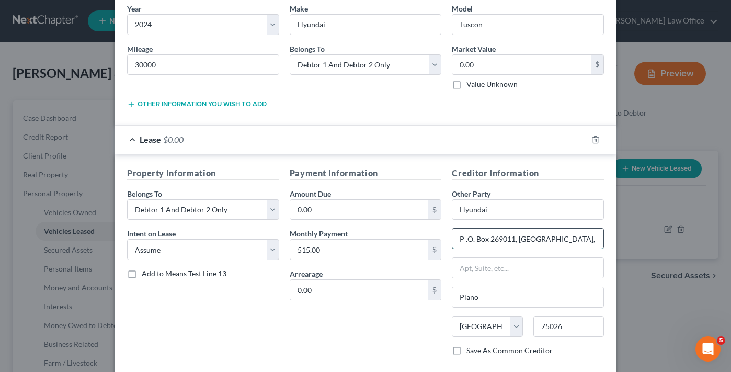
click at [588, 241] on input "P .O. Box 269011, [GEOGRAPHIC_DATA], [GEOGRAPHIC_DATA]" at bounding box center [527, 238] width 151 height 20
type input "P .O. Box 269011"
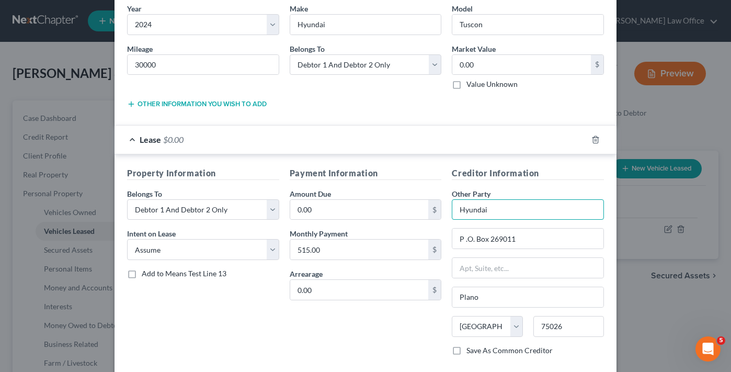
click at [507, 214] on input "Hyundai" at bounding box center [528, 209] width 152 height 21
paste input "Capital America"
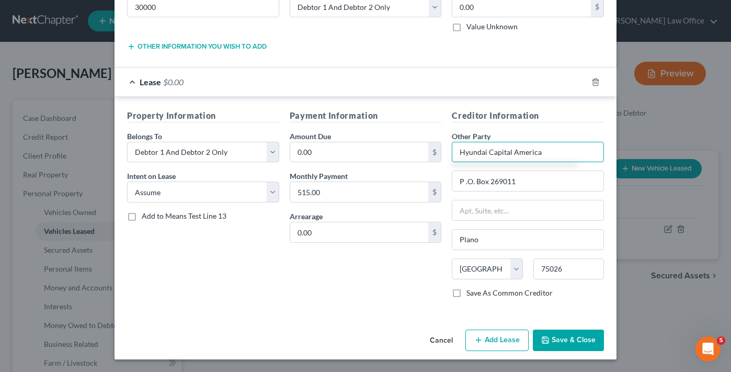
scroll to position [143, 0]
type input "Hyundai Capital America"
click at [577, 342] on button "Save & Close" at bounding box center [568, 340] width 71 height 22
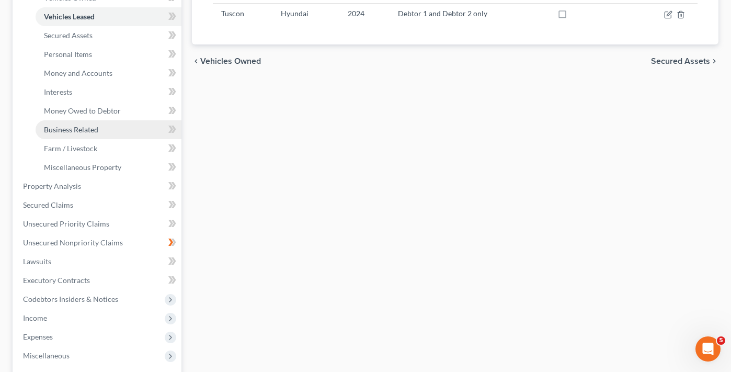
scroll to position [315, 0]
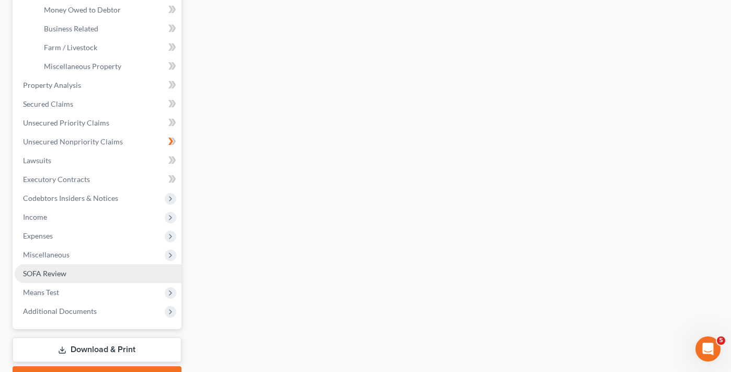
click at [51, 274] on span "SOFA Review" at bounding box center [44, 273] width 43 height 9
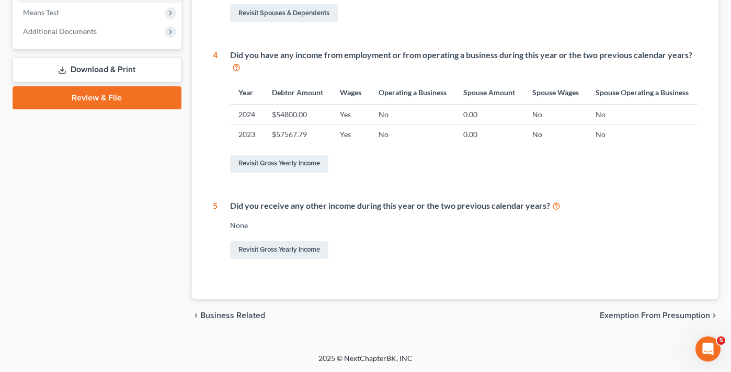
scroll to position [414, 0]
click at [282, 167] on link "Revisit Gross Yearly Income" at bounding box center [279, 164] width 98 height 18
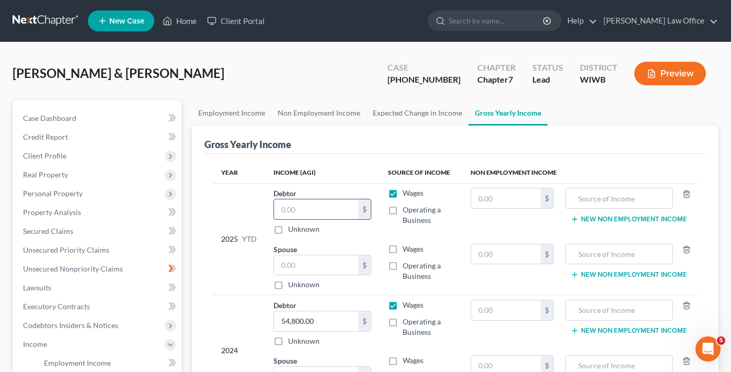
click at [306, 209] on input "text" at bounding box center [316, 209] width 84 height 20
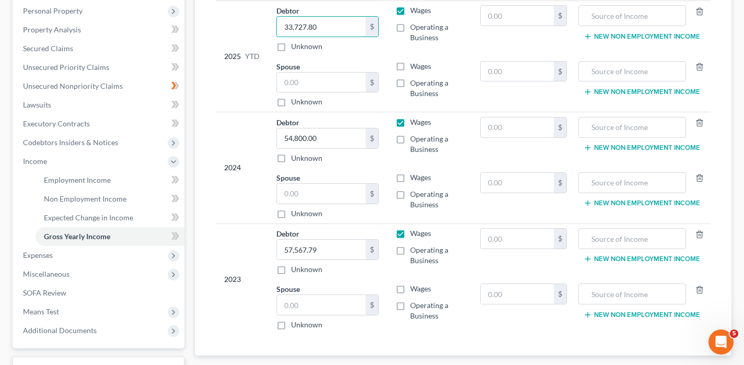
scroll to position [213, 0]
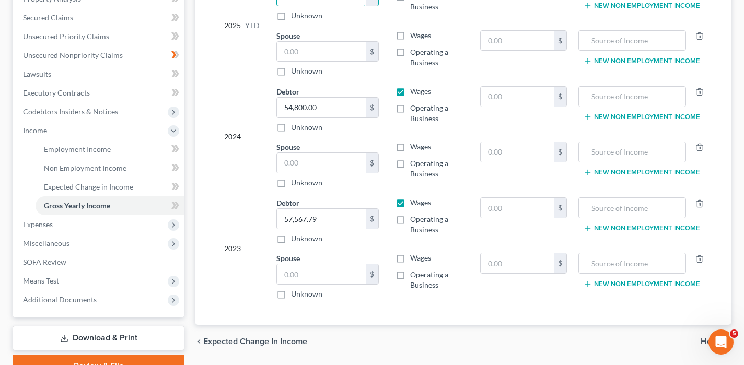
type input "33,727.80"
click at [222, 344] on span "Expected Change in Income" at bounding box center [255, 342] width 104 height 8
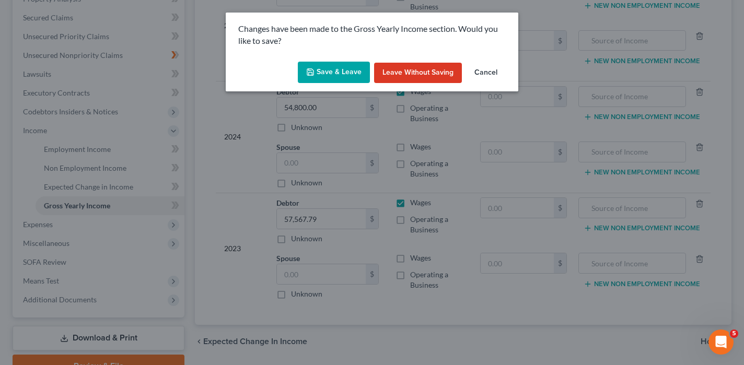
click at [349, 75] on button "Save & Leave" at bounding box center [334, 73] width 72 height 22
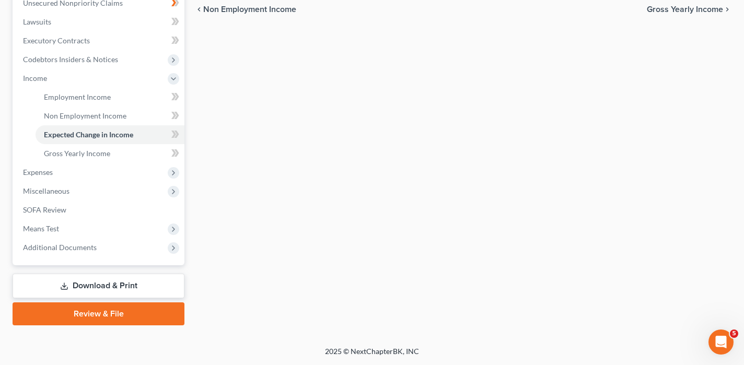
click at [76, 284] on link "Download & Print" at bounding box center [99, 286] width 172 height 25
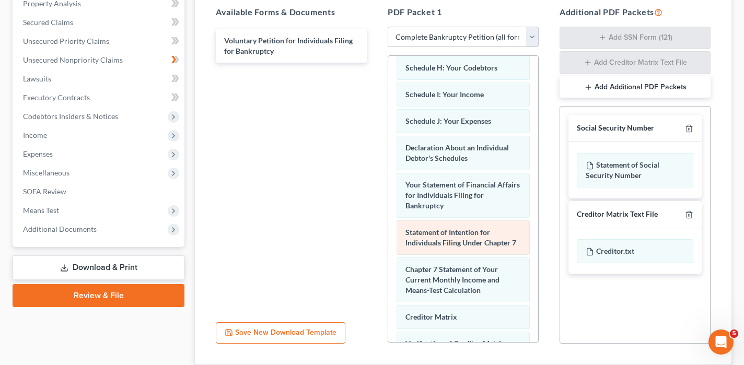
scroll to position [221, 0]
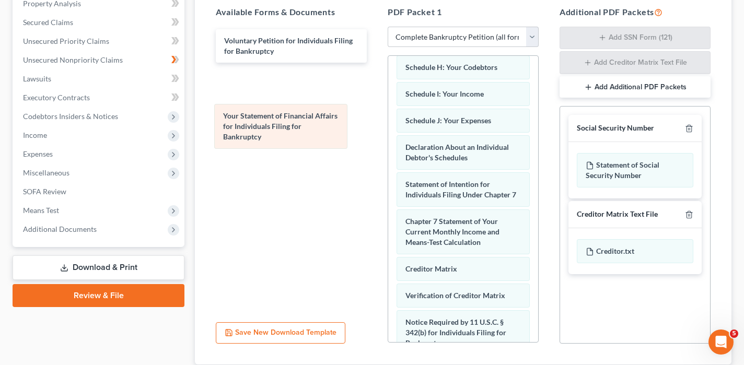
drag, startPoint x: 436, startPoint y: 191, endPoint x: 259, endPoint y: 122, distance: 190.3
click at [388, 122] on div "Your Statement of Financial Affairs for Individuals Filing for Bankruptcy Summa…" at bounding box center [463, 148] width 150 height 626
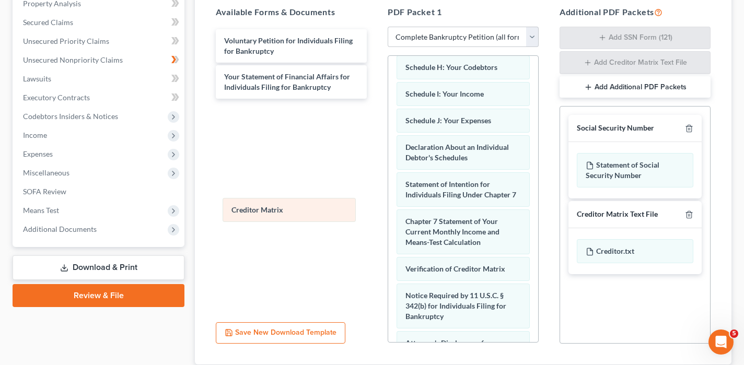
drag, startPoint x: 476, startPoint y: 271, endPoint x: 302, endPoint y: 212, distance: 183.8
click at [388, 212] on div "Creditor Matrix Summary of Your Assets and Liabilities Schedule A/B: Property S…" at bounding box center [463, 134] width 150 height 599
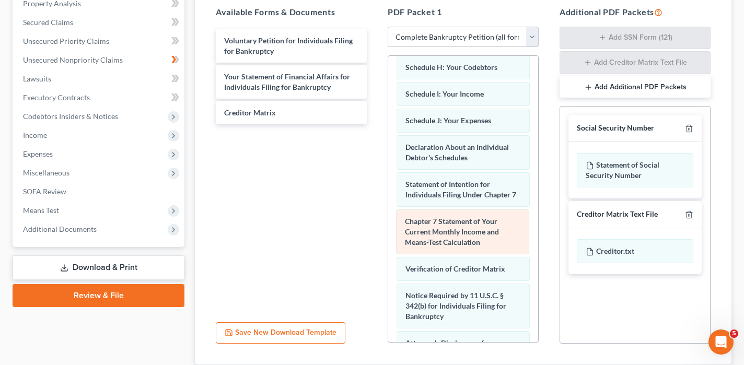
drag, startPoint x: 451, startPoint y: 233, endPoint x: 256, endPoint y: 149, distance: 212.1
click at [388, 149] on div "Chapter 7 Statement of Your Current Monthly Income and Means-Test Calculation S…" at bounding box center [463, 134] width 150 height 599
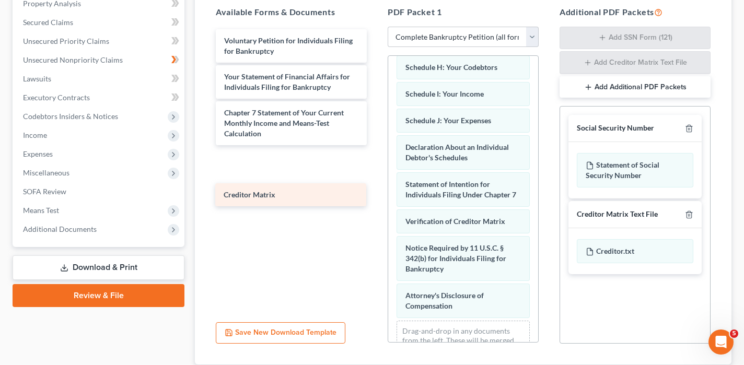
drag, startPoint x: 255, startPoint y: 110, endPoint x: 255, endPoint y: 184, distance: 74.7
click at [255, 171] on div "Creditor Matrix Voluntary Petition for Individuals Filing for Bankruptcy Your S…" at bounding box center [291, 100] width 168 height 142
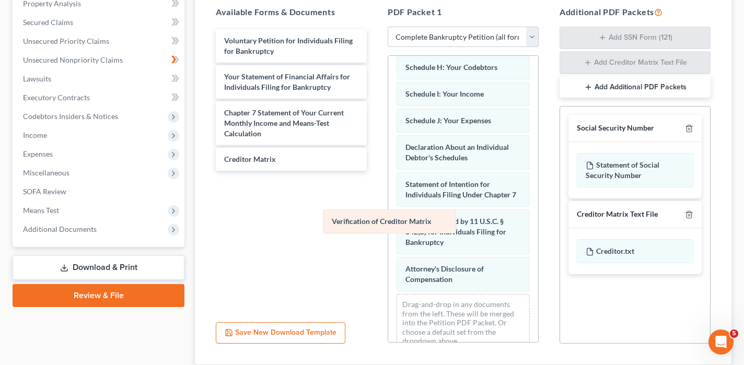
drag, startPoint x: 434, startPoint y: 224, endPoint x: 213, endPoint y: 218, distance: 220.6
click at [388, 218] on div "Verification of Creditor Matrix Summary of Your Assets and Liabilities Schedule…" at bounding box center [463, 97] width 150 height 525
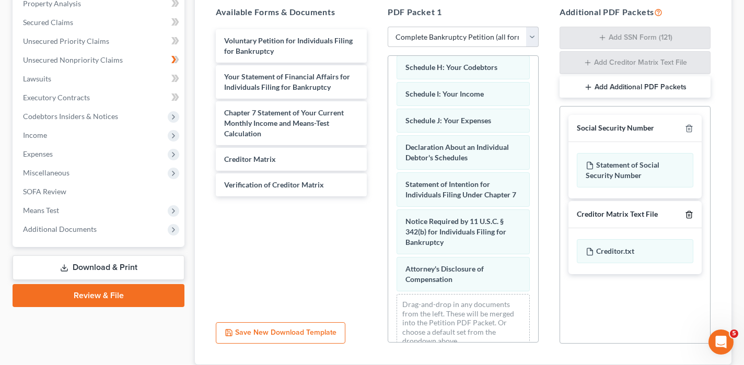
click at [690, 216] on icon "button" at bounding box center [689, 215] width 8 height 8
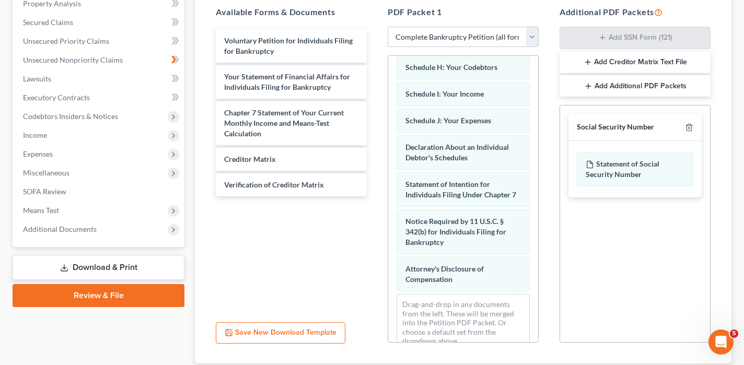
click at [686, 132] on div "Social Security Number" at bounding box center [635, 127] width 133 height 27
click at [687, 123] on icon "button" at bounding box center [689, 127] width 8 height 8
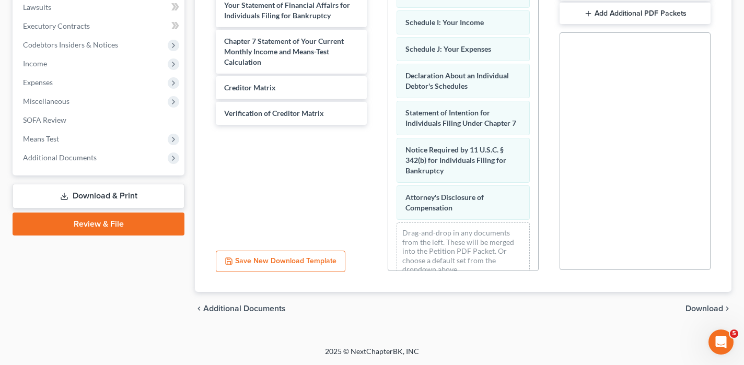
click at [704, 305] on span "Download" at bounding box center [705, 309] width 38 height 8
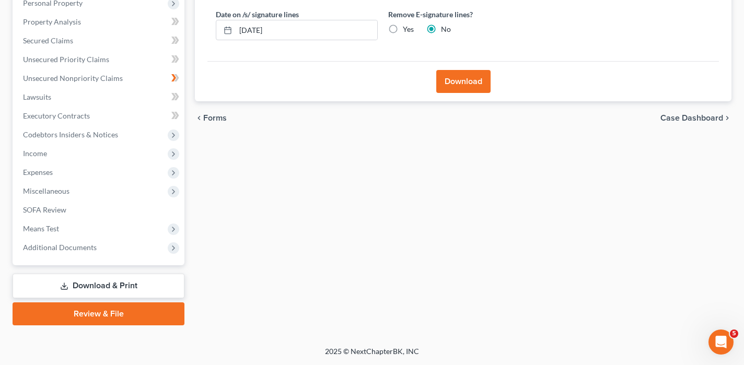
scroll to position [190, 0]
click at [457, 81] on button "Download" at bounding box center [463, 81] width 54 height 23
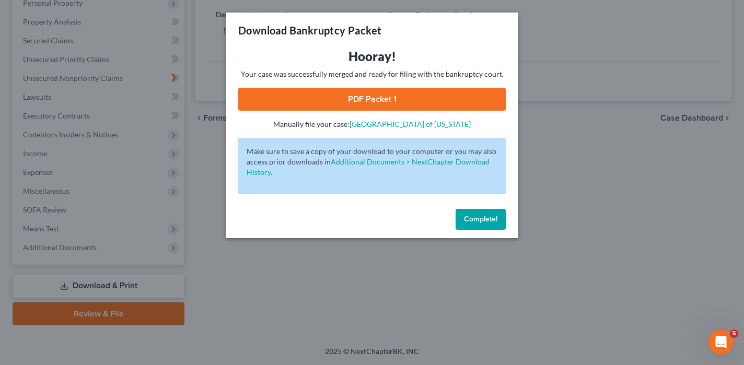
click at [384, 97] on link "PDF Packet 1" at bounding box center [372, 99] width 268 height 23
click at [487, 236] on div "Complete!" at bounding box center [372, 221] width 293 height 33
click at [485, 228] on button "Complete!" at bounding box center [481, 219] width 50 height 21
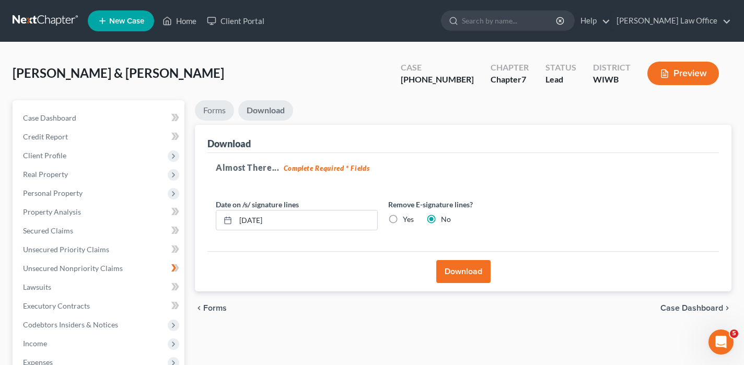
scroll to position [0, 0]
click at [219, 112] on link "Forms" at bounding box center [214, 110] width 39 height 20
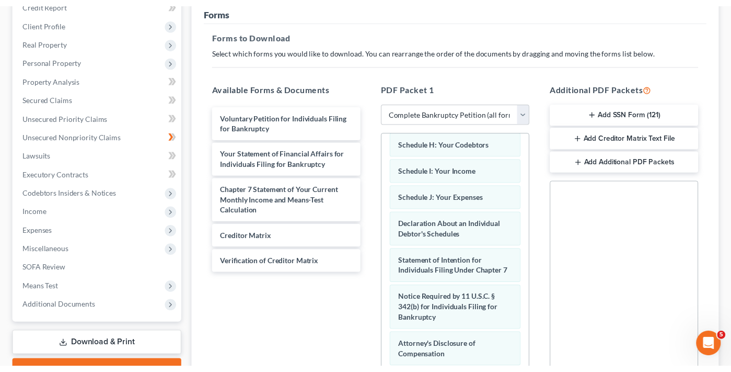
scroll to position [136, 0]
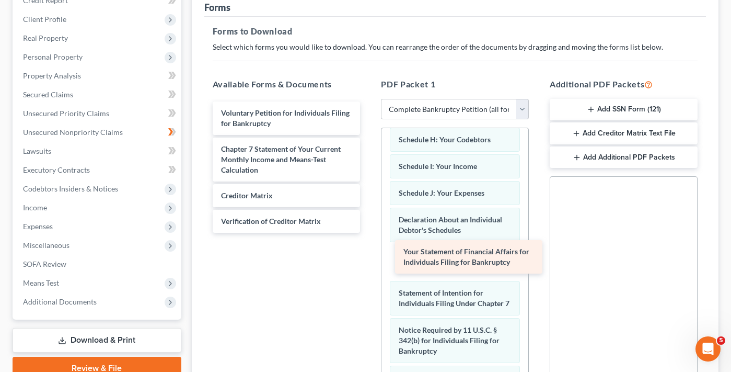
drag, startPoint x: 261, startPoint y: 151, endPoint x: 442, endPoint y: 254, distance: 208.1
click at [369, 233] on div "Your Statement of Financial Affairs for Individuals Filing for Bankruptcy Volun…" at bounding box center [286, 166] width 165 height 131
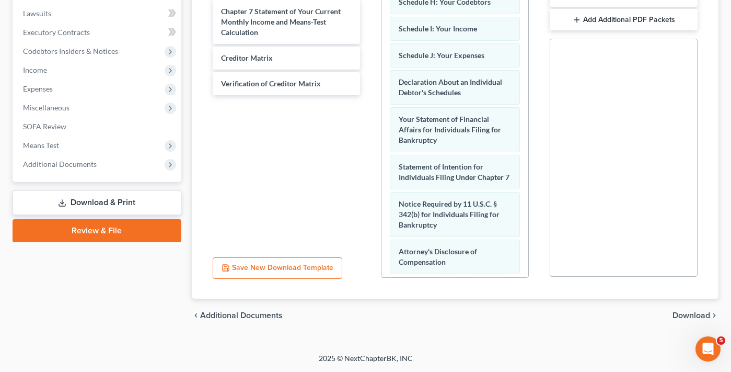
click at [689, 316] on span "Download" at bounding box center [692, 315] width 38 height 8
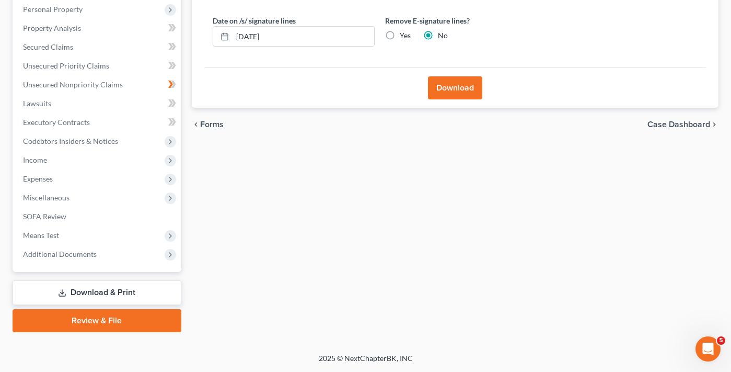
scroll to position [184, 0]
click at [444, 88] on button "Download" at bounding box center [455, 87] width 54 height 23
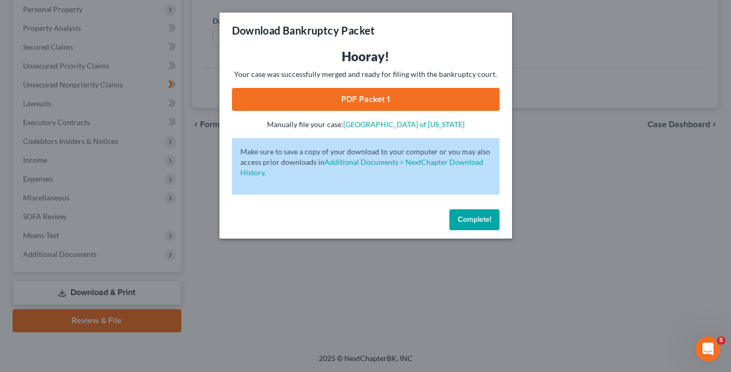
click at [356, 97] on link "PDF Packet 1" at bounding box center [366, 99] width 268 height 23
click at [289, 102] on link "PDF Packet 1" at bounding box center [366, 99] width 268 height 23
click at [474, 215] on span "Complete!" at bounding box center [474, 219] width 33 height 9
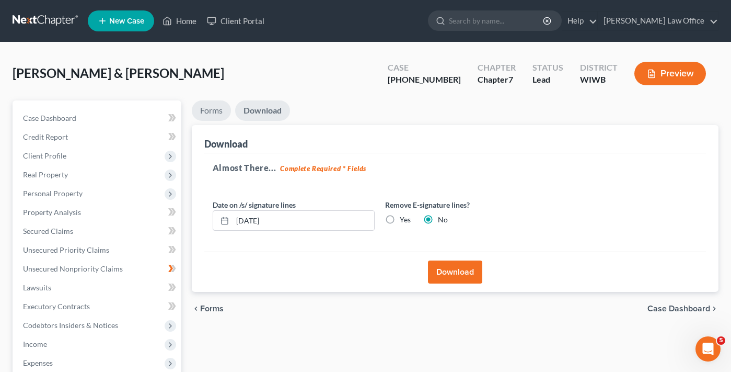
scroll to position [0, 0]
click at [216, 107] on link "Forms" at bounding box center [211, 110] width 39 height 20
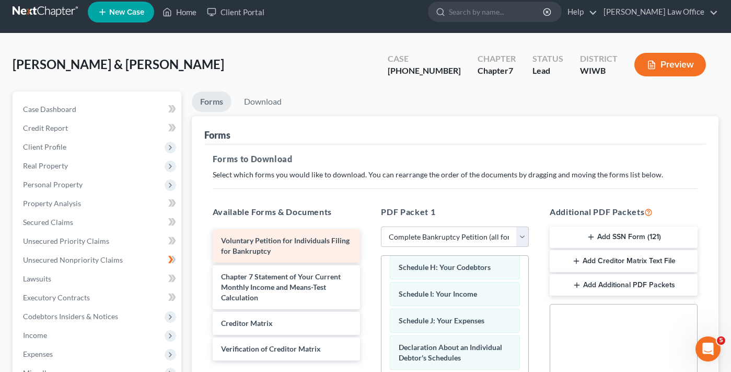
scroll to position [7, 0]
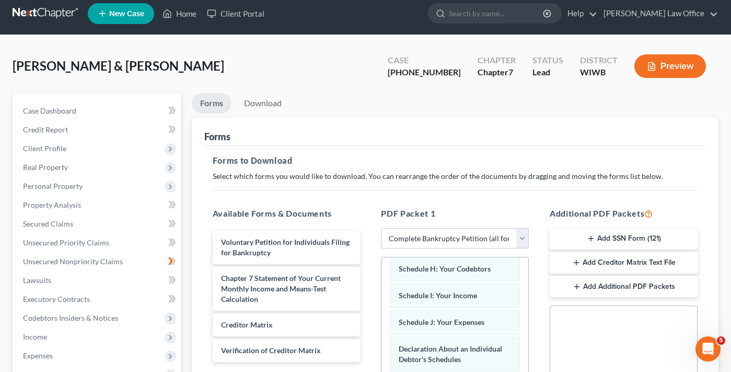
select select "3"
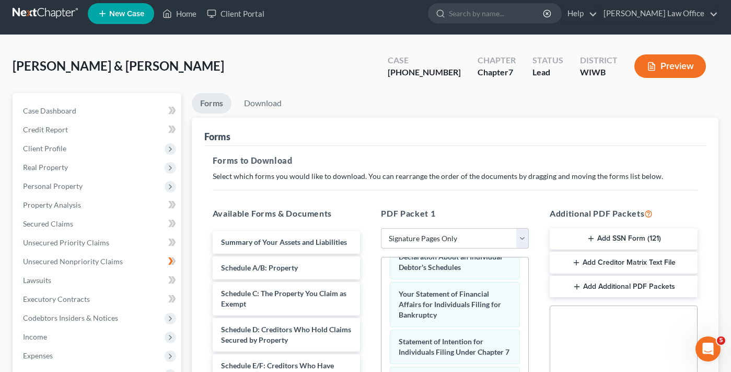
scroll to position [56, 0]
select select
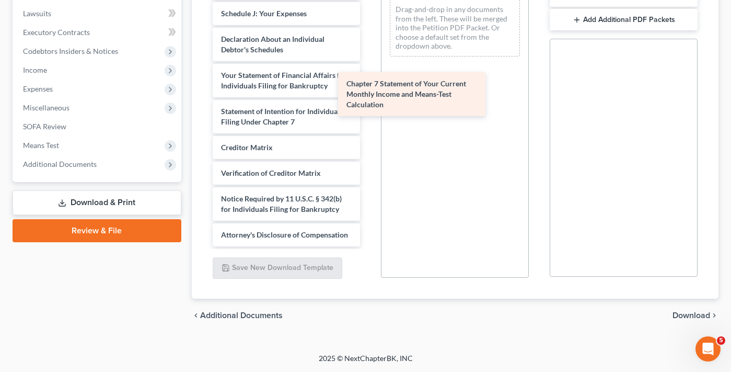
scroll to position [245, 0]
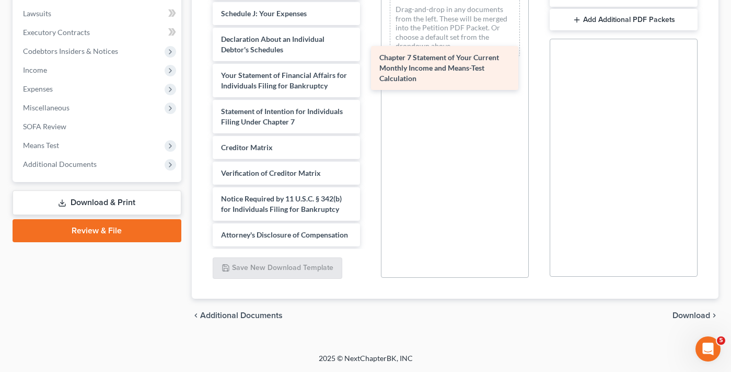
drag, startPoint x: 256, startPoint y: 106, endPoint x: 414, endPoint y: 63, distance: 164.0
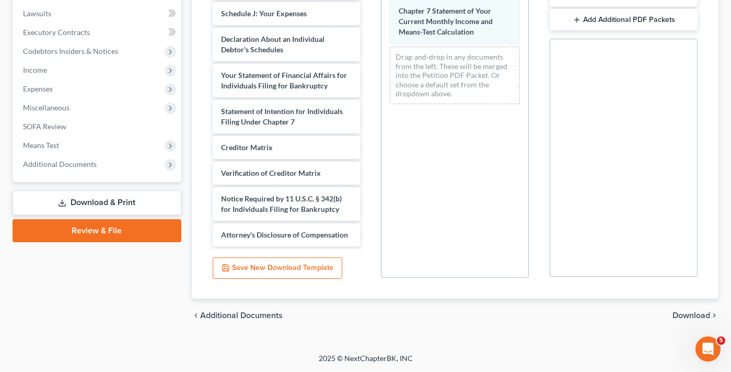
click at [688, 315] on span "Download" at bounding box center [692, 315] width 38 height 8
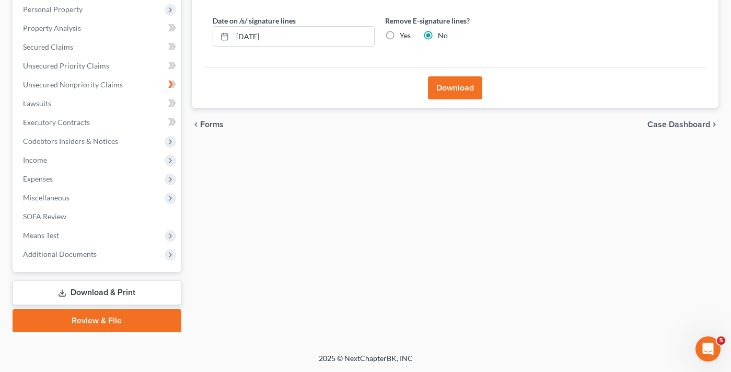
scroll to position [184, 0]
click at [462, 89] on button "Download" at bounding box center [455, 87] width 54 height 23
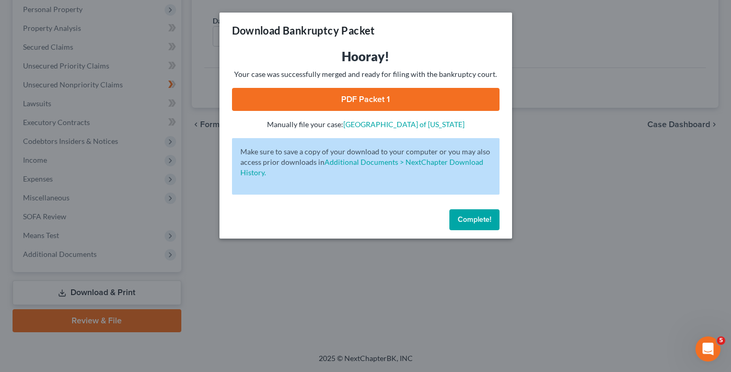
click at [404, 97] on link "PDF Packet 1" at bounding box center [366, 99] width 268 height 23
click at [379, 98] on link "PDF Packet 1" at bounding box center [366, 99] width 268 height 23
